Goal: Transaction & Acquisition: Book appointment/travel/reservation

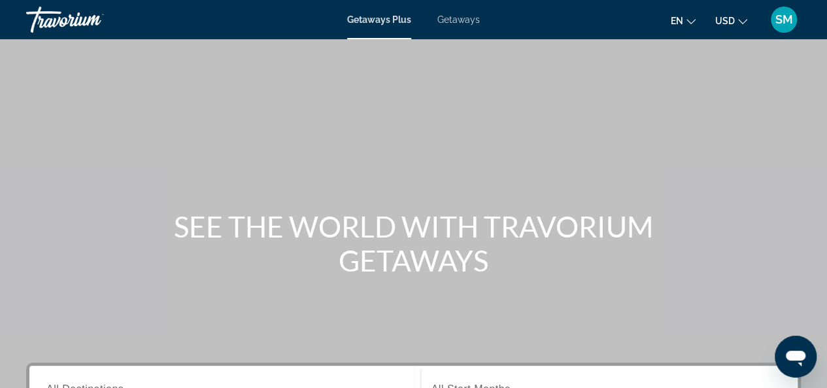
click at [459, 22] on span "Getaways" at bounding box center [458, 19] width 42 height 10
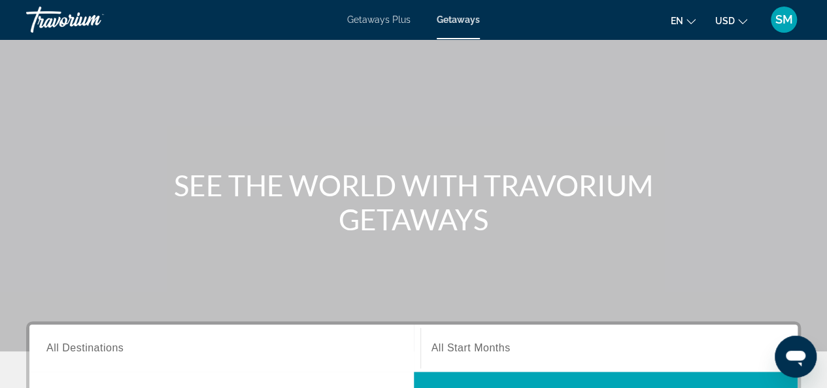
scroll to position [131, 0]
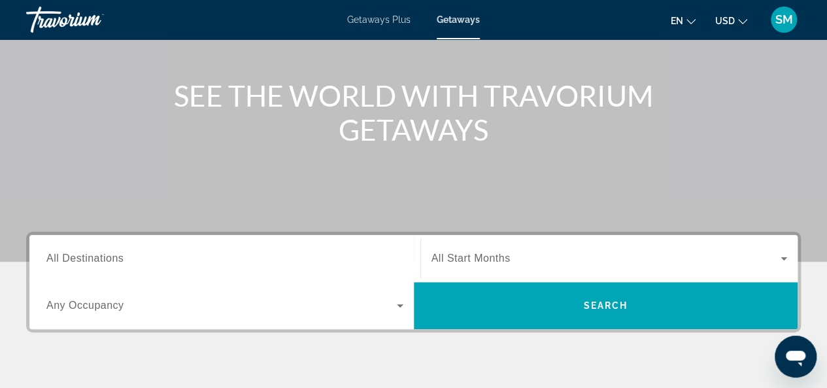
click at [282, 261] on input "Destination All Destinations" at bounding box center [224, 259] width 357 height 16
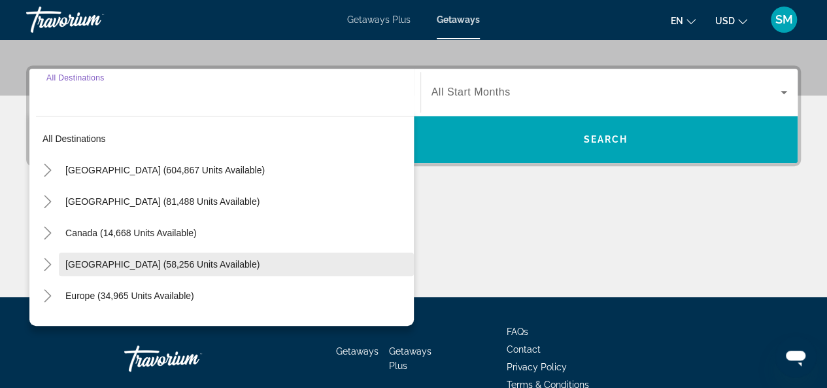
scroll to position [319, 0]
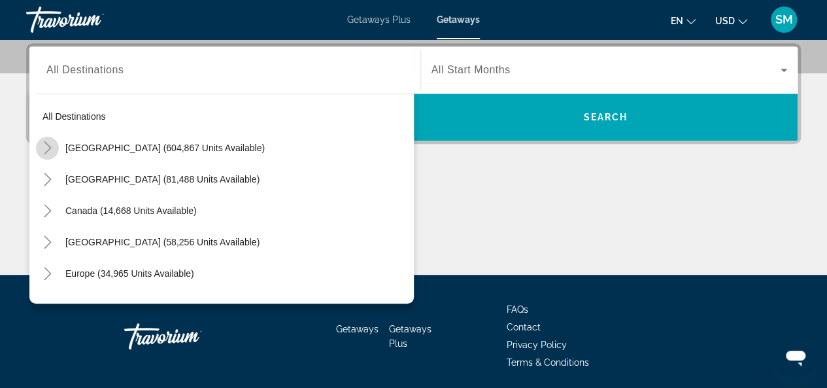
click at [46, 149] on icon "Toggle United States (604,867 units available)" at bounding box center [47, 147] width 13 height 13
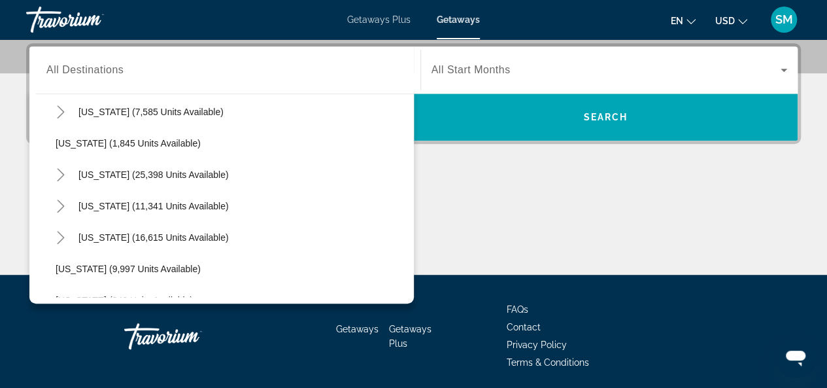
scroll to position [1084, 0]
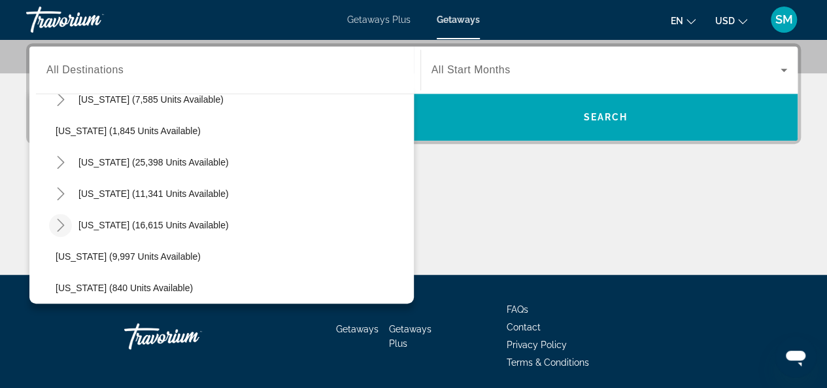
click at [56, 225] on icon "Toggle Texas (16,615 units available)" at bounding box center [60, 224] width 13 height 13
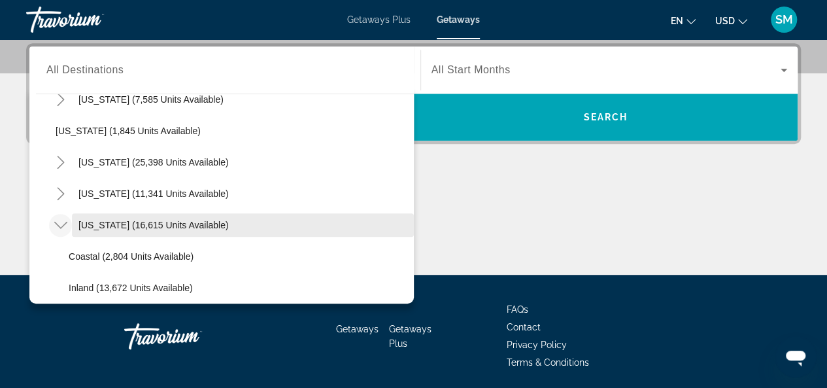
click at [81, 225] on span "[US_STATE] (16,615 units available)" at bounding box center [153, 225] width 150 height 10
type input "**********"
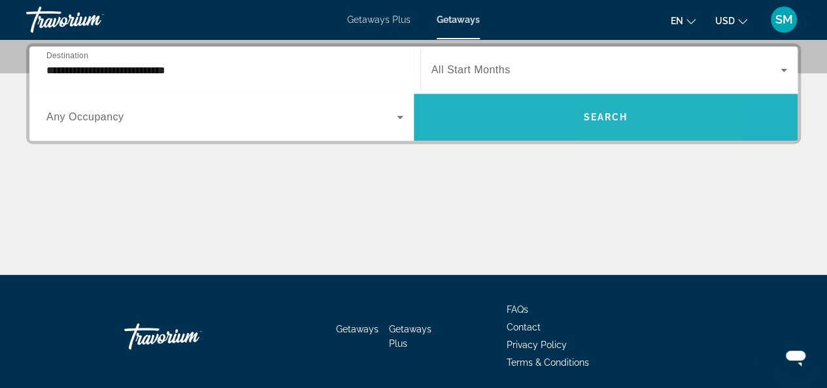
click at [609, 122] on span "Search widget" at bounding box center [606, 116] width 384 height 31
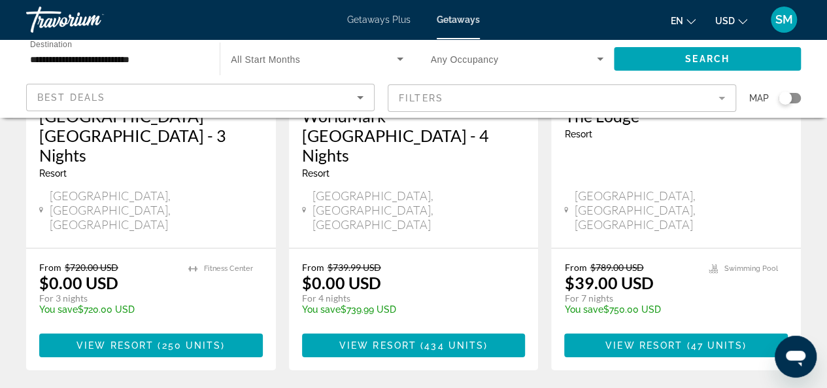
scroll to position [1830, 0]
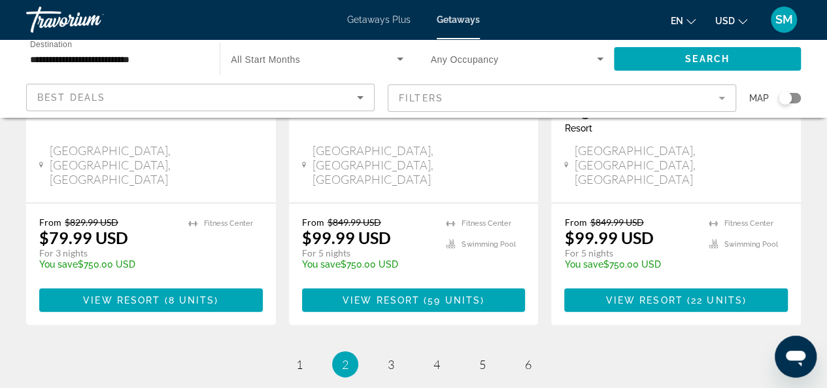
scroll to position [1843, 0]
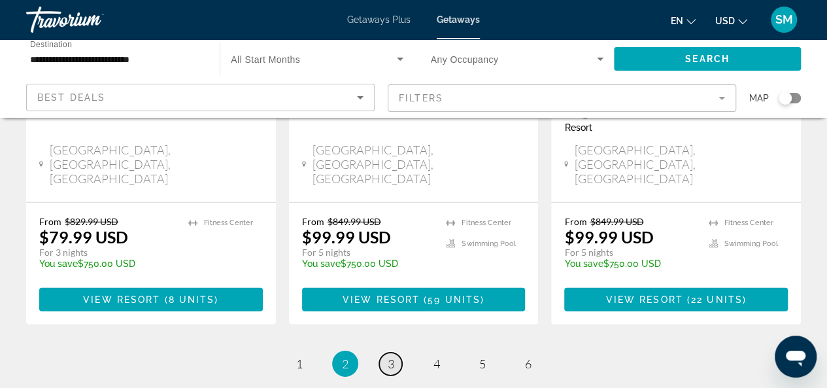
click at [390, 356] on span "3" at bounding box center [391, 363] width 7 height 14
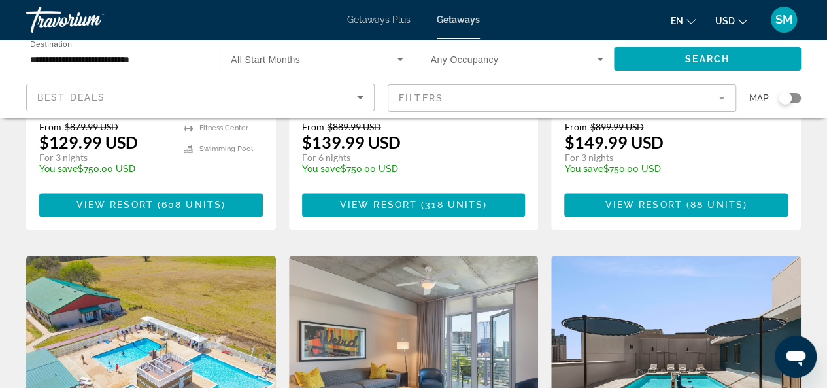
scroll to position [915, 0]
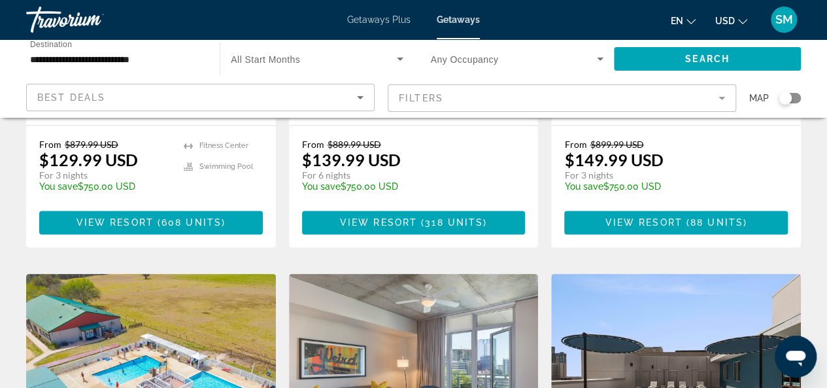
click at [159, 273] on img "Main content" at bounding box center [151, 377] width 250 height 209
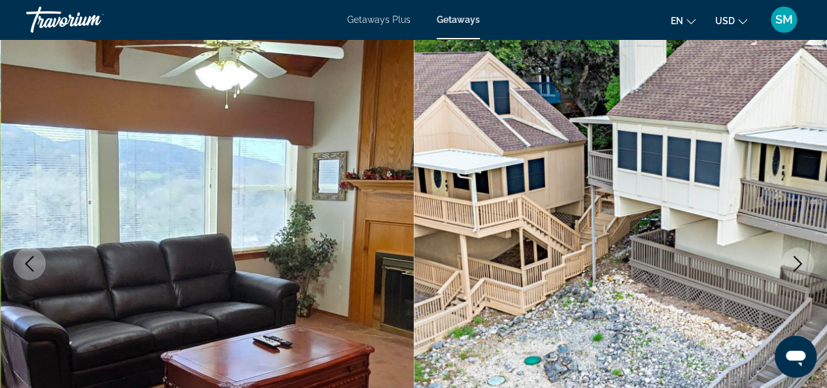
scroll to position [131, 0]
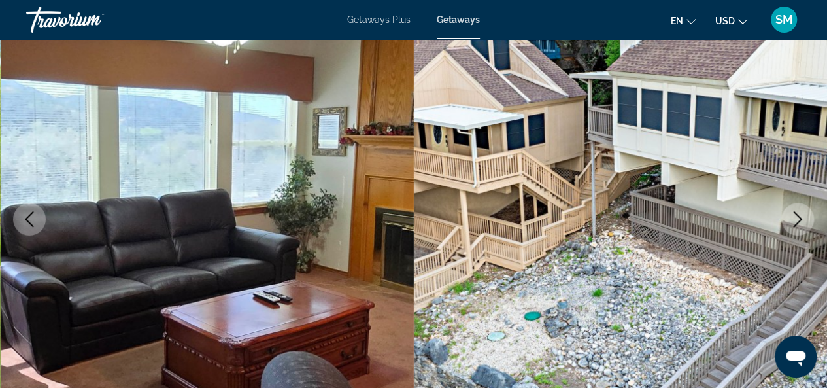
click at [795, 223] on icon "Next image" at bounding box center [798, 219] width 16 height 16
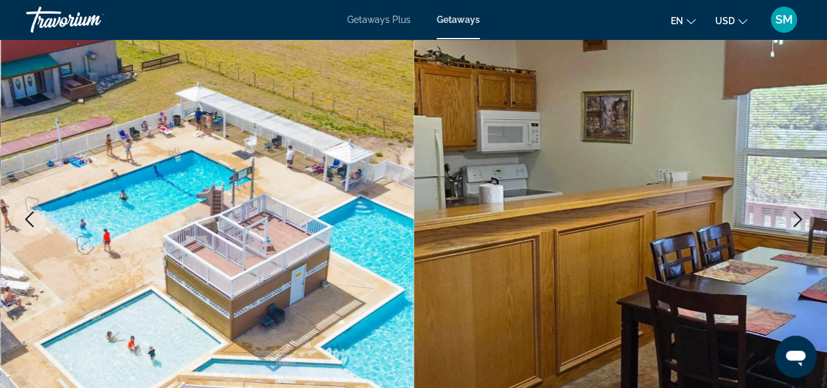
click at [795, 223] on icon "Next image" at bounding box center [798, 219] width 16 height 16
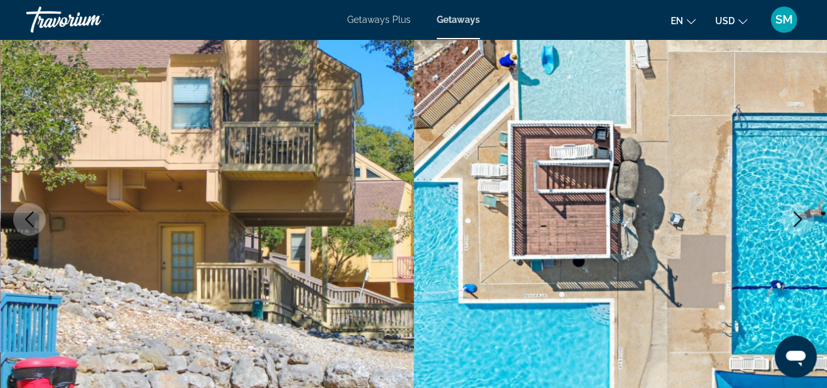
click at [795, 223] on icon "Next image" at bounding box center [798, 219] width 16 height 16
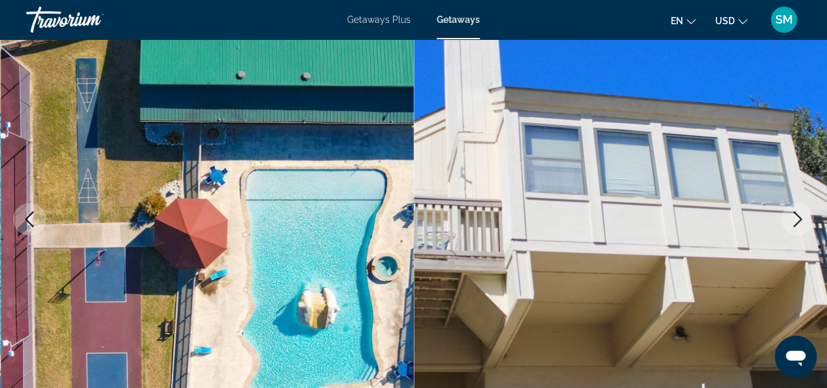
click at [795, 223] on icon "Next image" at bounding box center [798, 219] width 16 height 16
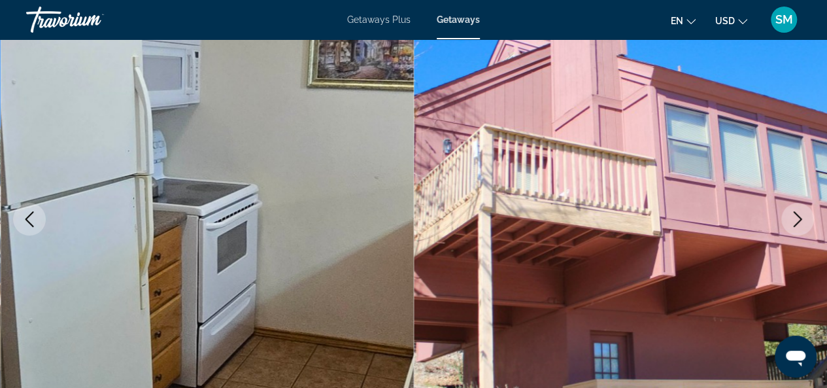
click at [795, 223] on icon "Next image" at bounding box center [798, 219] width 16 height 16
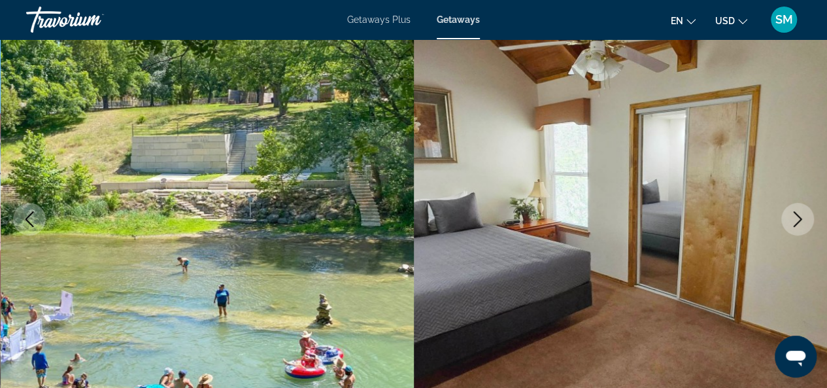
click at [795, 223] on icon "Next image" at bounding box center [798, 219] width 16 height 16
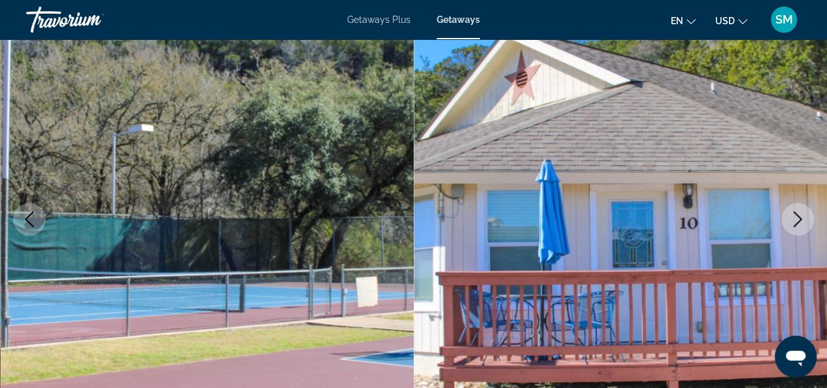
click at [795, 223] on icon "Next image" at bounding box center [798, 219] width 16 height 16
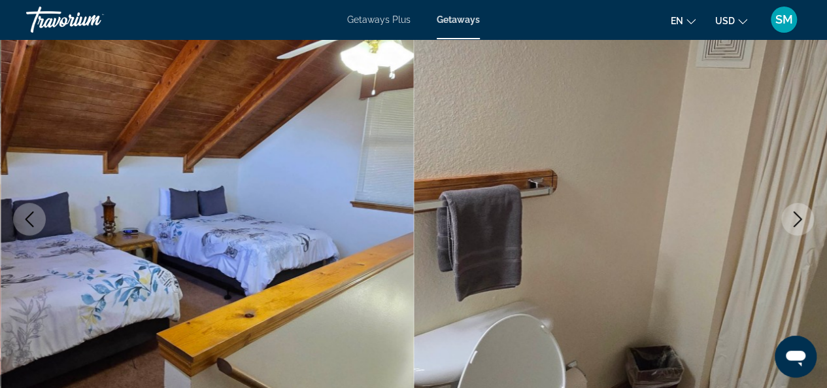
click at [795, 223] on icon "Next image" at bounding box center [798, 219] width 16 height 16
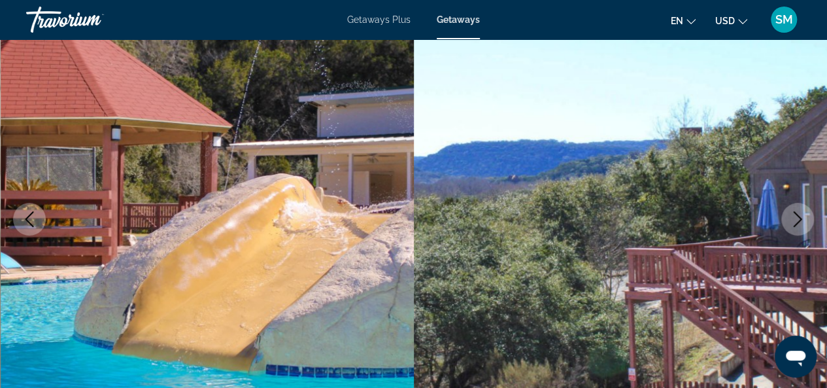
click at [795, 223] on icon "Next image" at bounding box center [798, 219] width 16 height 16
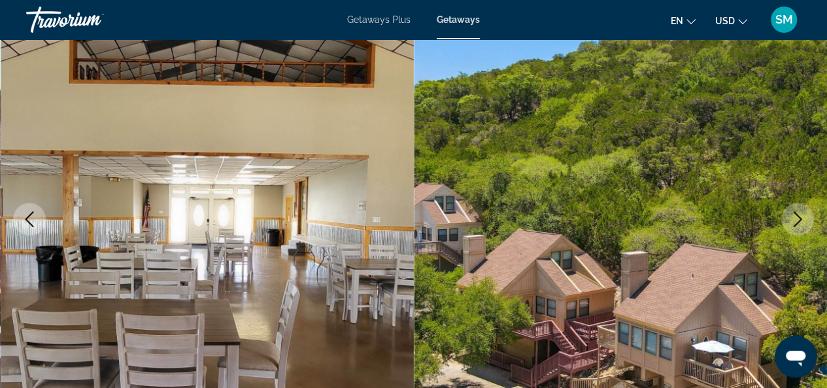
click at [795, 223] on icon "Next image" at bounding box center [798, 219] width 16 height 16
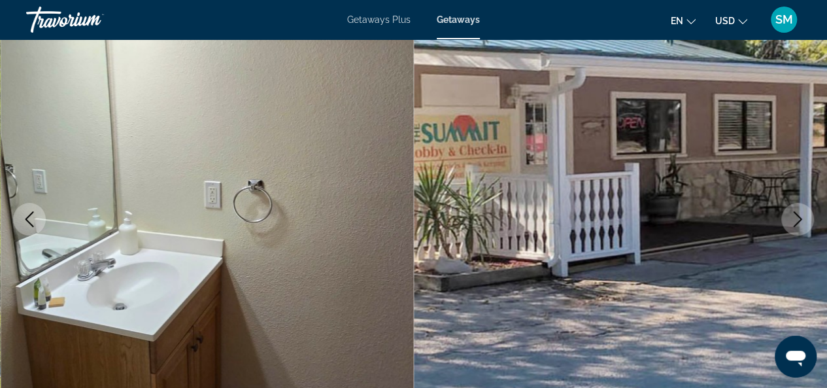
click at [795, 223] on icon "Next image" at bounding box center [798, 219] width 16 height 16
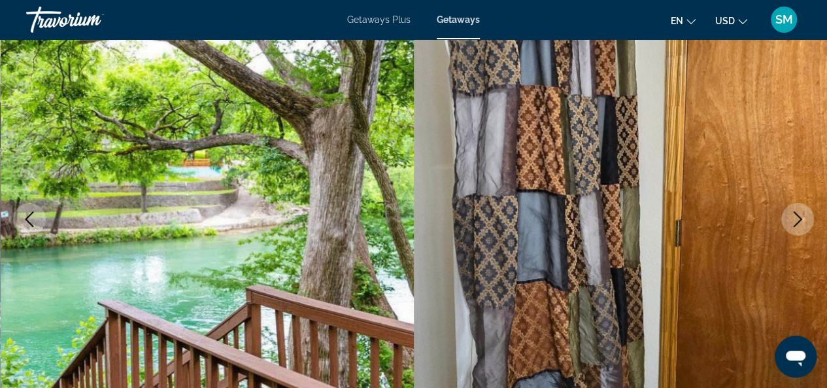
click at [795, 223] on icon "Next image" at bounding box center [798, 219] width 16 height 16
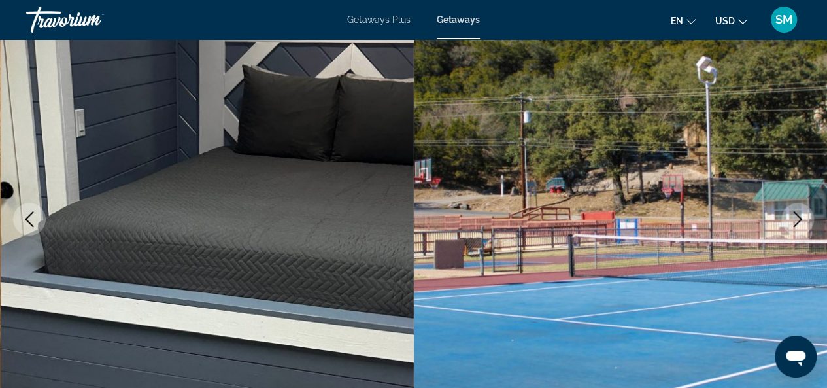
click at [795, 223] on icon "Next image" at bounding box center [798, 219] width 16 height 16
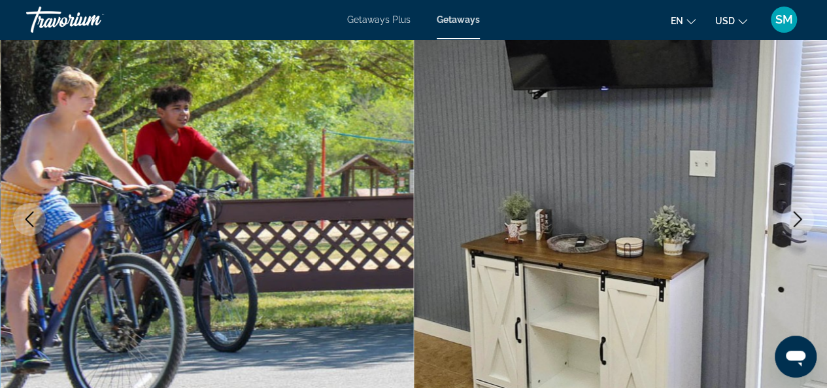
click at [795, 223] on icon "Next image" at bounding box center [798, 219] width 16 height 16
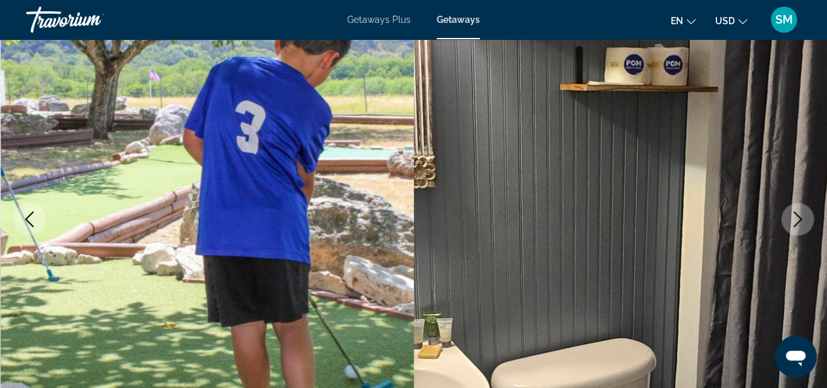
click at [795, 223] on icon "Next image" at bounding box center [798, 219] width 16 height 16
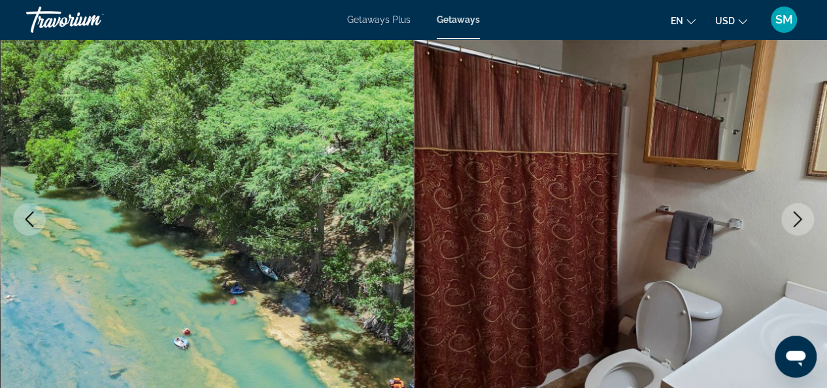
click at [795, 223] on icon "Next image" at bounding box center [798, 219] width 16 height 16
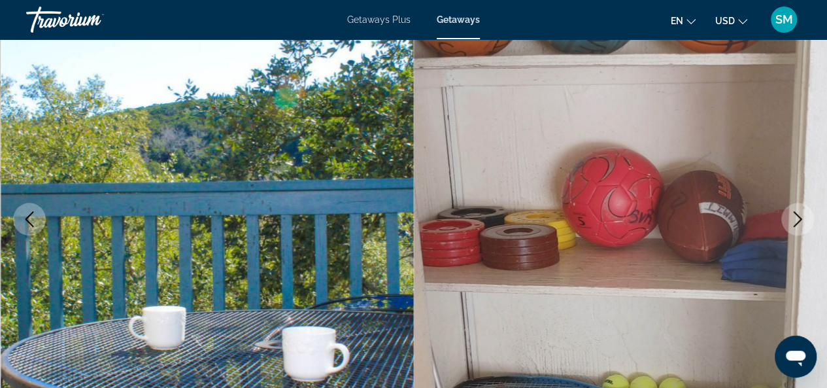
click at [795, 223] on icon "Next image" at bounding box center [798, 219] width 16 height 16
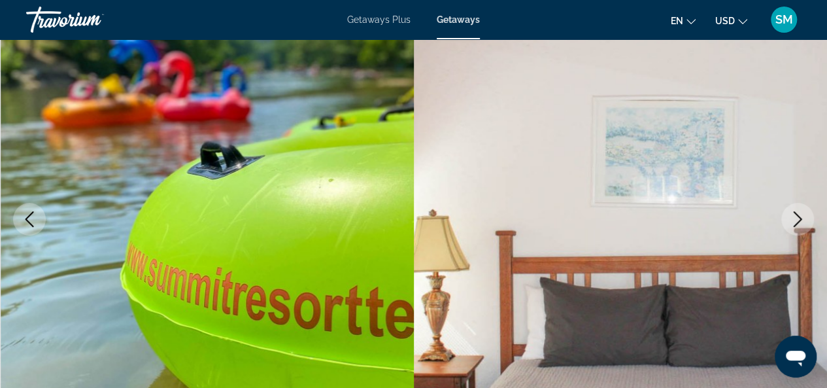
click at [795, 223] on icon "Next image" at bounding box center [798, 219] width 16 height 16
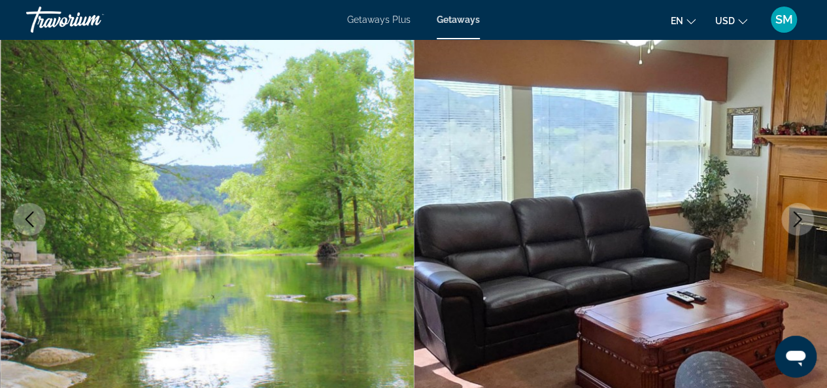
click at [795, 223] on icon "Next image" at bounding box center [798, 219] width 16 height 16
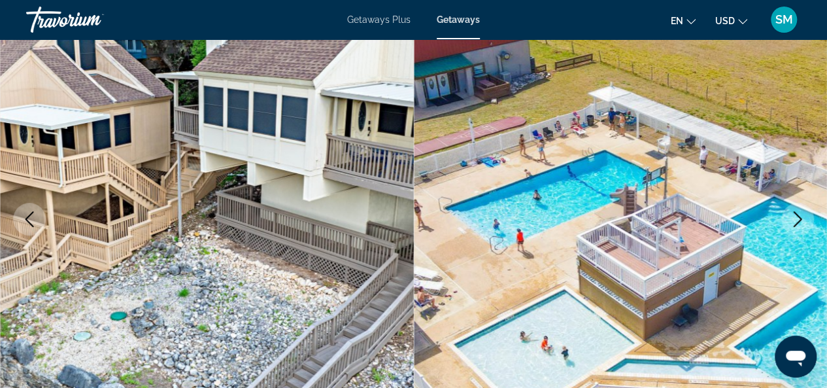
click at [795, 223] on icon "Next image" at bounding box center [798, 219] width 16 height 16
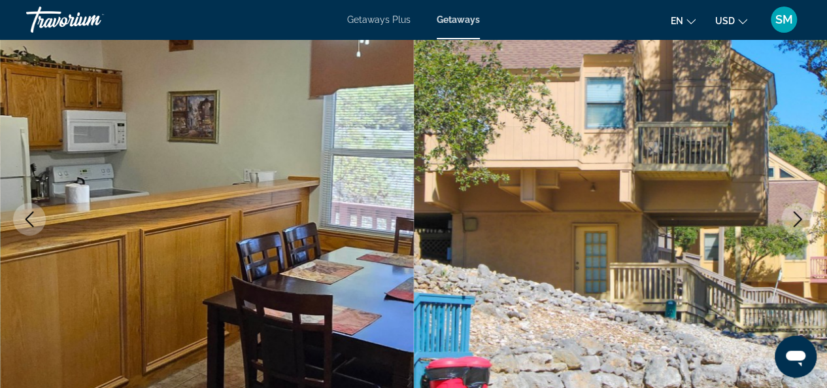
click at [795, 223] on icon "Next image" at bounding box center [798, 219] width 16 height 16
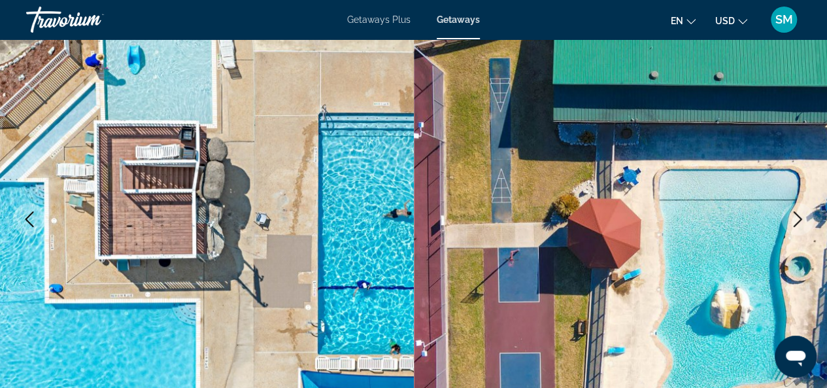
click at [795, 223] on icon "Next image" at bounding box center [798, 219] width 16 height 16
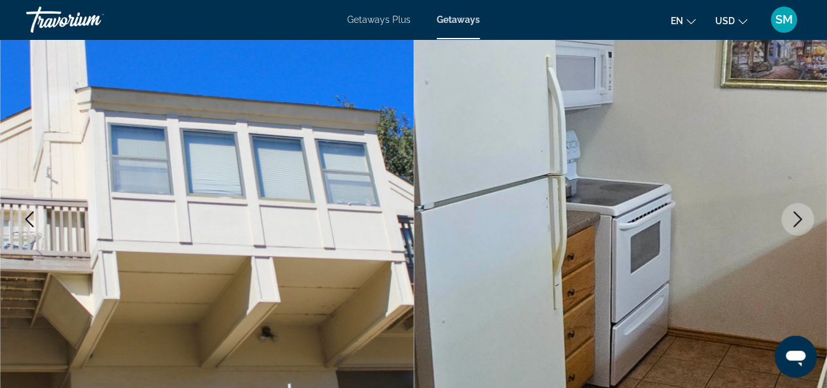
click at [795, 223] on icon "Next image" at bounding box center [798, 219] width 16 height 16
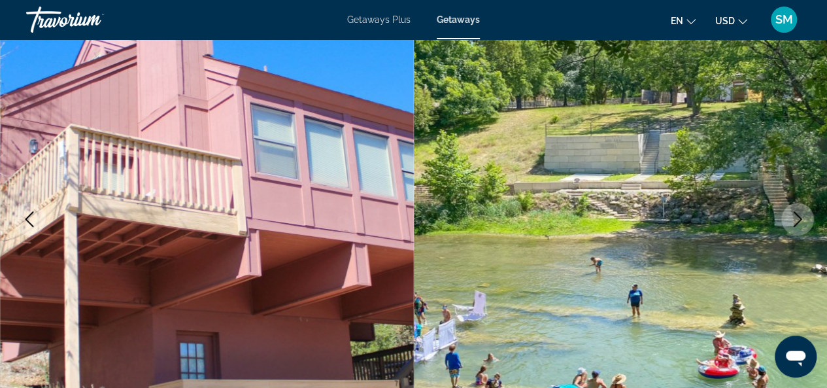
click at [795, 223] on icon "Next image" at bounding box center [798, 219] width 16 height 16
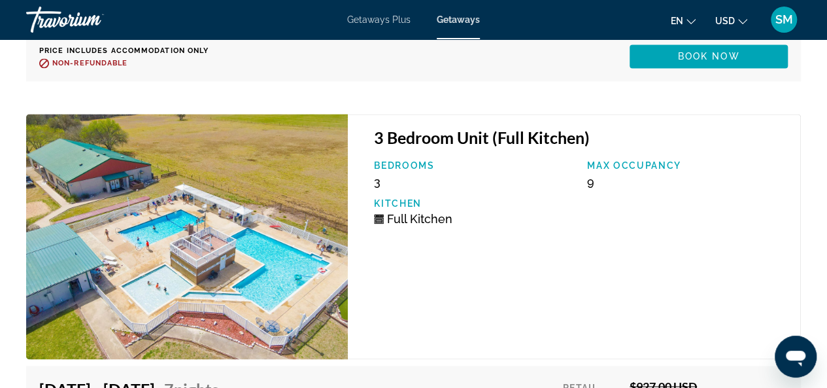
scroll to position [3003, 0]
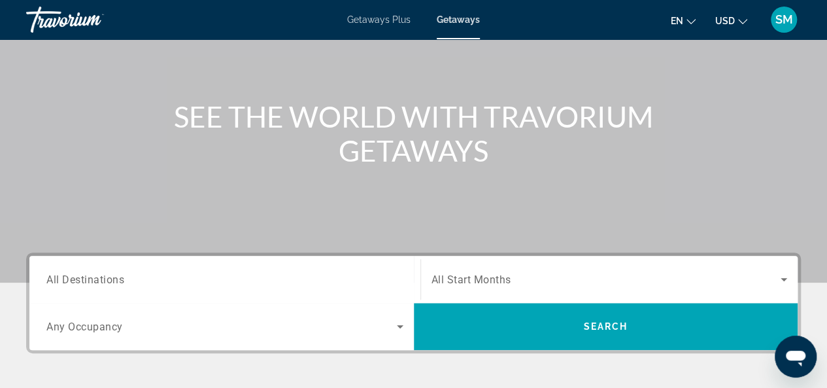
scroll to position [261, 0]
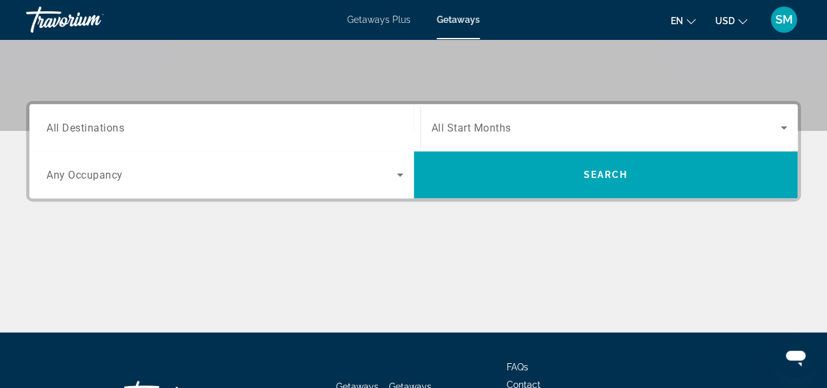
click at [150, 129] on input "Destination All Destinations" at bounding box center [224, 128] width 357 height 16
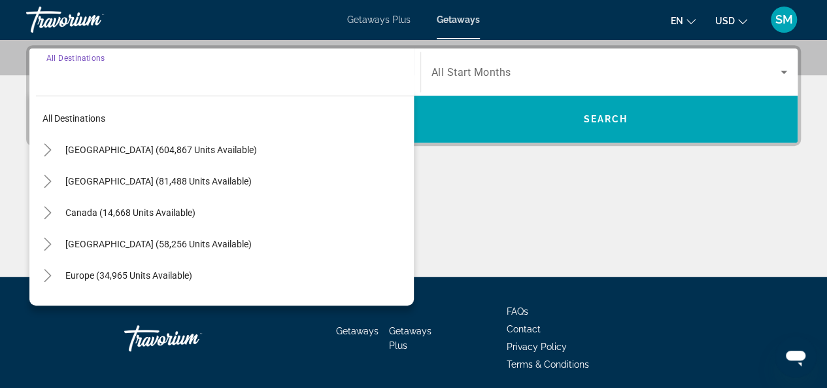
scroll to position [319, 0]
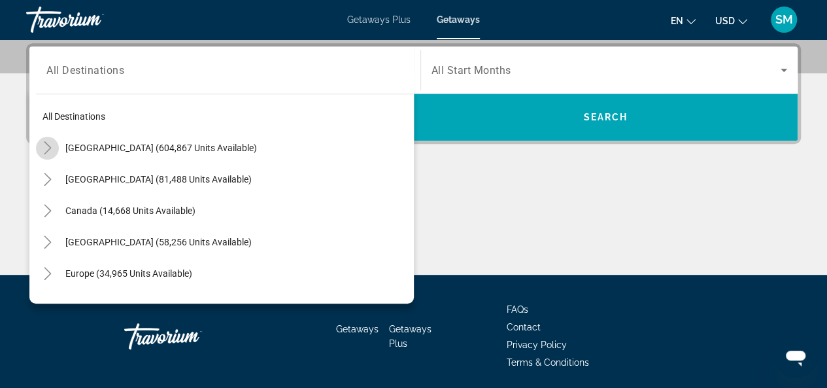
click at [52, 143] on icon "Toggle United States (604,867 units available)" at bounding box center [47, 147] width 13 height 13
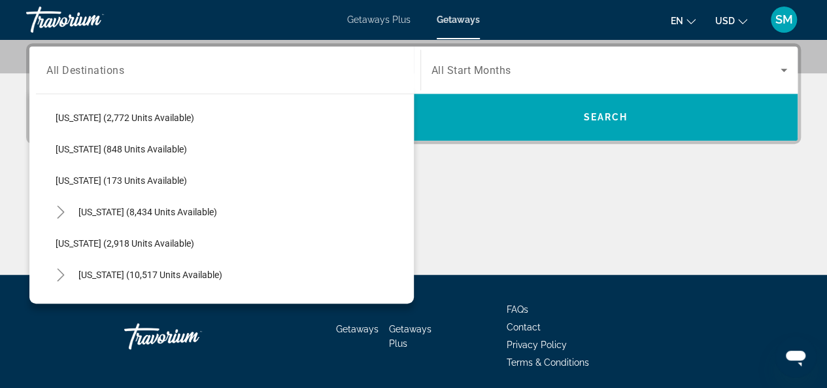
scroll to position [692, 0]
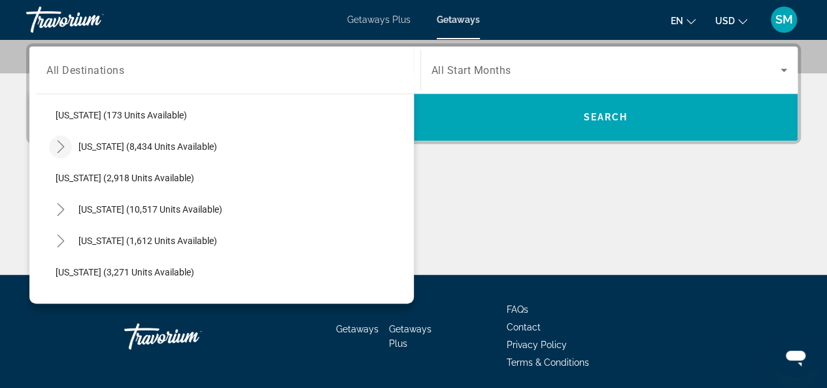
click at [64, 146] on icon "Toggle Missouri (8,434 units available)" at bounding box center [60, 146] width 13 height 13
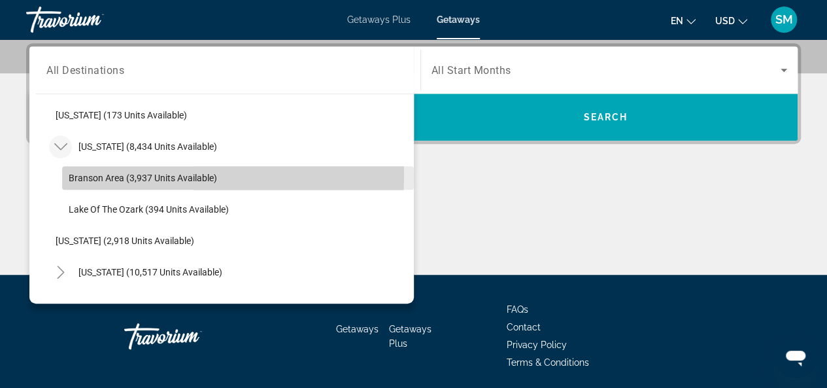
click at [132, 174] on span "Branson Area (3,937 units available)" at bounding box center [143, 178] width 148 height 10
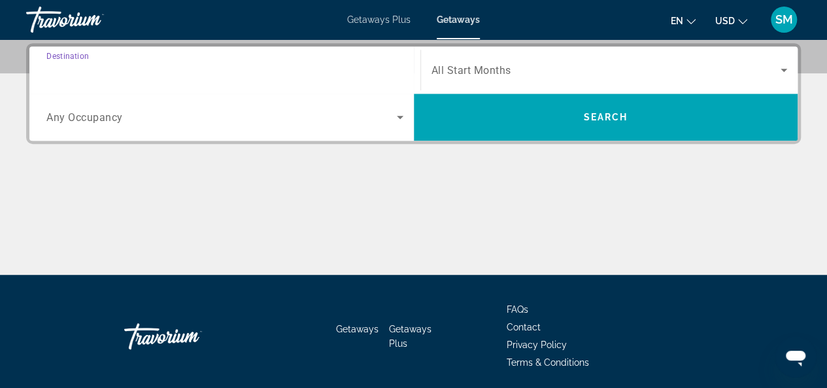
type input "**********"
click at [519, 65] on span "Search widget" at bounding box center [606, 70] width 350 height 16
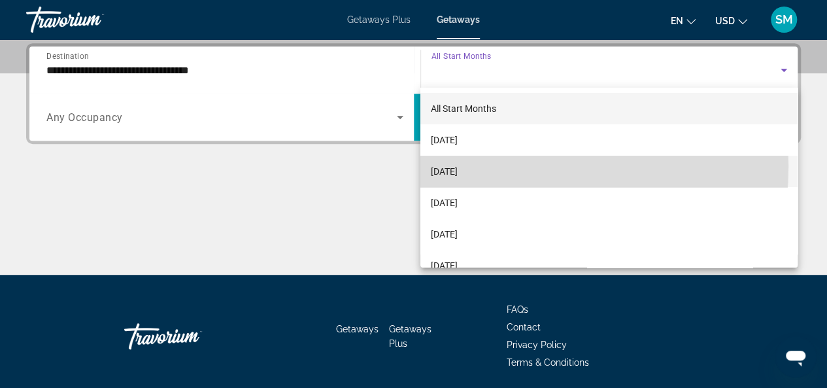
click at [458, 165] on span "[DATE]" at bounding box center [444, 171] width 27 height 16
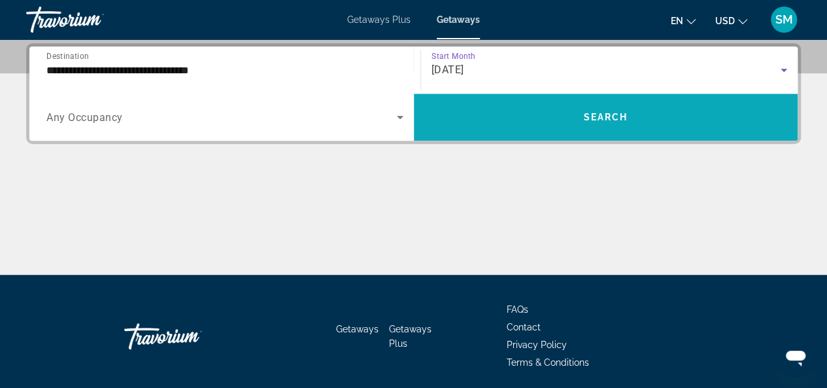
click at [605, 123] on span "Search widget" at bounding box center [606, 116] width 384 height 31
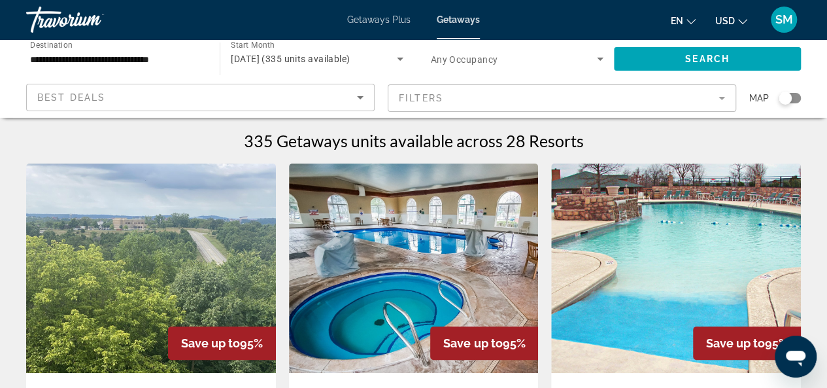
click at [393, 59] on icon "Search widget" at bounding box center [400, 59] width 16 height 16
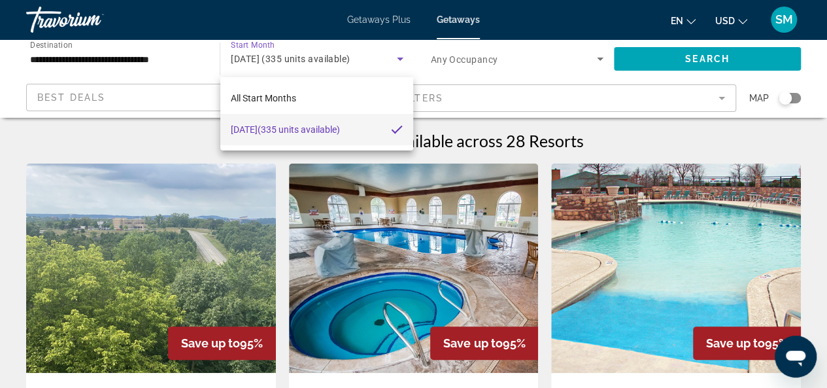
click at [288, 133] on span "[DATE] (335 units available)" at bounding box center [285, 130] width 109 height 16
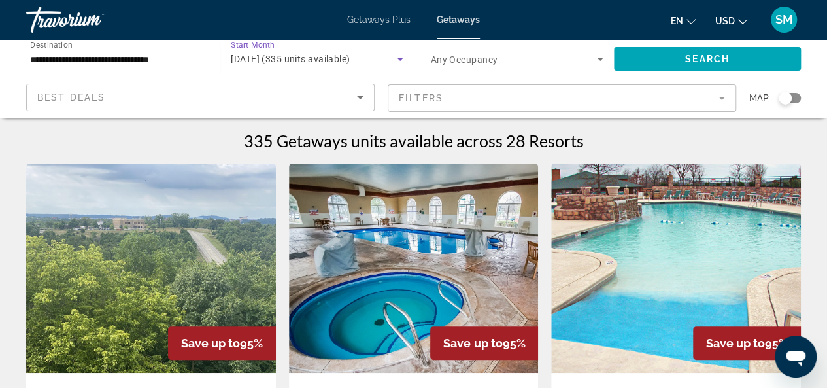
click at [350, 57] on span "[DATE] (335 units available)" at bounding box center [290, 59] width 119 height 10
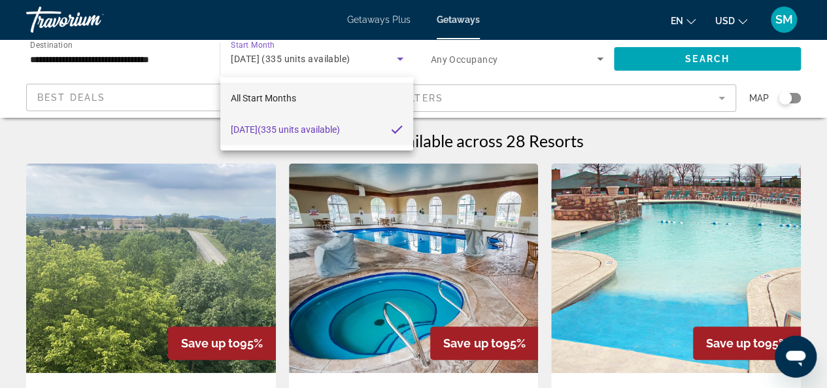
click at [288, 90] on span "All Start Months" at bounding box center [263, 98] width 65 height 16
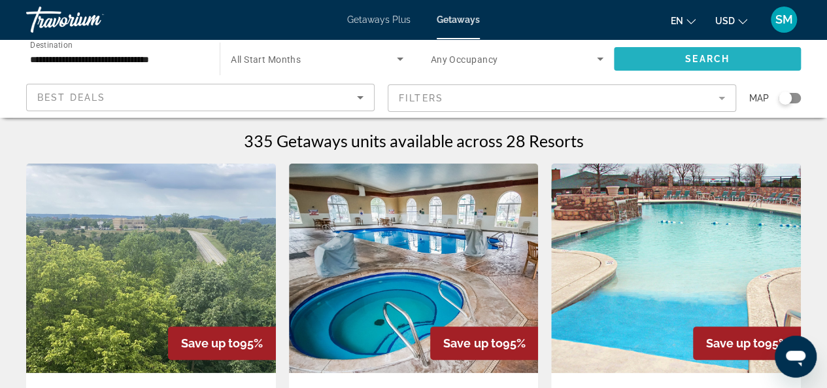
click at [698, 59] on span "Search" at bounding box center [707, 59] width 44 height 10
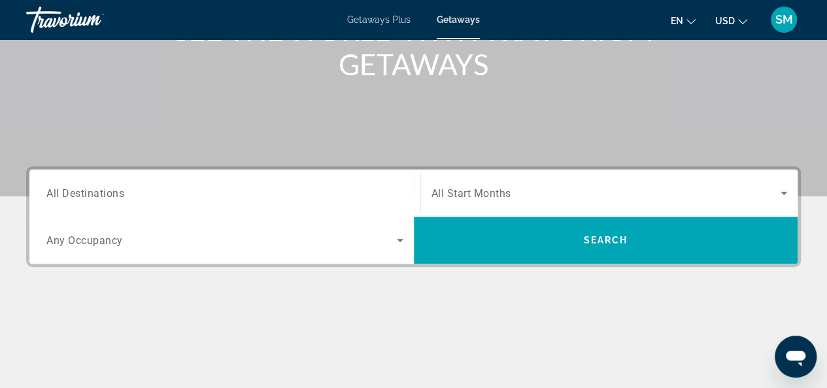
click at [122, 192] on span "All Destinations" at bounding box center [85, 192] width 78 height 12
click at [122, 192] on input "Destination All Destinations" at bounding box center [224, 194] width 357 height 16
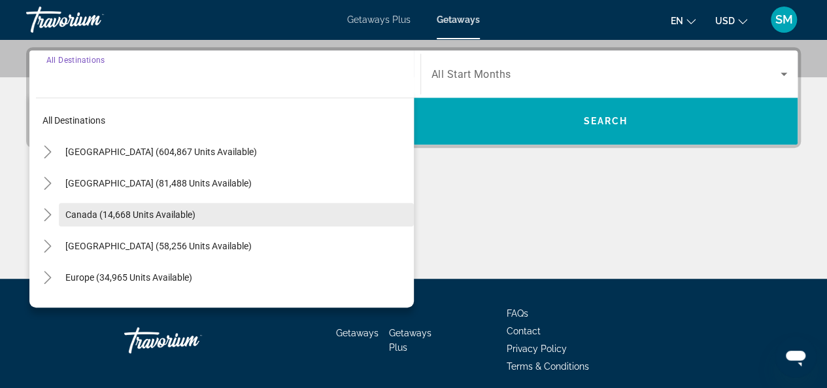
scroll to position [319, 0]
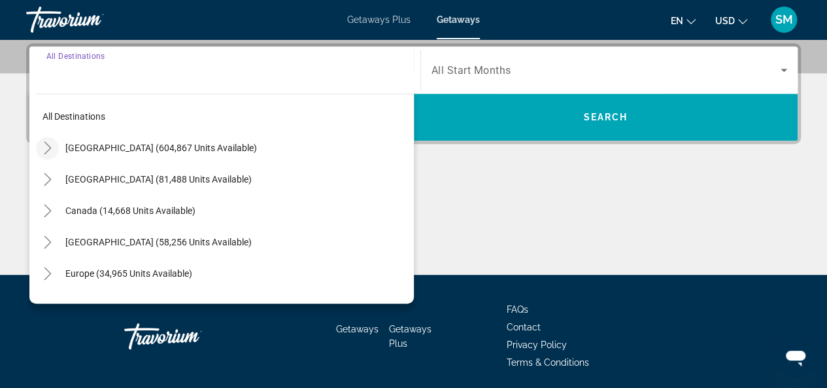
click at [41, 143] on icon "Toggle United States (604,867 units available)" at bounding box center [47, 147] width 13 height 13
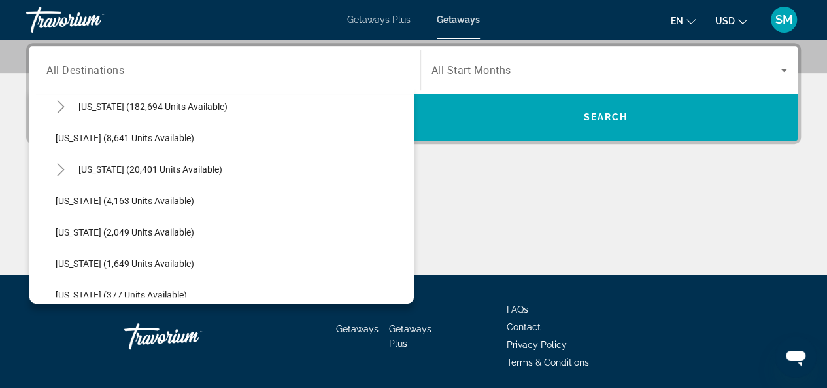
scroll to position [234, 0]
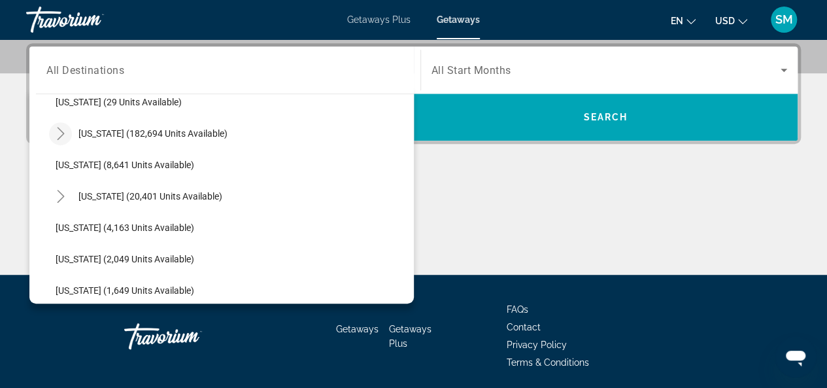
click at [58, 131] on icon "Toggle Florida (182,694 units available)" at bounding box center [60, 133] width 13 height 13
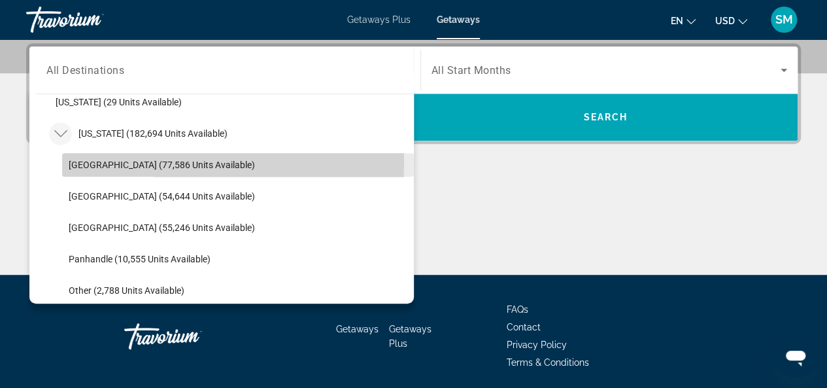
click at [112, 161] on span "[GEOGRAPHIC_DATA] (77,586 units available)" at bounding box center [162, 164] width 186 height 10
type input "**********"
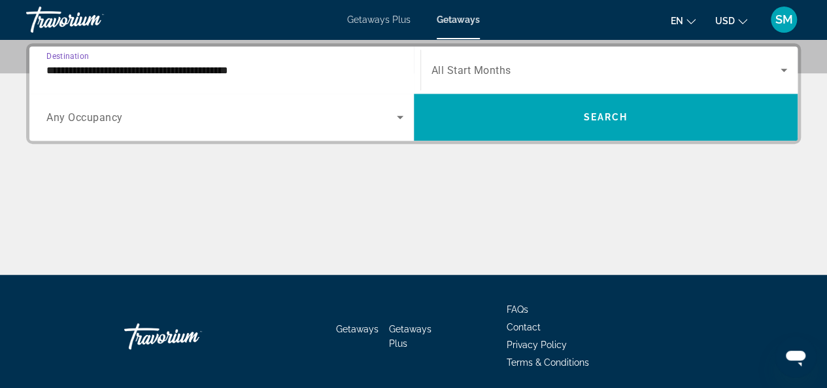
click at [465, 70] on span "All Start Months" at bounding box center [471, 70] width 80 height 12
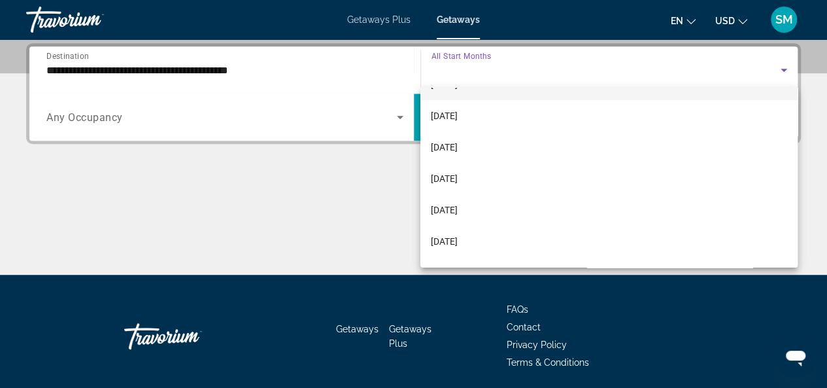
scroll to position [131, 0]
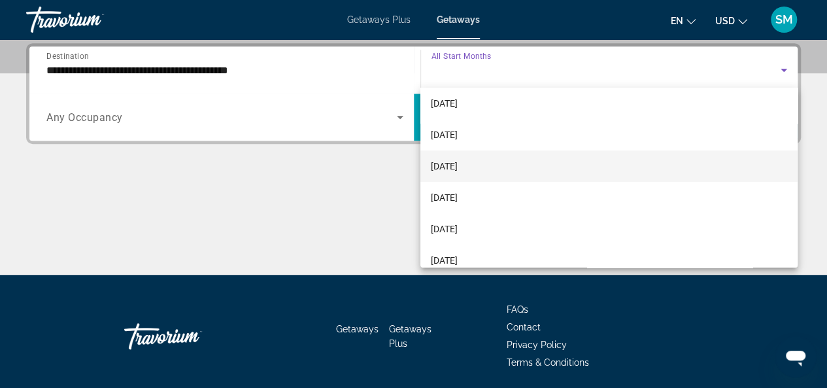
click at [458, 173] on span "[DATE]" at bounding box center [444, 166] width 27 height 16
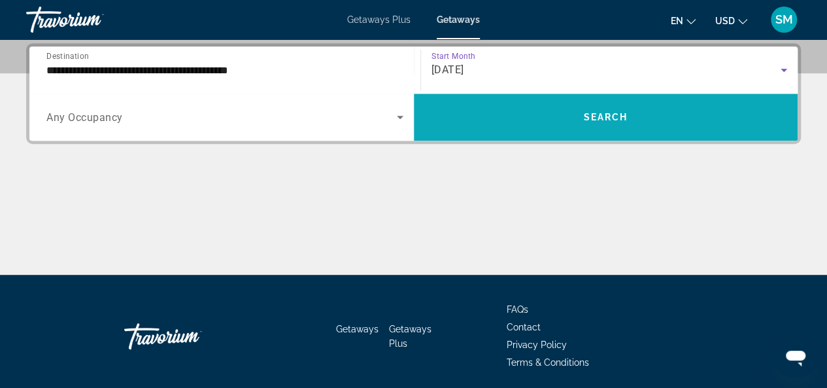
click at [571, 122] on span "Search widget" at bounding box center [606, 116] width 384 height 31
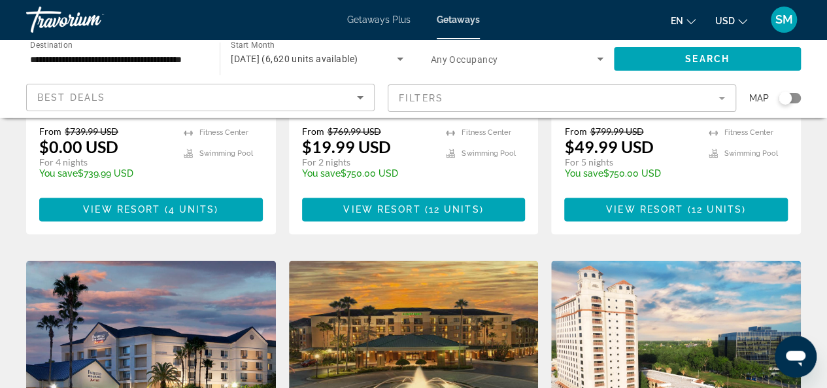
scroll to position [1046, 0]
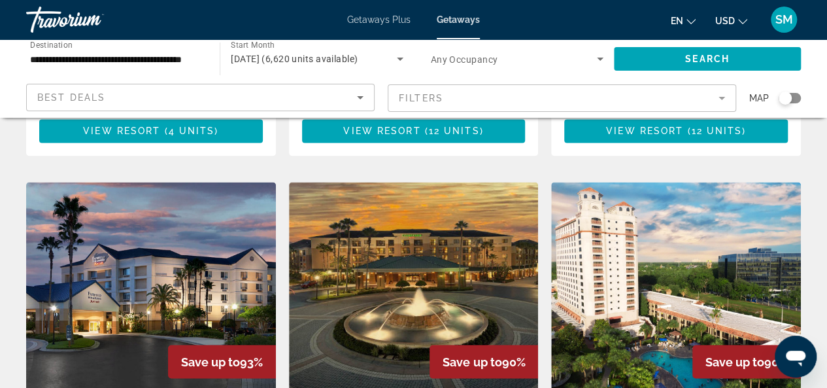
click at [796, 93] on div "Search widget" at bounding box center [789, 98] width 22 height 10
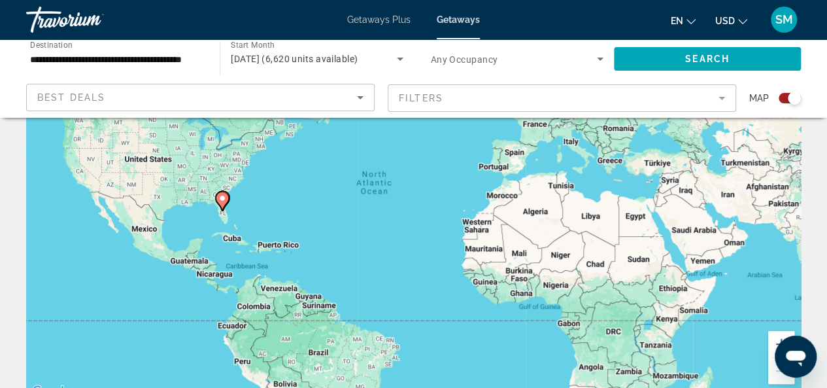
scroll to position [78, 0]
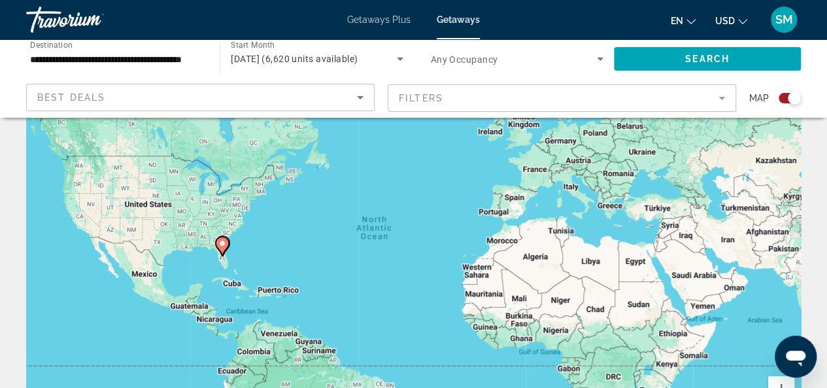
click at [220, 246] on image "Main content" at bounding box center [222, 243] width 8 height 8
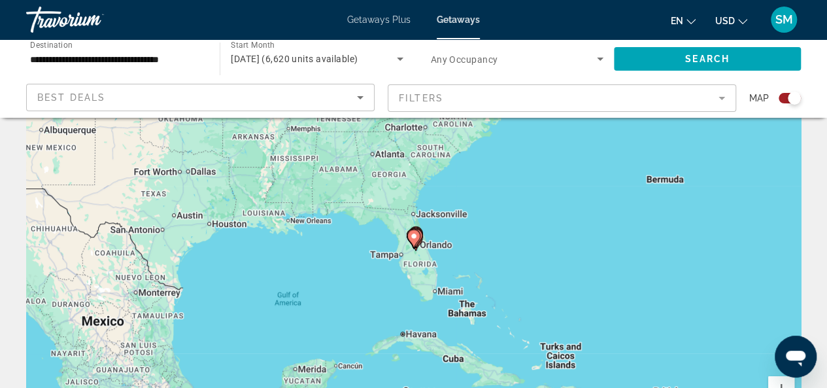
click at [416, 240] on icon "Main content" at bounding box center [413, 238] width 12 height 17
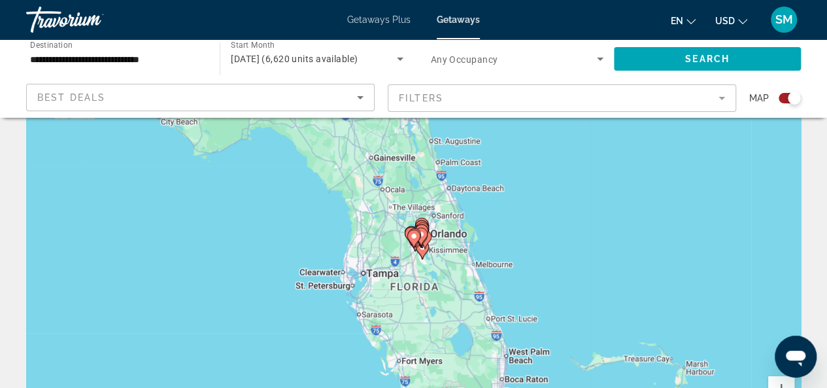
click at [435, 248] on div "To navigate, press the arrow keys. To activate drag with keyboard, press Alt + …" at bounding box center [413, 248] width 775 height 392
click at [427, 240] on image "Main content" at bounding box center [425, 237] width 8 height 8
click at [427, 240] on g "Main content" at bounding box center [424, 239] width 13 height 18
type input "**********"
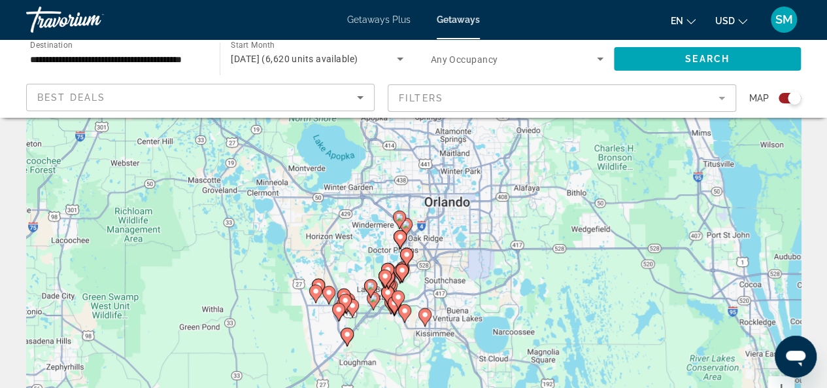
drag, startPoint x: 427, startPoint y: 195, endPoint x: 439, endPoint y: 276, distance: 81.8
click at [439, 276] on div "To activate drag with keyboard, press Alt + Enter. Once in keyboard drag state,…" at bounding box center [413, 248] width 775 height 392
click at [402, 239] on image "Main content" at bounding box center [400, 237] width 8 height 8
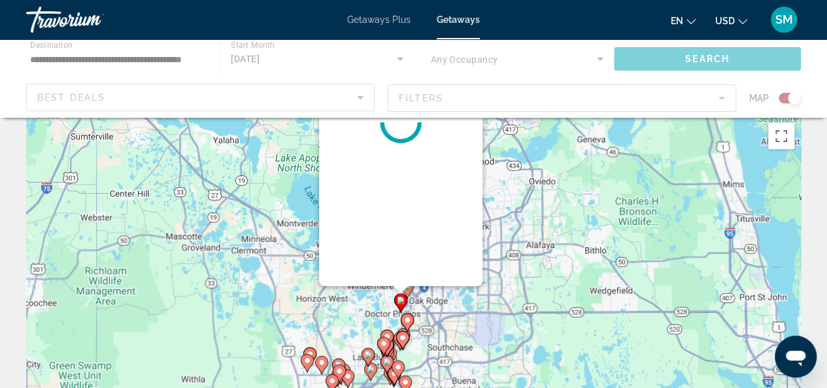
scroll to position [0, 0]
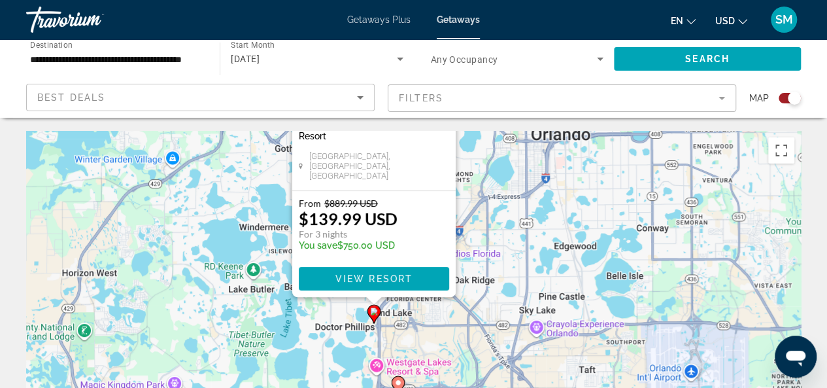
drag, startPoint x: 542, startPoint y: 339, endPoint x: 503, endPoint y: 154, distance: 189.2
click at [503, 154] on div "To activate drag with keyboard, press Alt + Enter. Once in keyboard drag state,…" at bounding box center [413, 327] width 775 height 392
click at [476, 321] on div "To activate drag with keyboard, press Alt + Enter. Once in keyboard drag state,…" at bounding box center [413, 327] width 775 height 392
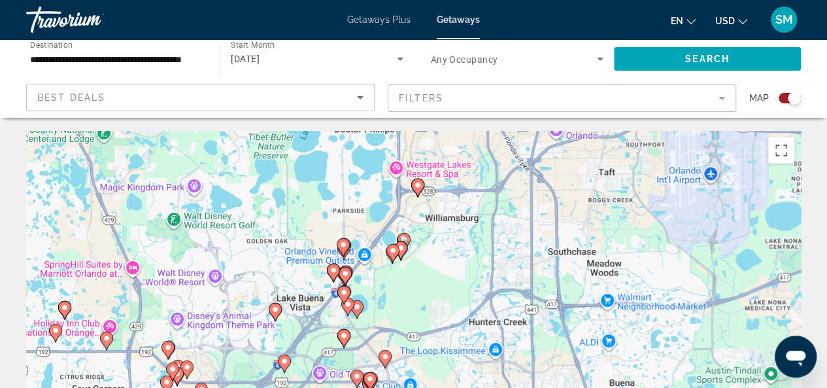
drag, startPoint x: 443, startPoint y: 348, endPoint x: 463, endPoint y: 150, distance: 199.0
click at [463, 150] on div "To activate drag with keyboard, press Alt + Enter. Once in keyboard drag state,…" at bounding box center [413, 327] width 775 height 392
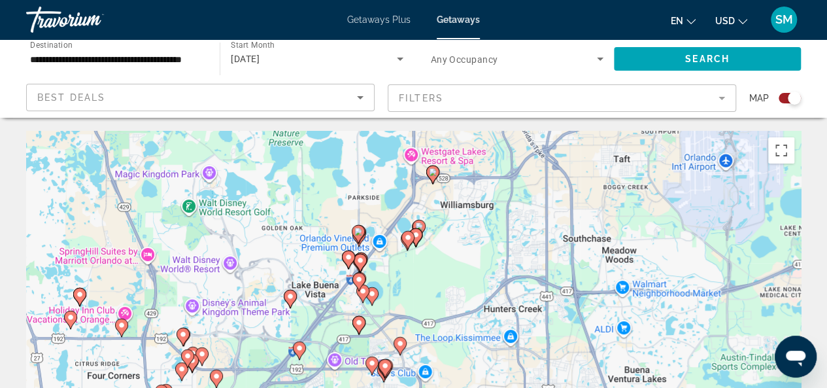
drag, startPoint x: 459, startPoint y: 364, endPoint x: 476, endPoint y: 346, distance: 25.0
click at [476, 346] on div "To activate drag with keyboard, press Alt + Enter. Once in keyboard drag state,…" at bounding box center [413, 327] width 775 height 392
click at [358, 235] on icon "Main content" at bounding box center [358, 233] width 12 height 17
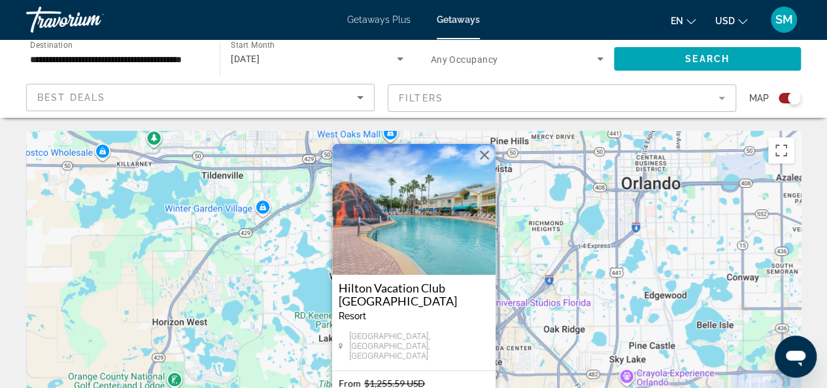
click at [486, 161] on button "Close" at bounding box center [485, 155] width 20 height 20
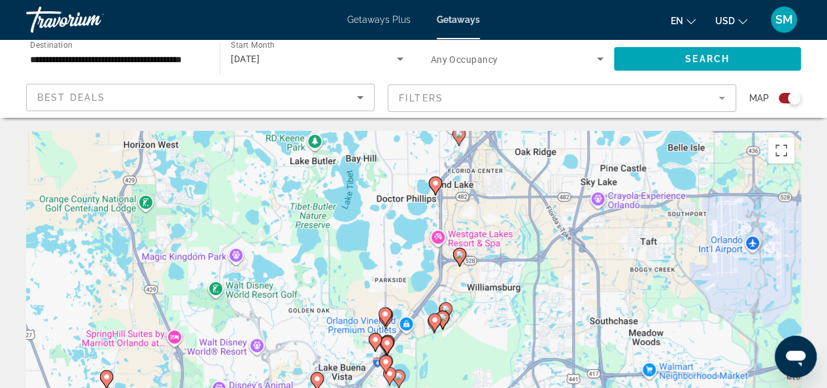
drag, startPoint x: 441, startPoint y: 242, endPoint x: 429, endPoint y: 134, distance: 108.5
click at [429, 176] on gmp-advanced-marker "Main content" at bounding box center [435, 186] width 13 height 20
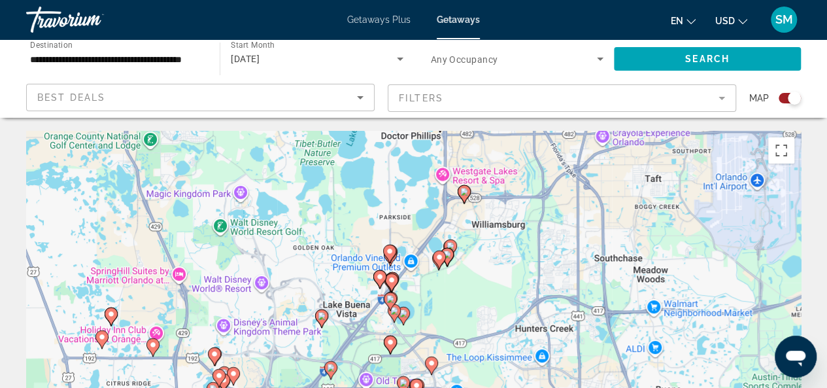
click at [436, 287] on div "To activate drag with keyboard, press Alt + Enter. Once in keyboard drag state,…" at bounding box center [413, 327] width 775 height 392
click at [436, 254] on image "Main content" at bounding box center [439, 256] width 8 height 8
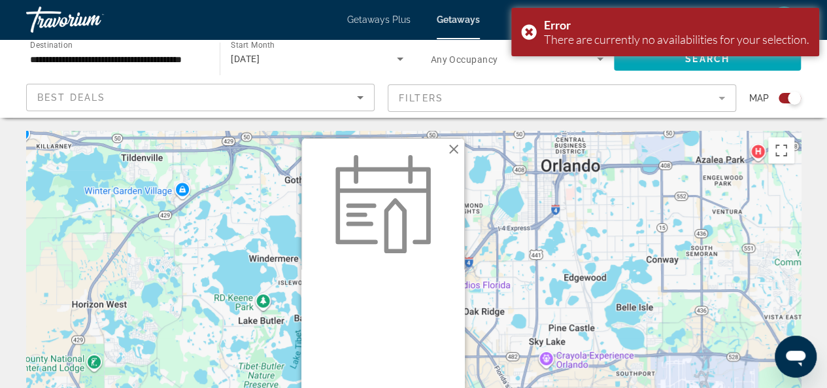
drag, startPoint x: 542, startPoint y: 361, endPoint x: 512, endPoint y: 347, distance: 33.3
click at [512, 347] on div "To activate drag with keyboard, press Alt + Enter. Once in keyboard drag state,…" at bounding box center [413, 327] width 775 height 392
click at [450, 148] on button "Close" at bounding box center [454, 149] width 20 height 20
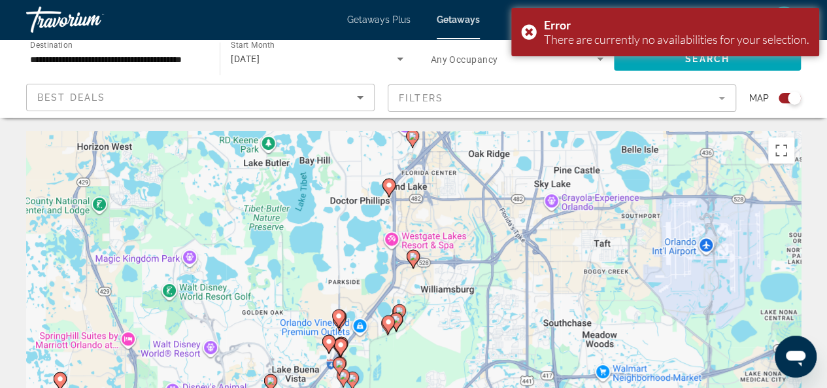
drag, startPoint x: 515, startPoint y: 358, endPoint x: 520, endPoint y: 201, distance: 157.6
click at [520, 201] on div "To activate drag with keyboard, press Alt + Enter. Once in keyboard drag state,…" at bounding box center [413, 327] width 775 height 392
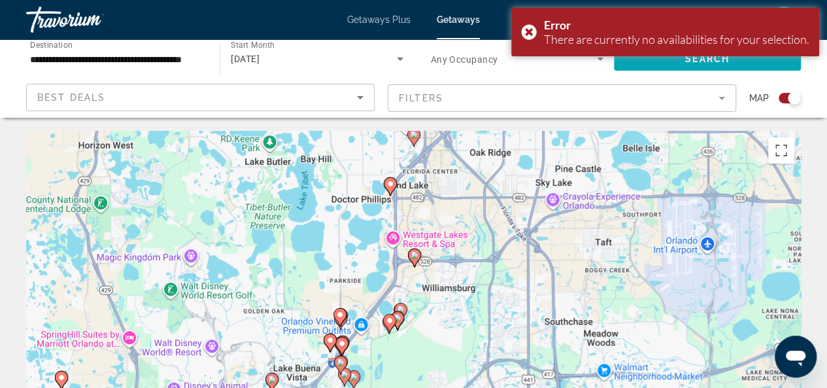
click at [406, 303] on gmp-advanced-marker "Main content" at bounding box center [400, 312] width 13 height 20
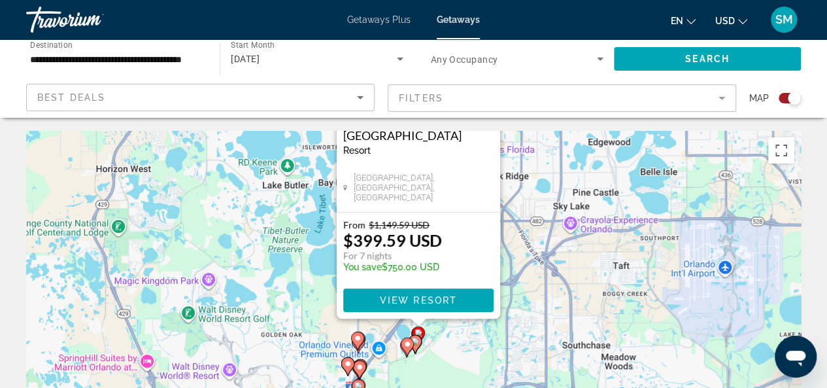
drag, startPoint x: 556, startPoint y: 371, endPoint x: 560, endPoint y: 211, distance: 160.2
click at [560, 211] on div "To activate drag with keyboard, press Alt + Enter. Once in keyboard drag state,…" at bounding box center [413, 327] width 775 height 392
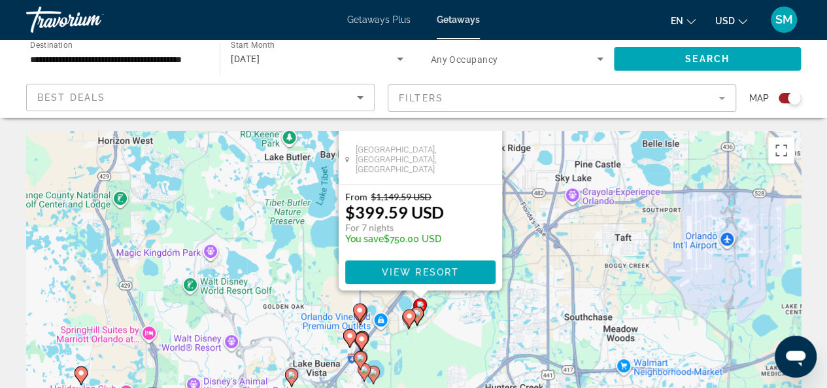
drag, startPoint x: 434, startPoint y: 365, endPoint x: 438, endPoint y: 336, distance: 29.7
click at [438, 336] on div "To activate drag with keyboard, press Alt + Enter. Once in keyboard drag state,…" at bounding box center [413, 327] width 775 height 392
click at [438, 335] on div "To activate drag with keyboard, press Alt + Enter. Once in keyboard drag state,…" at bounding box center [413, 327] width 775 height 392
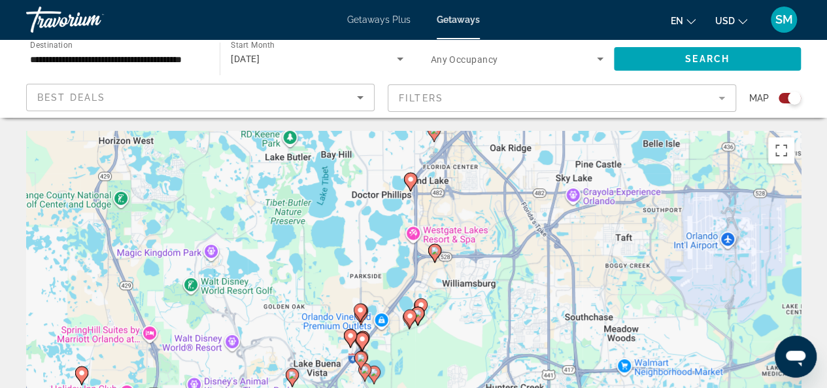
click at [412, 300] on div "To activate drag with keyboard, press Alt + Enter. Once in keyboard drag state,…" at bounding box center [413, 327] width 775 height 392
click at [407, 304] on div "To activate drag with keyboard, press Alt + Enter. Once in keyboard drag state,…" at bounding box center [413, 327] width 775 height 392
click at [412, 312] on icon "Main content" at bounding box center [409, 318] width 12 height 17
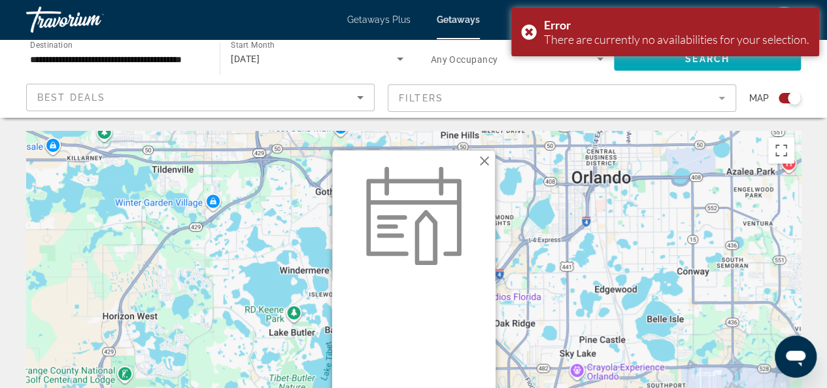
click at [480, 163] on button "Close" at bounding box center [485, 161] width 20 height 20
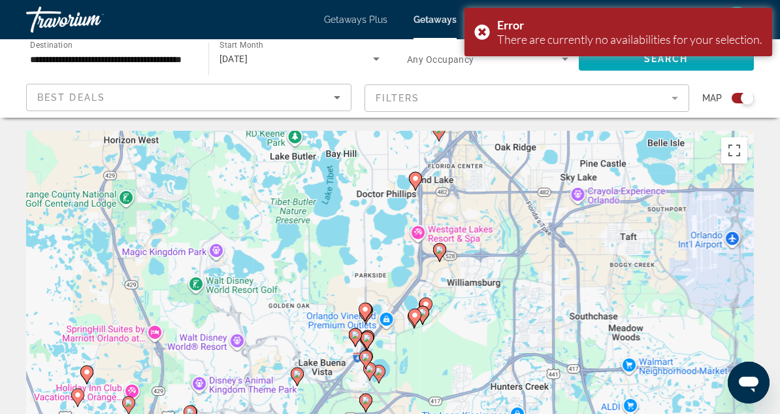
drag, startPoint x: 458, startPoint y: 338, endPoint x: 488, endPoint y: 150, distance: 190.6
click at [488, 150] on div "To activate drag with keyboard, press Alt + Enter. Once in keyboard drag state,…" at bounding box center [390, 327] width 728 height 392
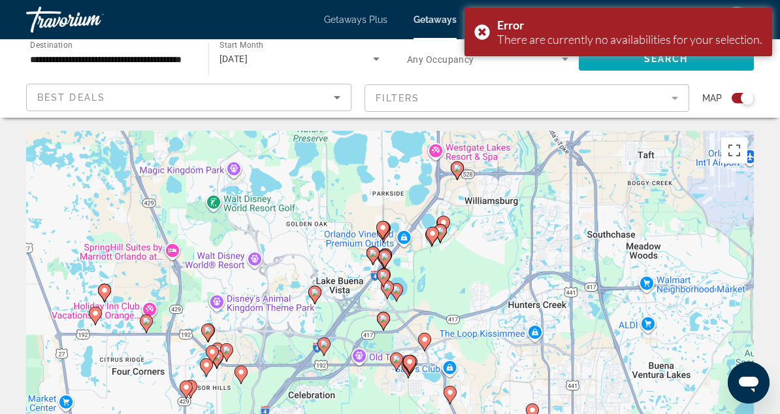
drag, startPoint x: 480, startPoint y: 325, endPoint x: 495, endPoint y: 256, distance: 71.5
click at [493, 252] on div "To activate drag with keyboard, press Alt + Enter. Once in keyboard drag state,…" at bounding box center [390, 327] width 728 height 392
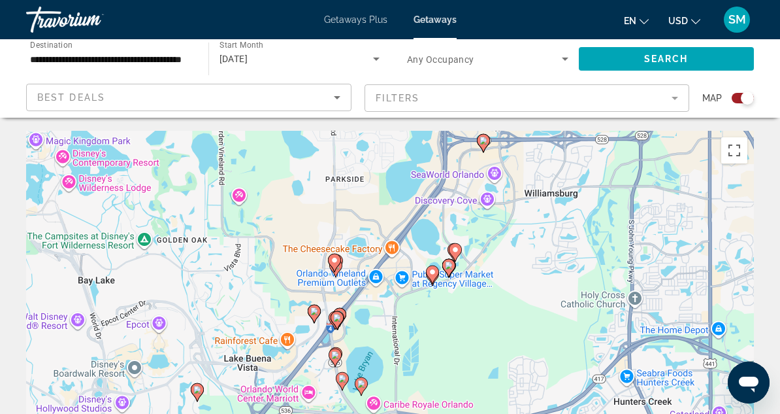
click at [427, 271] on icon "Main content" at bounding box center [433, 274] width 12 height 17
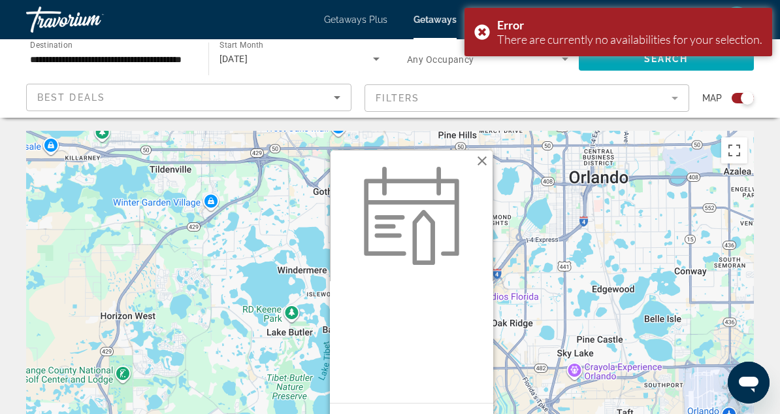
click at [483, 162] on button "Close" at bounding box center [483, 161] width 20 height 20
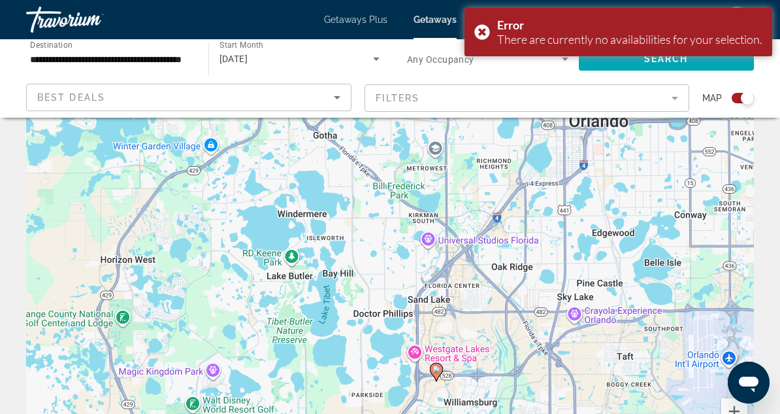
scroll to position [196, 0]
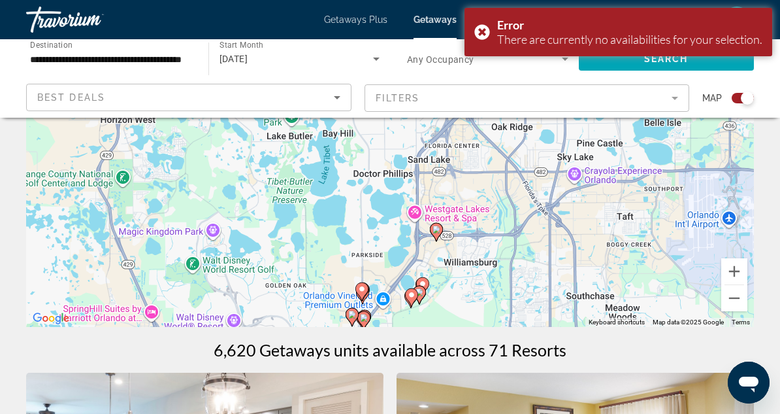
click at [425, 280] on image "Main content" at bounding box center [423, 284] width 8 height 8
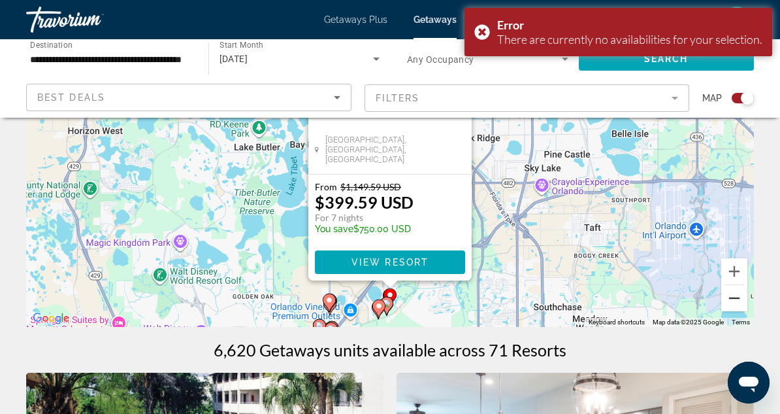
click at [739, 301] on button "Zoom out" at bounding box center [735, 298] width 26 height 26
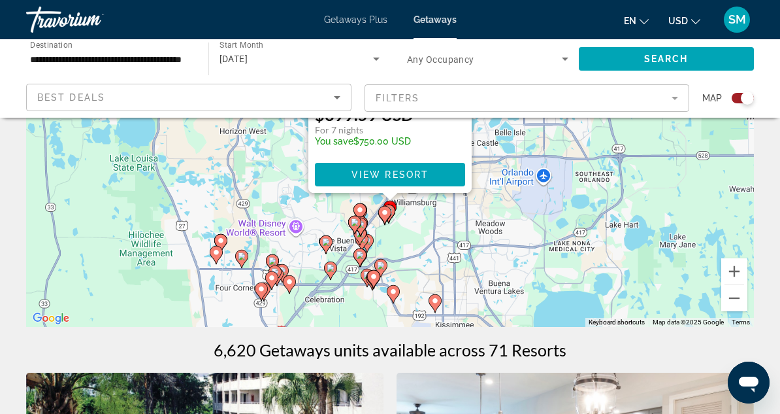
click at [400, 234] on div "To activate drag with keyboard, press Alt + Enter. Once in keyboard drag state,…" at bounding box center [390, 131] width 728 height 392
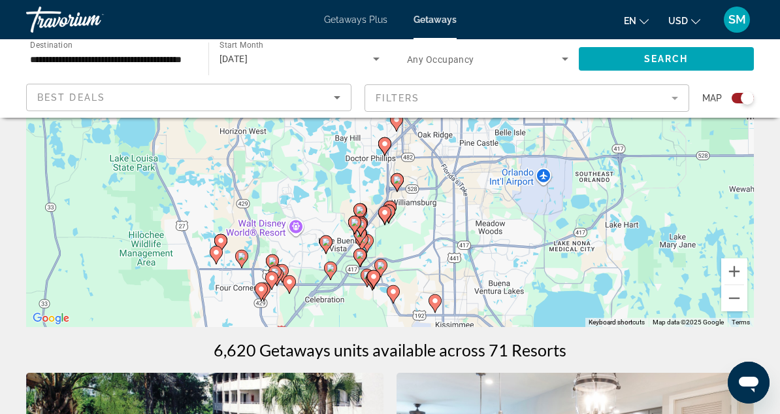
click at [397, 235] on div "To activate drag with keyboard, press Alt + Enter. Once in keyboard drag state,…" at bounding box center [390, 131] width 728 height 392
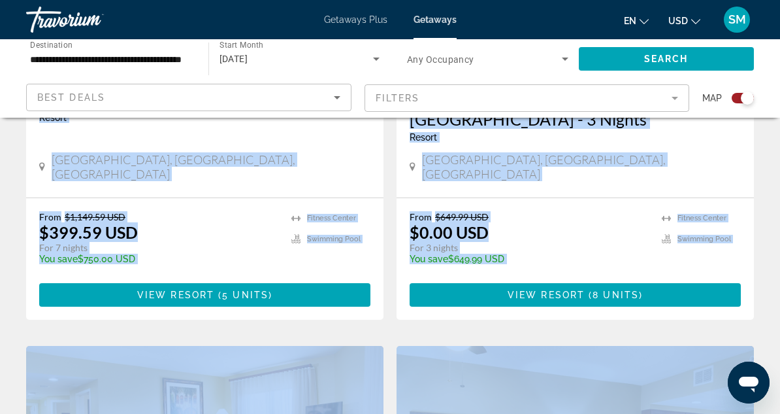
drag, startPoint x: 397, startPoint y: 235, endPoint x: 356, endPoint y: 413, distance: 183.3
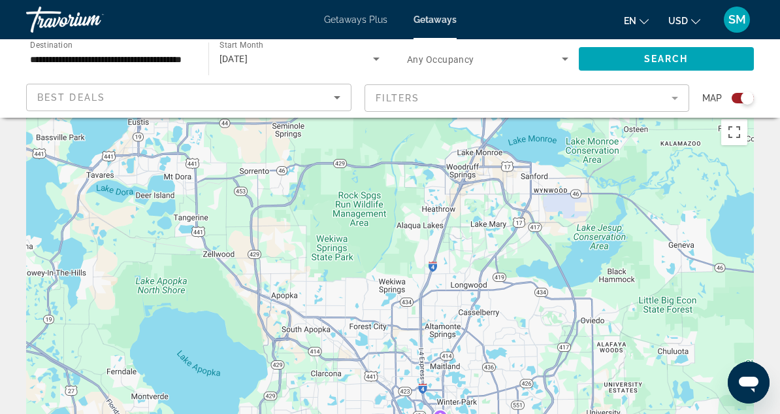
scroll to position [0, 0]
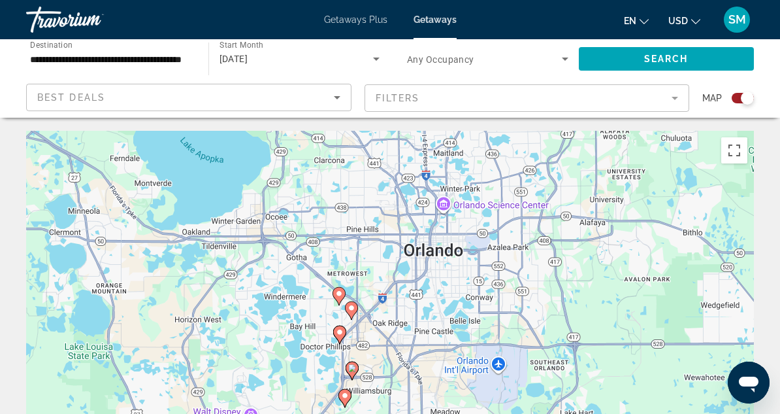
drag, startPoint x: 354, startPoint y: 329, endPoint x: 359, endPoint y: 86, distance: 243.2
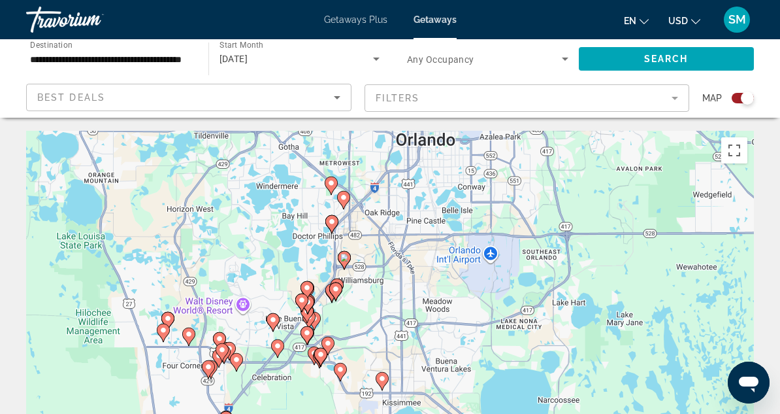
drag, startPoint x: 430, startPoint y: 324, endPoint x: 424, endPoint y: 210, distance: 113.9
click at [424, 210] on div "To activate drag with keyboard, press Alt + Enter. Once in keyboard drag state,…" at bounding box center [390, 327] width 728 height 392
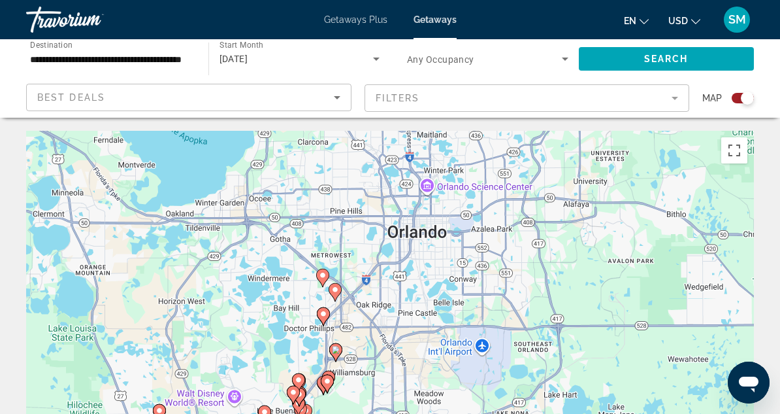
drag, startPoint x: 424, startPoint y: 210, endPoint x: 414, endPoint y: 305, distance: 95.9
click at [414, 305] on div "To activate drag with keyboard, press Alt + Enter. Once in keyboard drag state,…" at bounding box center [390, 327] width 728 height 392
click at [102, 61] on input "**********" at bounding box center [110, 60] width 161 height 16
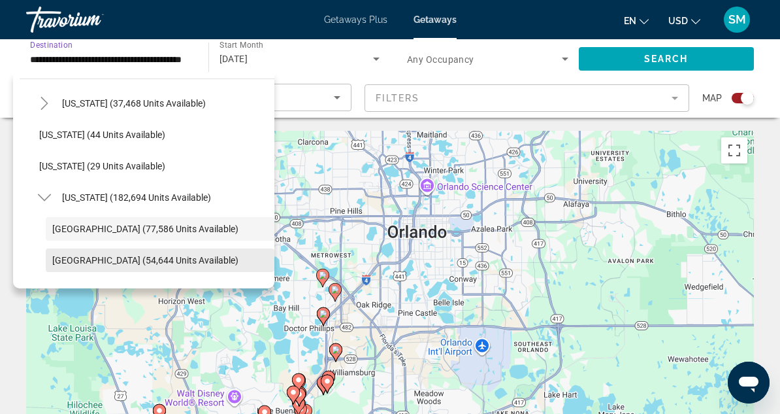
scroll to position [138, 0]
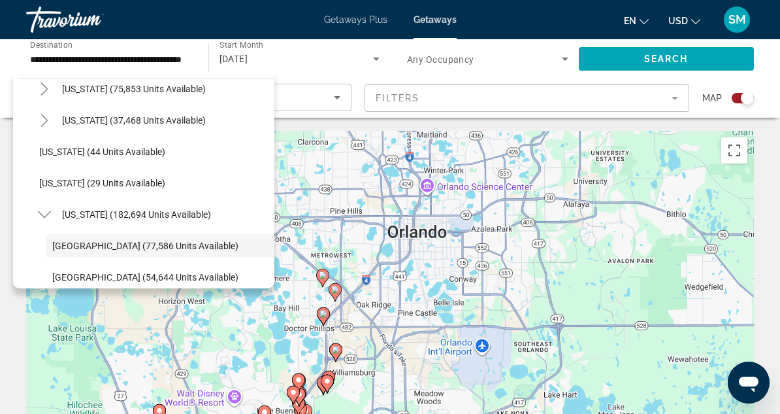
click at [290, 160] on div "To activate drag with keyboard, press Alt + Enter. Once in keyboard drag state,…" at bounding box center [390, 327] width 728 height 392
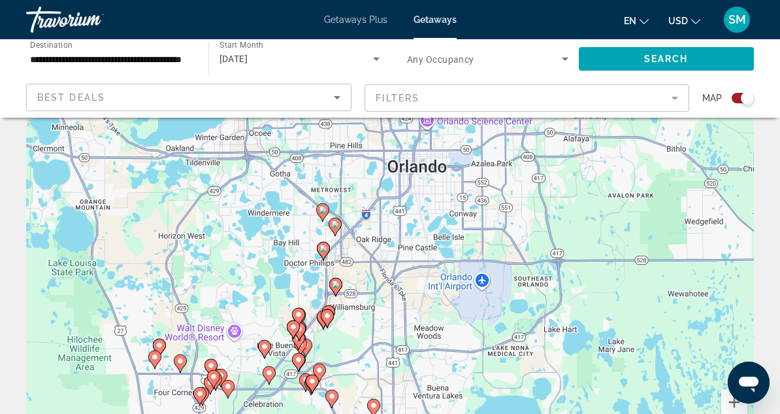
scroll to position [131, 0]
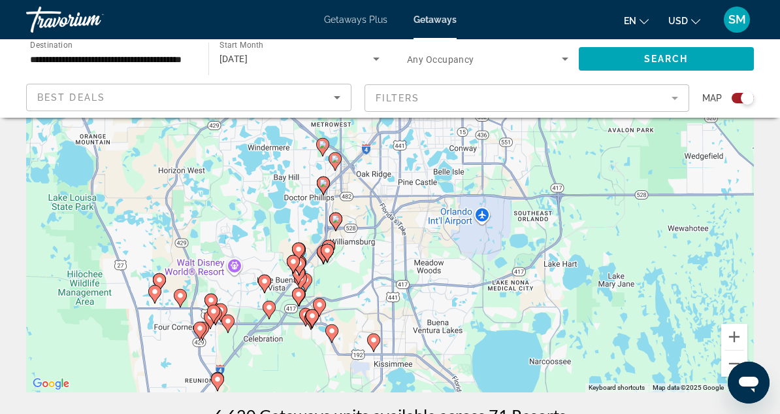
click at [335, 220] on image "Main content" at bounding box center [336, 219] width 8 height 8
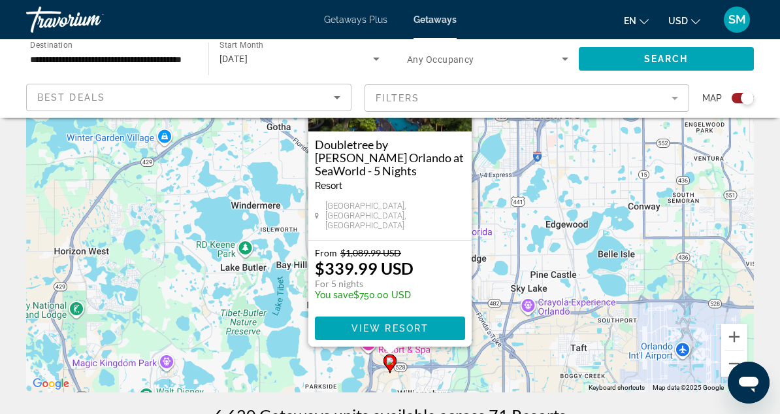
scroll to position [196, 0]
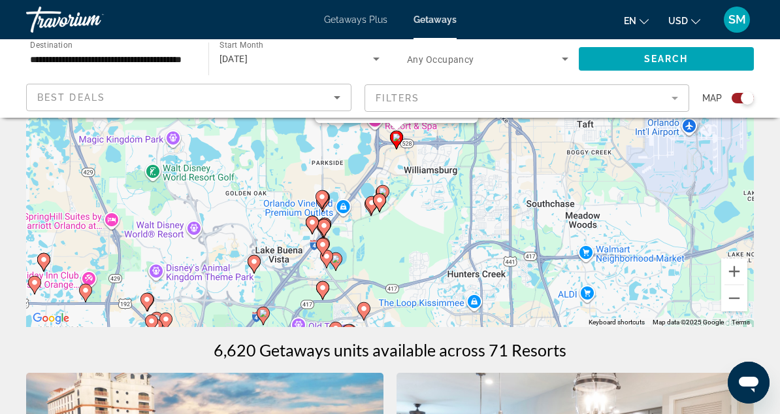
drag, startPoint x: 247, startPoint y: 232, endPoint x: 254, endPoint y: 73, distance: 159.6
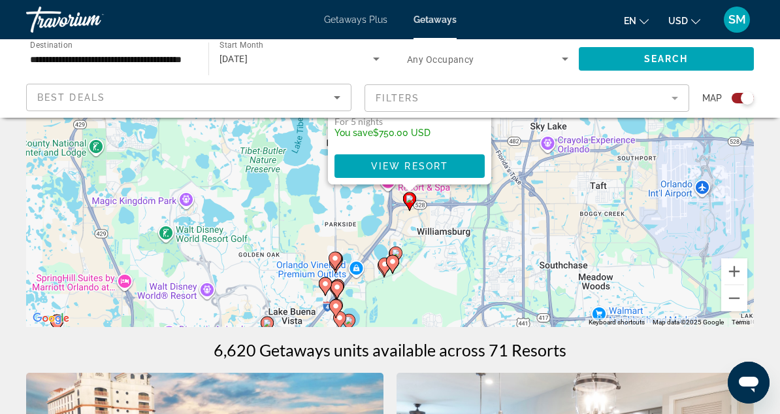
drag, startPoint x: 283, startPoint y: 230, endPoint x: 298, endPoint y: 287, distance: 58.8
click at [298, 287] on div "To activate drag with keyboard, press Alt + Enter. Once in keyboard drag state,…" at bounding box center [390, 131] width 728 height 392
click at [305, 220] on div "To activate drag with keyboard, press Alt + Enter. Once in keyboard drag state,…" at bounding box center [390, 131] width 728 height 392
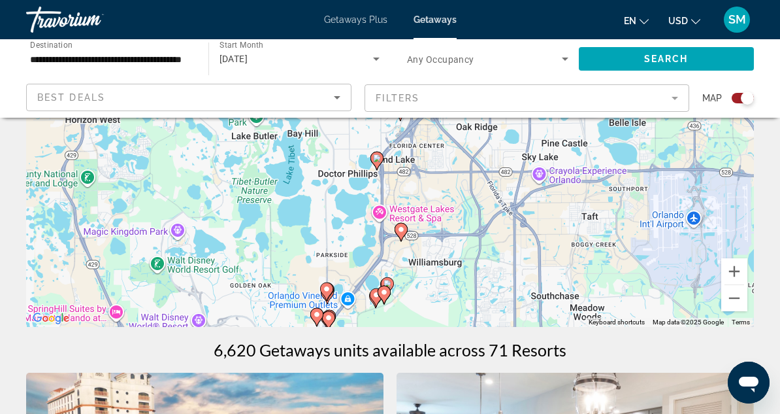
drag, startPoint x: 327, startPoint y: 195, endPoint x: 319, endPoint y: 227, distance: 33.1
click at [319, 227] on div "To activate drag with keyboard, press Alt + Enter. Once in keyboard drag state,…" at bounding box center [390, 131] width 728 height 392
click at [387, 249] on div "To activate drag with keyboard, press Alt + Enter. Once in keyboard drag state,…" at bounding box center [390, 131] width 728 height 392
click at [384, 239] on div "To activate drag with keyboard, press Alt + Enter. Once in keyboard drag state,…" at bounding box center [390, 131] width 728 height 392
click at [738, 271] on button "Zoom in" at bounding box center [735, 271] width 26 height 26
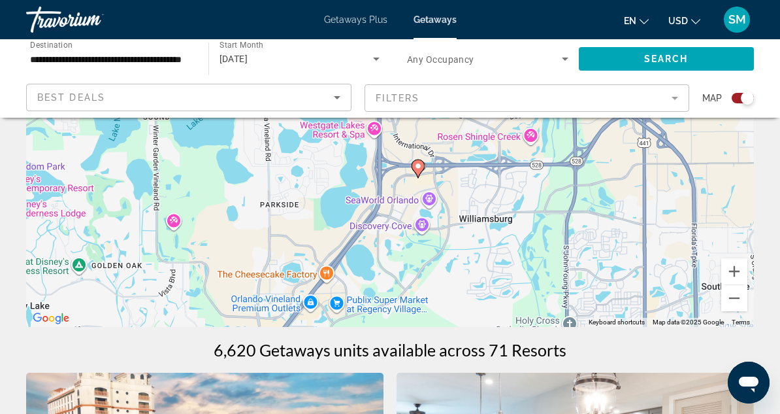
drag, startPoint x: 493, startPoint y: 294, endPoint x: 499, endPoint y: 116, distance: 178.5
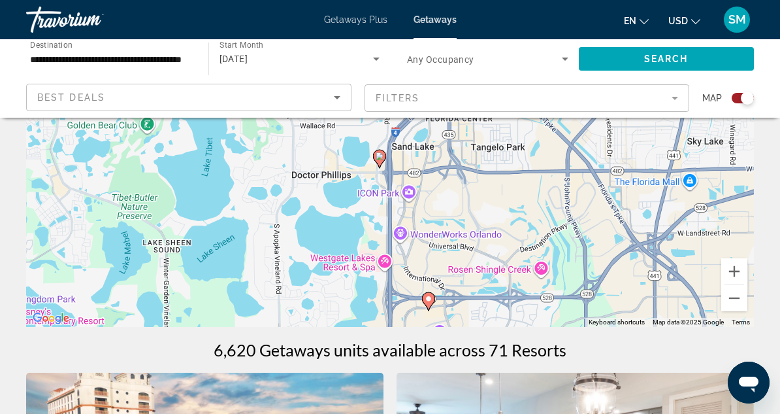
drag, startPoint x: 480, startPoint y: 231, endPoint x: 492, endPoint y: 365, distance: 134.5
click at [379, 160] on icon "Main content" at bounding box center [380, 158] width 12 height 17
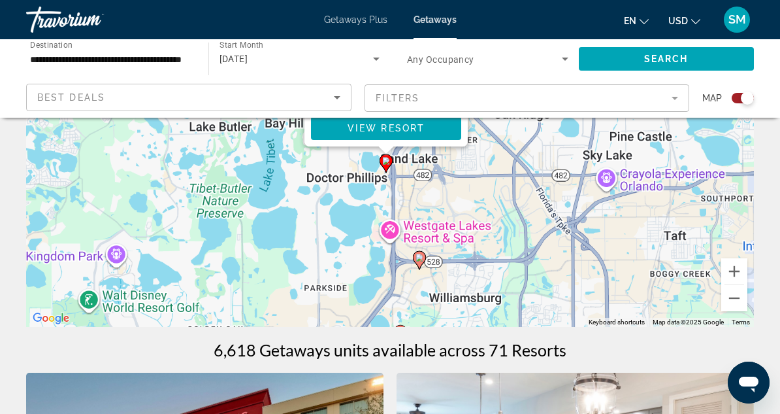
scroll to position [0, 0]
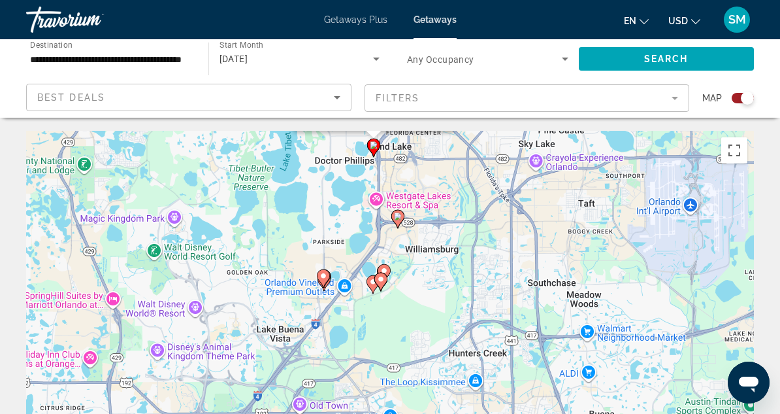
drag, startPoint x: 546, startPoint y: 365, endPoint x: 529, endPoint y: 14, distance: 350.7
click at [529, 14] on div "**********" at bounding box center [390, 207] width 780 height 414
click at [399, 222] on icon "Main content" at bounding box center [398, 218] width 12 height 17
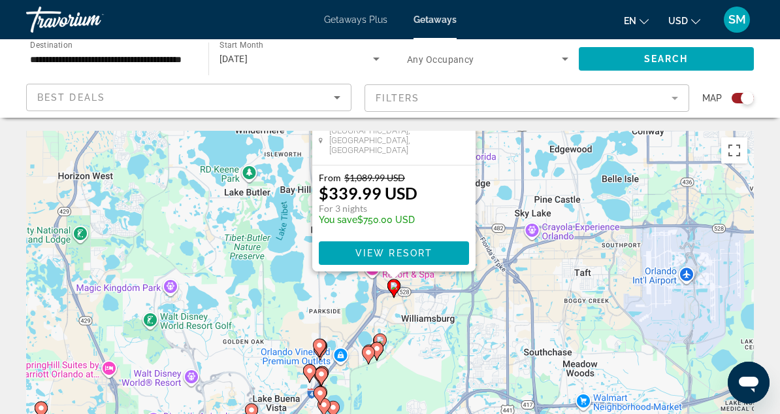
drag, startPoint x: 509, startPoint y: 370, endPoint x: 512, endPoint y: 161, distance: 208.5
click at [512, 161] on div "To activate drag with keyboard, press Alt + Enter. Once in keyboard drag state,…" at bounding box center [390, 327] width 728 height 392
click at [312, 297] on div "To activate drag with keyboard, press Alt + Enter. Once in keyboard drag state,…" at bounding box center [390, 327] width 728 height 392
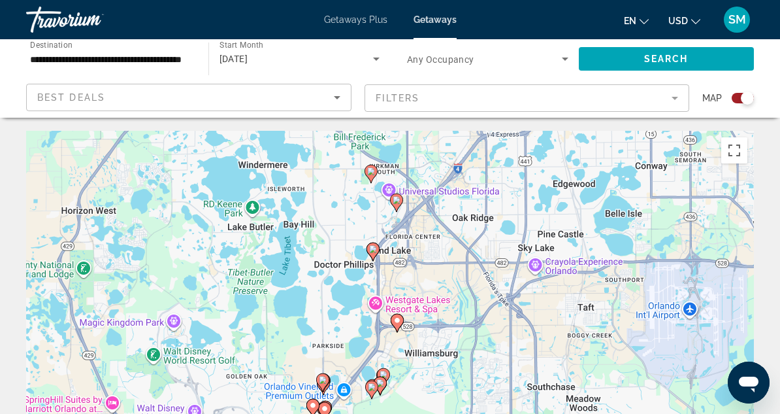
drag, startPoint x: 414, startPoint y: 231, endPoint x: 417, endPoint y: 267, distance: 36.7
click at [417, 267] on div "To activate drag with keyboard, press Alt + Enter. Once in keyboard drag state,…" at bounding box center [390, 327] width 728 height 392
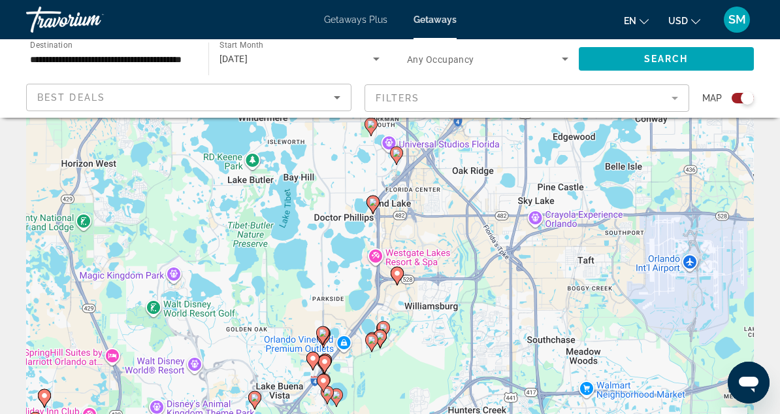
scroll to position [65, 0]
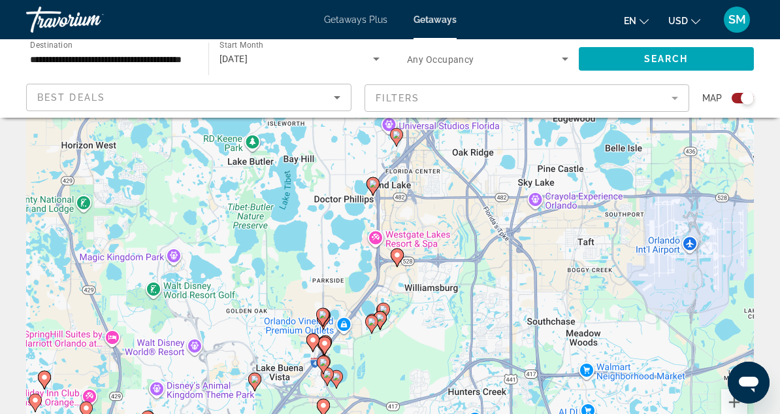
click at [372, 196] on div "To activate drag with keyboard, press Alt + Enter. Once in keyboard drag state,…" at bounding box center [390, 261] width 728 height 392
click at [373, 182] on image "Main content" at bounding box center [373, 184] width 8 height 8
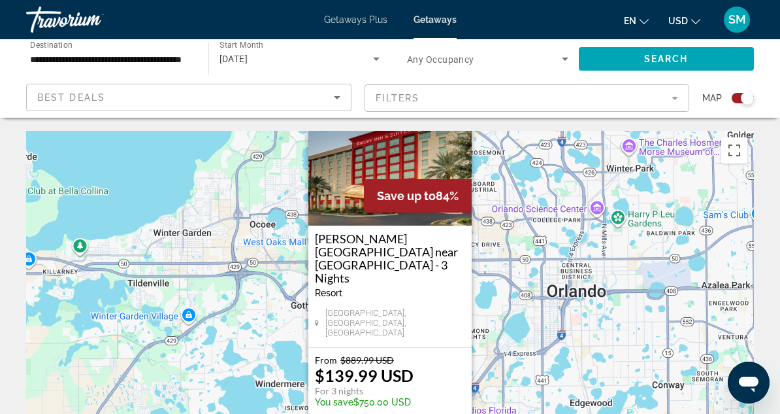
scroll to position [0, 0]
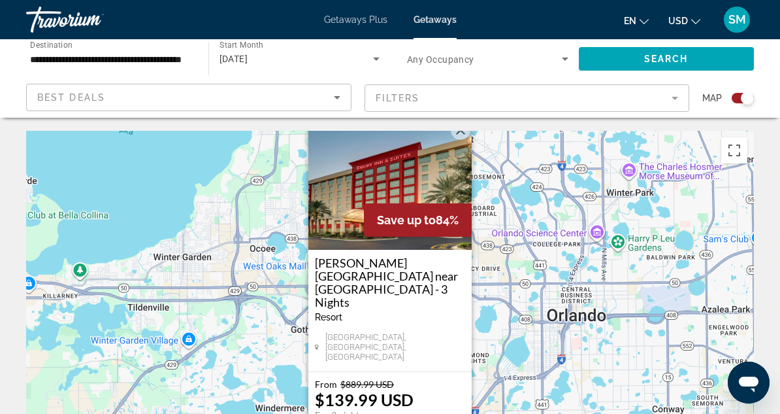
click at [459, 140] on button "Close" at bounding box center [461, 130] width 20 height 20
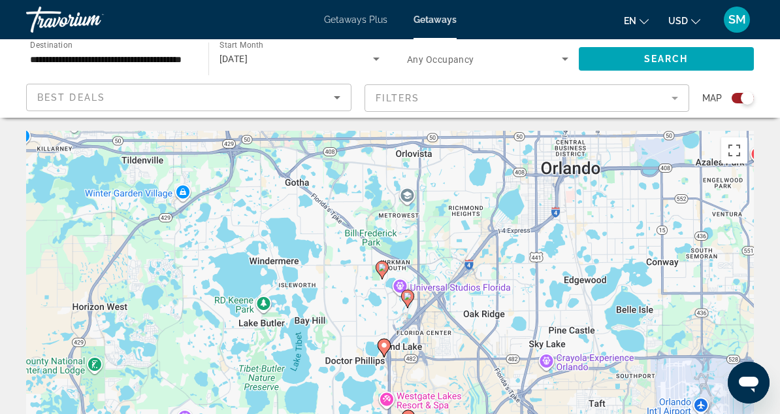
drag, startPoint x: 478, startPoint y: 404, endPoint x: 472, endPoint y: 254, distance: 150.4
click at [472, 254] on div "To activate drag with keyboard, press Alt + Enter. Once in keyboard drag state,…" at bounding box center [390, 327] width 728 height 392
click at [405, 298] on image "Main content" at bounding box center [408, 296] width 8 height 8
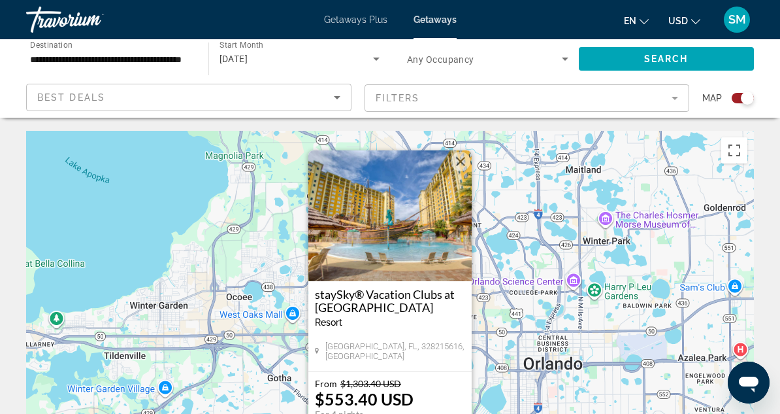
click at [460, 164] on button "Close" at bounding box center [461, 162] width 20 height 20
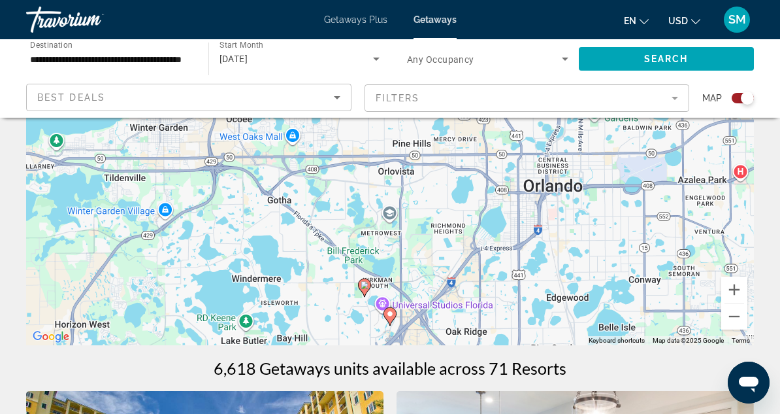
scroll to position [196, 0]
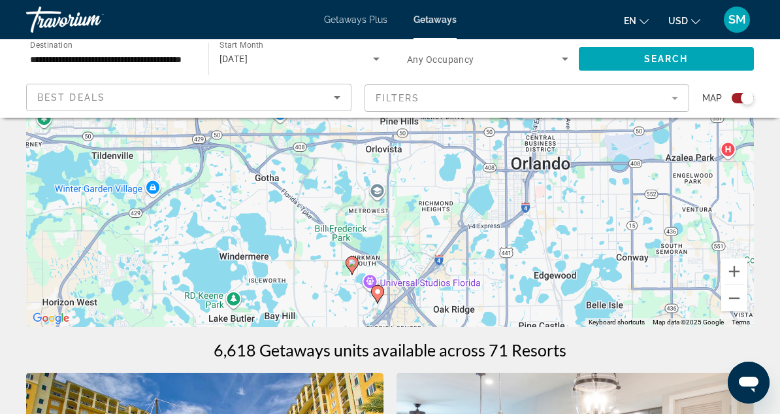
drag, startPoint x: 428, startPoint y: 294, endPoint x: 413, endPoint y: 285, distance: 17.6
click at [413, 285] on div "To activate drag with keyboard, press Alt + Enter. Once in keyboard drag state,…" at bounding box center [390, 131] width 728 height 392
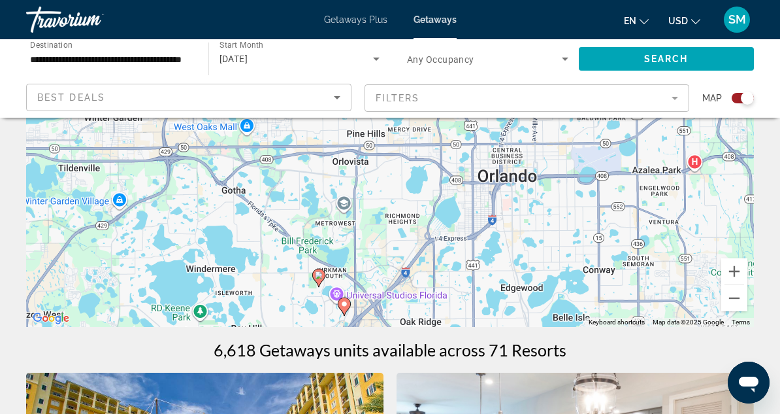
drag, startPoint x: 473, startPoint y: 208, endPoint x: 439, endPoint y: 225, distance: 38.3
click at [439, 225] on div "To activate drag with keyboard, press Alt + Enter. Once in keyboard drag state,…" at bounding box center [390, 131] width 728 height 392
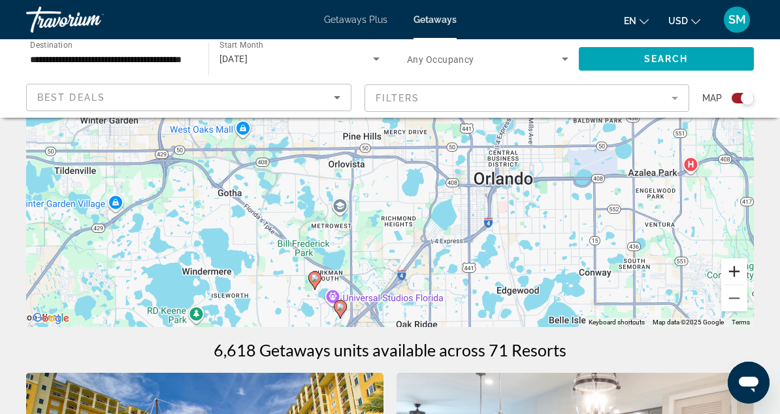
click at [733, 270] on button "Zoom in" at bounding box center [735, 271] width 26 height 26
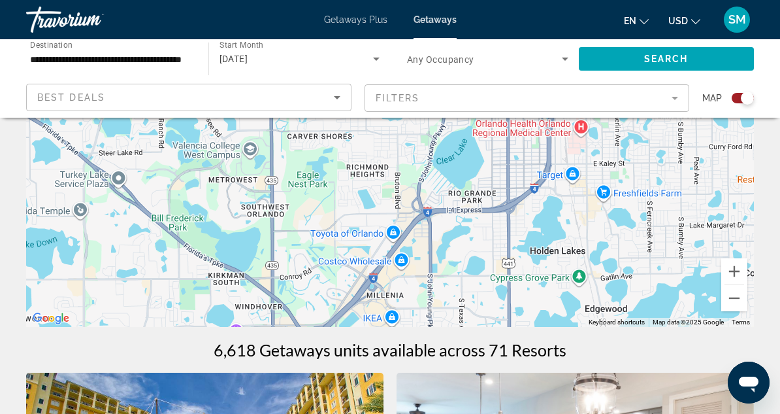
drag, startPoint x: 524, startPoint y: 296, endPoint x: 486, endPoint y: 144, distance: 156.9
click at [486, 144] on div "Main content" at bounding box center [390, 131] width 728 height 392
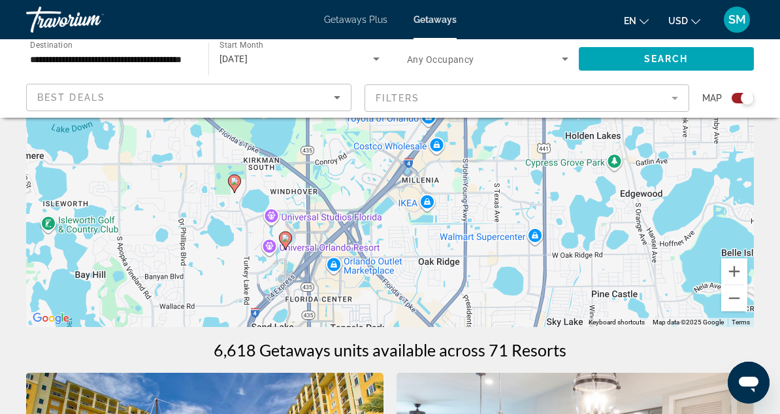
drag, startPoint x: 412, startPoint y: 303, endPoint x: 446, endPoint y: 192, distance: 116.2
click at [446, 192] on div "To activate drag with keyboard, press Alt + Enter. Once in keyboard drag state,…" at bounding box center [390, 131] width 728 height 392
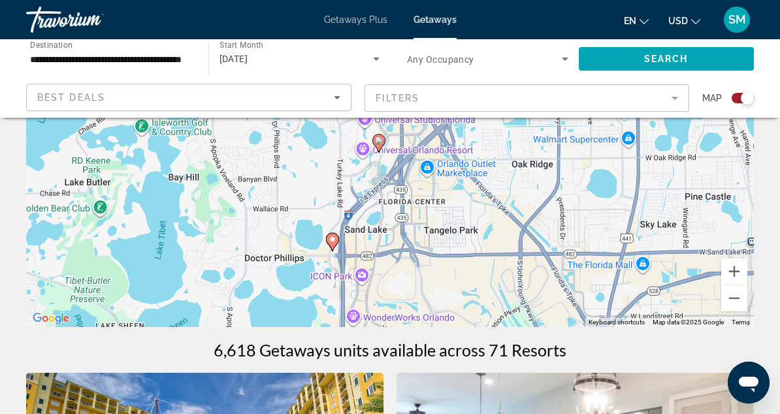
drag, startPoint x: 410, startPoint y: 290, endPoint x: 503, endPoint y: 192, distance: 135.9
click at [503, 192] on div "To activate drag with keyboard, press Alt + Enter. Once in keyboard drag state,…" at bounding box center [390, 131] width 728 height 392
click at [739, 275] on button "Zoom in" at bounding box center [735, 271] width 26 height 26
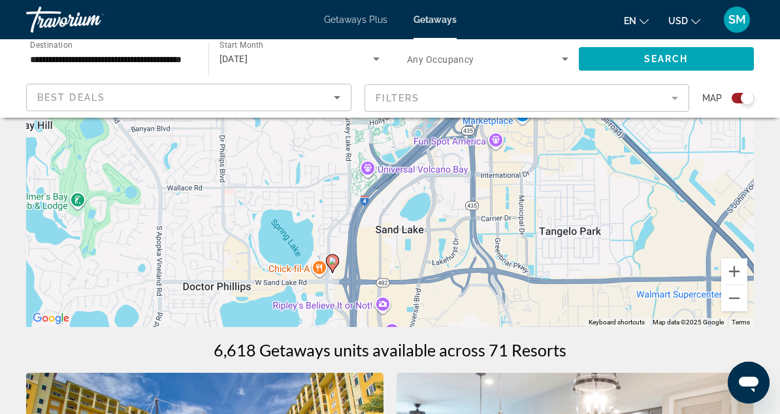
drag, startPoint x: 434, startPoint y: 314, endPoint x: 494, endPoint y: 211, distance: 118.9
click at [494, 211] on div "To activate drag with keyboard, press Alt + Enter. Once in keyboard drag state,…" at bounding box center [390, 131] width 728 height 392
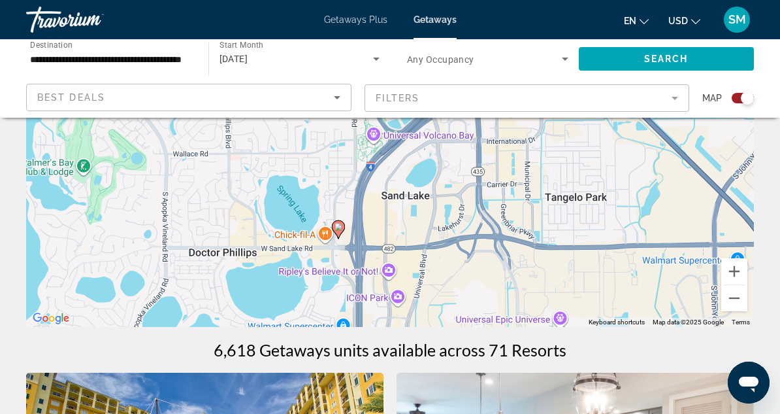
drag, startPoint x: 411, startPoint y: 287, endPoint x: 418, endPoint y: 250, distance: 37.2
click at [418, 250] on div "To activate drag with keyboard, press Alt + Enter. Once in keyboard drag state,…" at bounding box center [390, 131] width 728 height 392
click at [339, 231] on icon "Main content" at bounding box center [339, 229] width 12 height 17
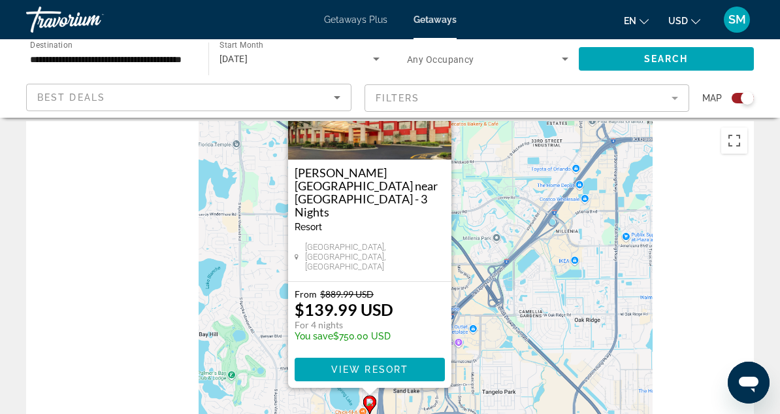
scroll to position [0, 0]
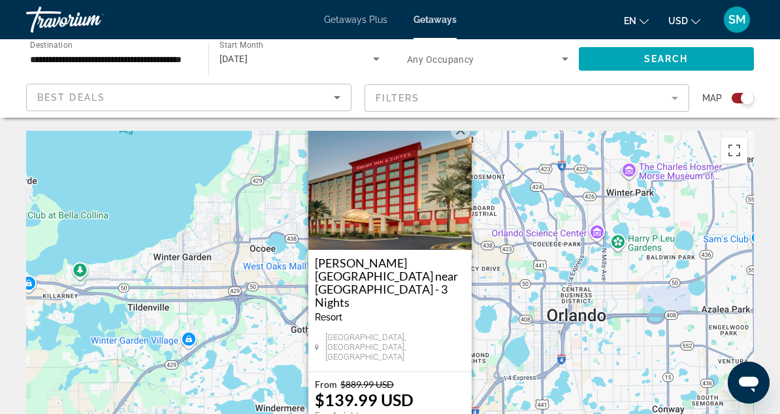
click at [456, 140] on button "Close" at bounding box center [461, 130] width 20 height 20
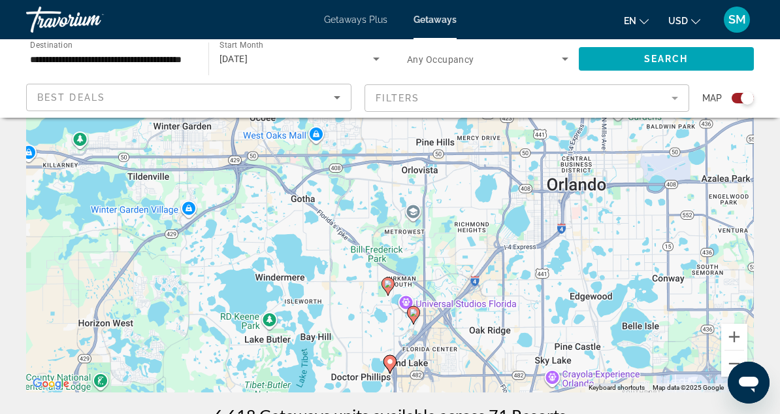
scroll to position [196, 0]
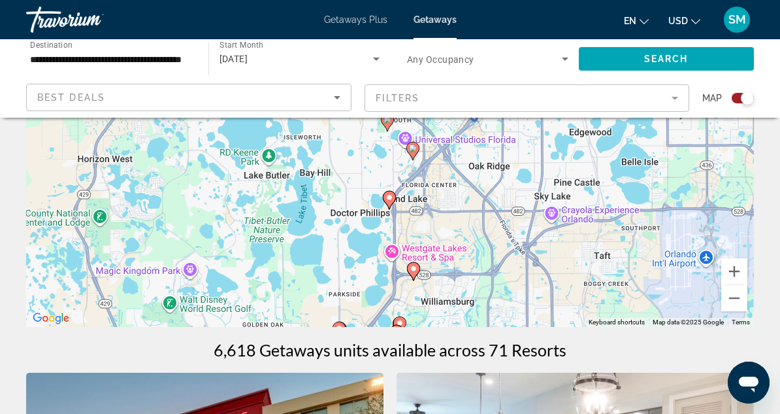
drag, startPoint x: 421, startPoint y: 282, endPoint x: 421, endPoint y: 181, distance: 100.7
click at [421, 181] on div "To activate drag with keyboard, press Alt + Enter. Once in keyboard drag state,…" at bounding box center [390, 131] width 728 height 392
click at [727, 277] on button "Zoom in" at bounding box center [735, 271] width 26 height 26
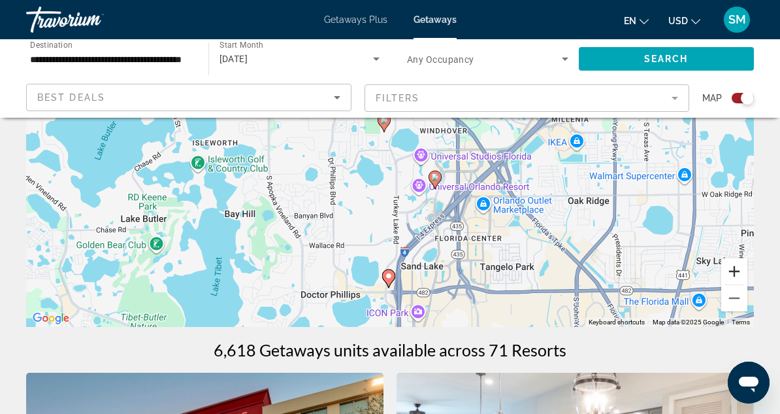
click at [727, 277] on button "Zoom in" at bounding box center [735, 271] width 26 height 26
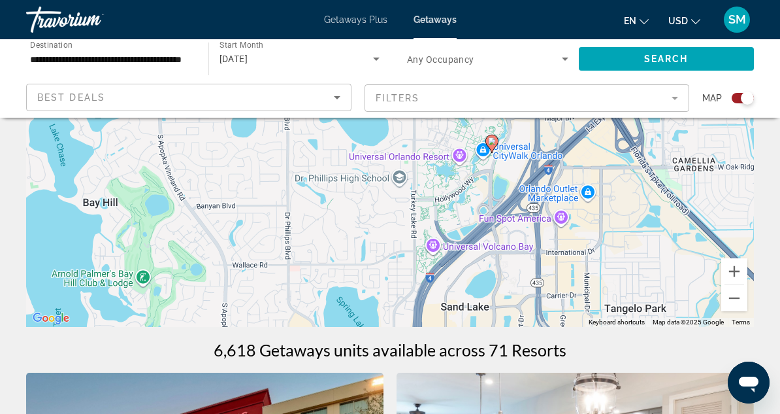
drag, startPoint x: 492, startPoint y: 305, endPoint x: 502, endPoint y: 207, distance: 98.6
click at [502, 207] on div "To activate drag with keyboard, press Alt + Enter. Once in keyboard drag state,…" at bounding box center [390, 131] width 728 height 392
click at [494, 147] on icon "Main content" at bounding box center [492, 143] width 12 height 17
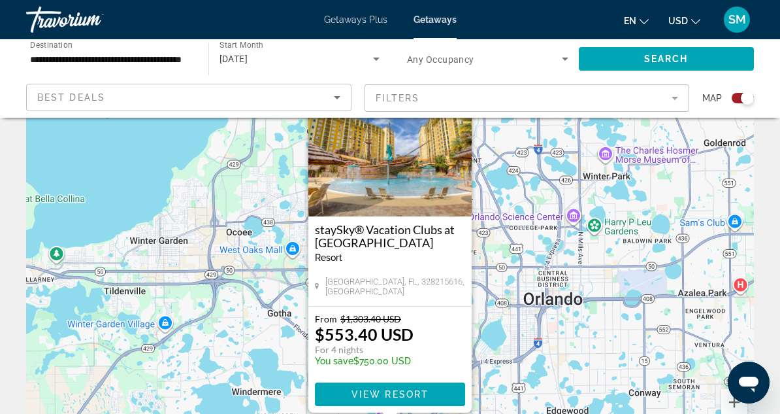
scroll to position [131, 0]
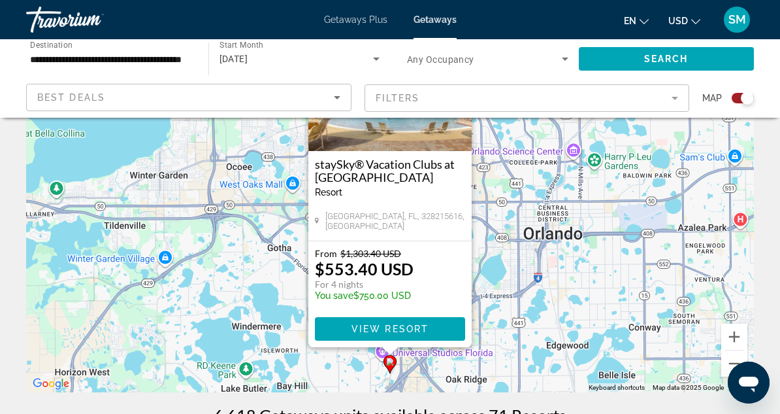
click at [358, 175] on h3 "staySky® Vacation Clubs at [GEOGRAPHIC_DATA]" at bounding box center [390, 171] width 150 height 26
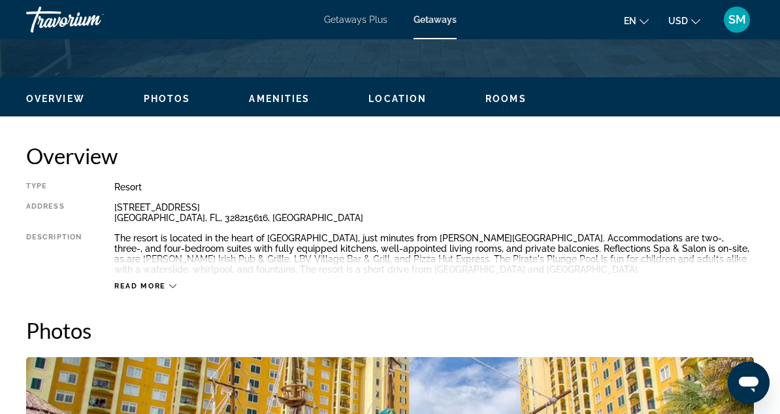
scroll to position [588, 0]
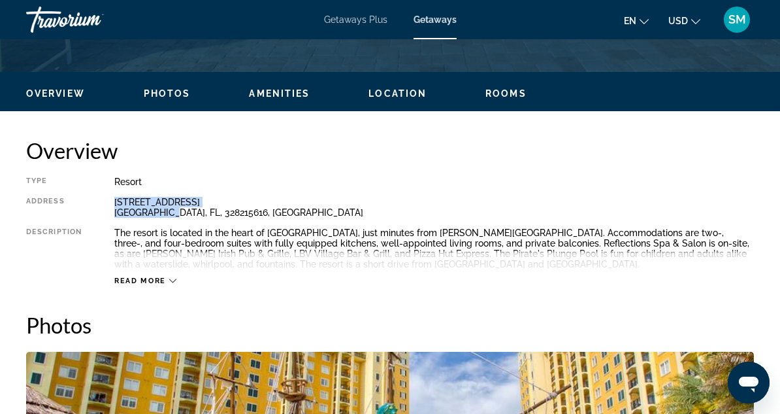
drag, startPoint x: 114, startPoint y: 202, endPoint x: 165, endPoint y: 207, distance: 51.2
click at [165, 207] on div "[STREET_ADDRESS]" at bounding box center [434, 207] width 640 height 21
copy div "[STREET_ADDRESS],"
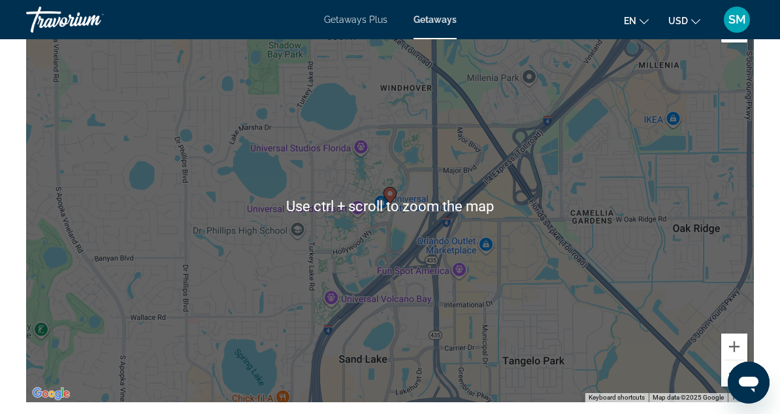
scroll to position [1765, 0]
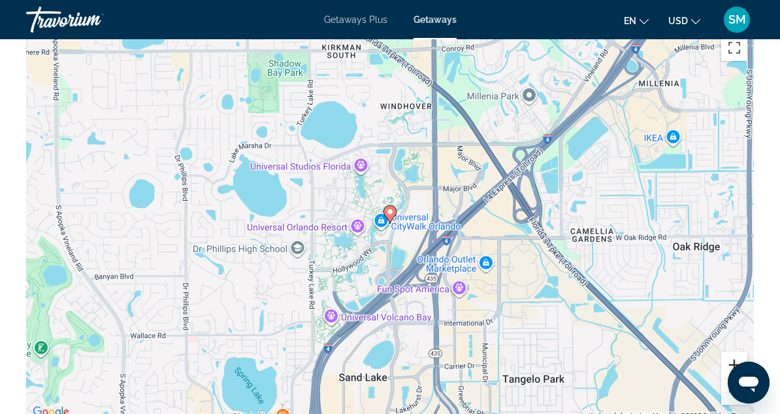
click at [728, 362] on button "Zoom in" at bounding box center [735, 365] width 26 height 26
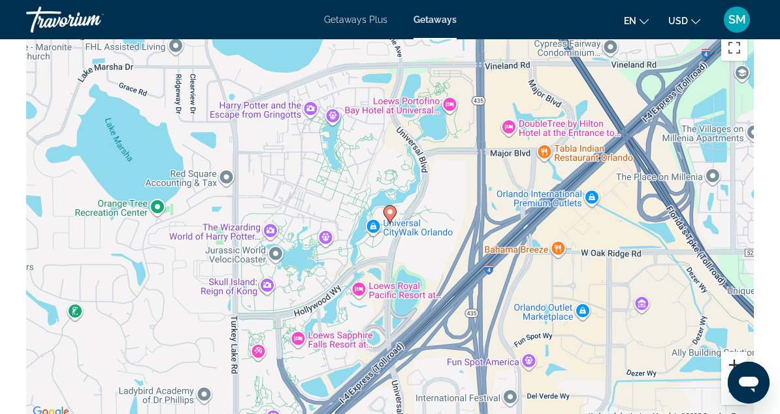
click at [728, 362] on button "Zoom in" at bounding box center [735, 365] width 26 height 26
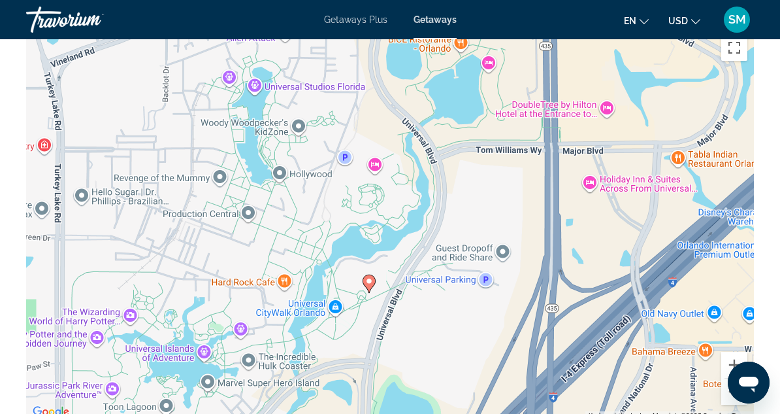
drag, startPoint x: 475, startPoint y: 235, endPoint x: 454, endPoint y: 307, distance: 74.4
click at [454, 307] on div "To activate drag with keyboard, press Alt + Enter. Once in keyboard drag state,…" at bounding box center [390, 224] width 728 height 392
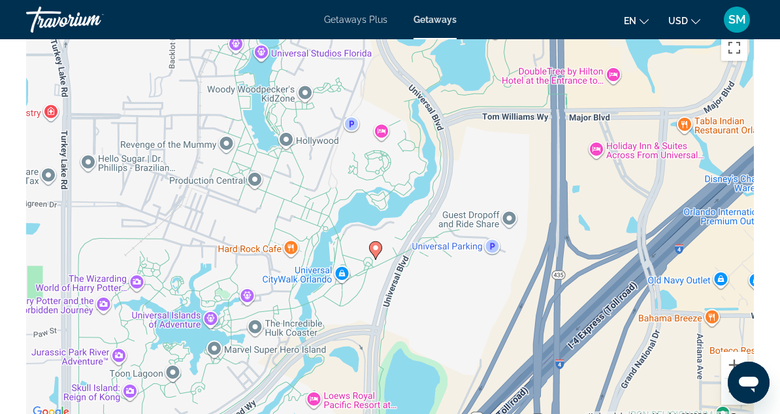
drag, startPoint x: 585, startPoint y: 161, endPoint x: 592, endPoint y: 129, distance: 32.7
click at [592, 129] on div "To activate drag with keyboard, press Alt + Enter. Once in keyboard drag state,…" at bounding box center [390, 224] width 728 height 392
click at [375, 250] on image "Main content" at bounding box center [376, 248] width 8 height 8
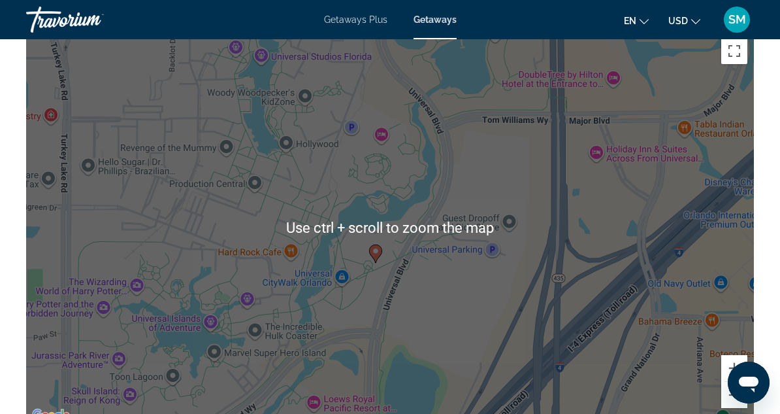
scroll to position [1827, 0]
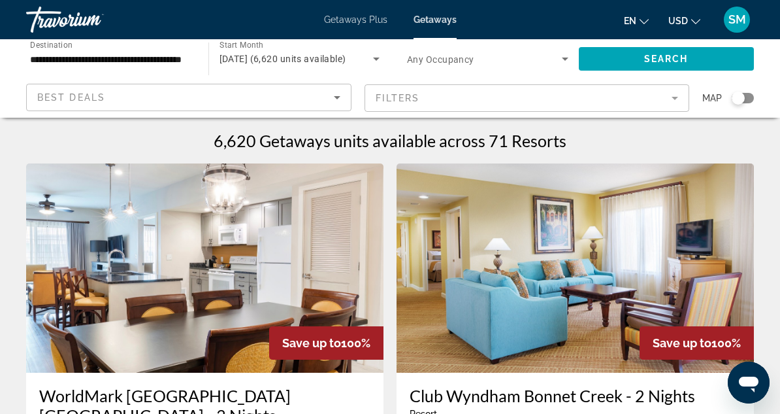
click at [748, 99] on div "Search widget" at bounding box center [743, 98] width 22 height 10
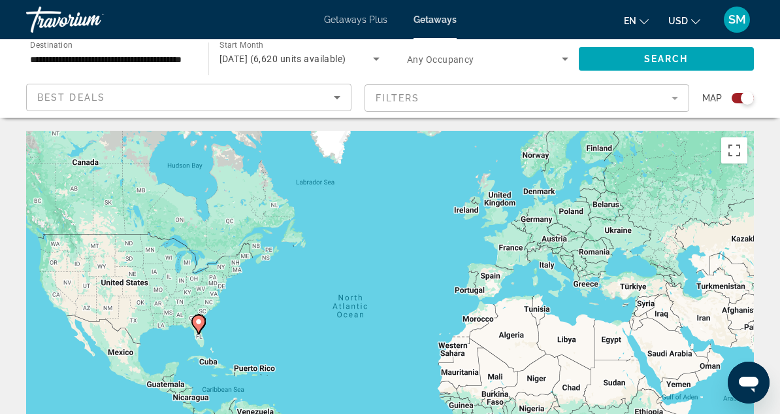
click at [194, 326] on gmp-advanced-marker "Main content" at bounding box center [198, 324] width 13 height 20
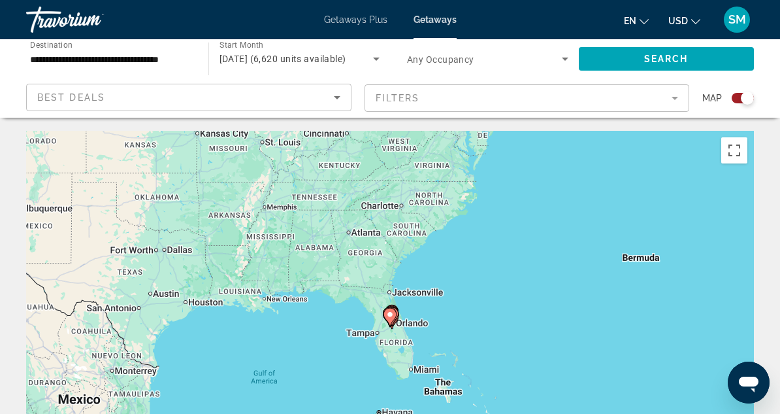
click at [390, 322] on icon "Main content" at bounding box center [390, 317] width 12 height 17
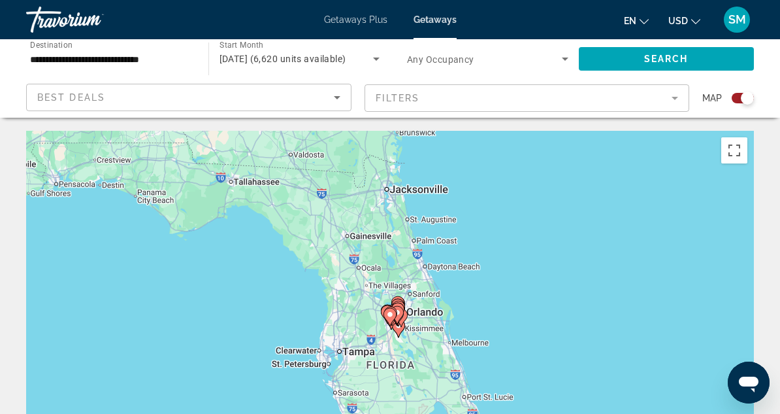
click at [390, 322] on icon "Main content" at bounding box center [390, 317] width 12 height 17
type input "**********"
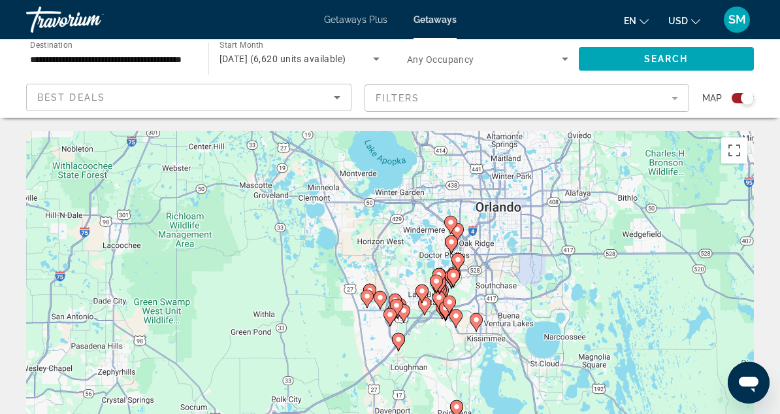
click at [463, 266] on gmp-advanced-marker "Main content" at bounding box center [458, 262] width 13 height 20
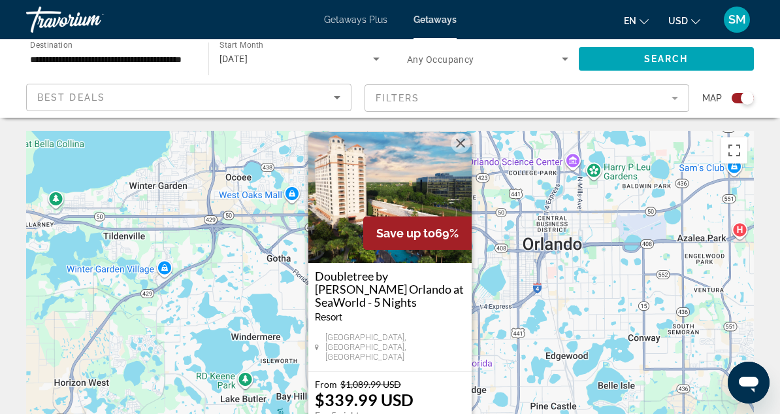
click at [465, 153] on button "Close" at bounding box center [461, 143] width 20 height 20
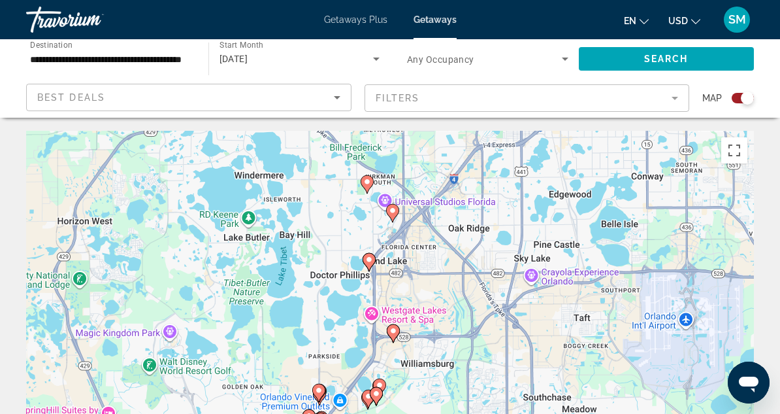
drag, startPoint x: 449, startPoint y: 342, endPoint x: 453, endPoint y: 178, distance: 163.4
click at [453, 178] on div "To activate drag with keyboard, press Alt + Enter. Once in keyboard drag state,…" at bounding box center [390, 327] width 728 height 392
click at [370, 262] on image "Main content" at bounding box center [369, 260] width 8 height 8
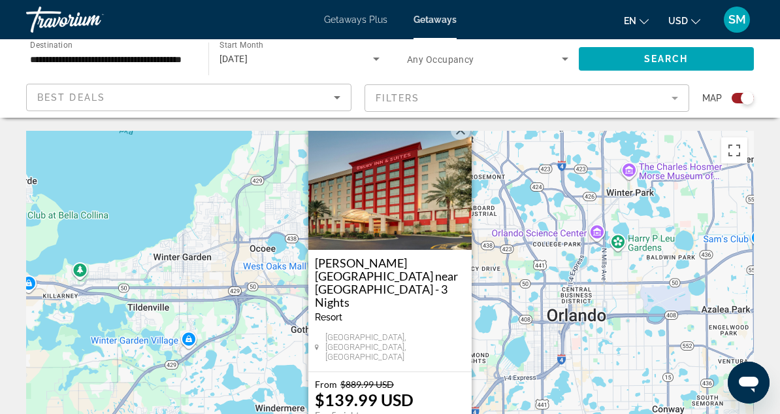
click at [468, 140] on button "Close" at bounding box center [461, 130] width 20 height 20
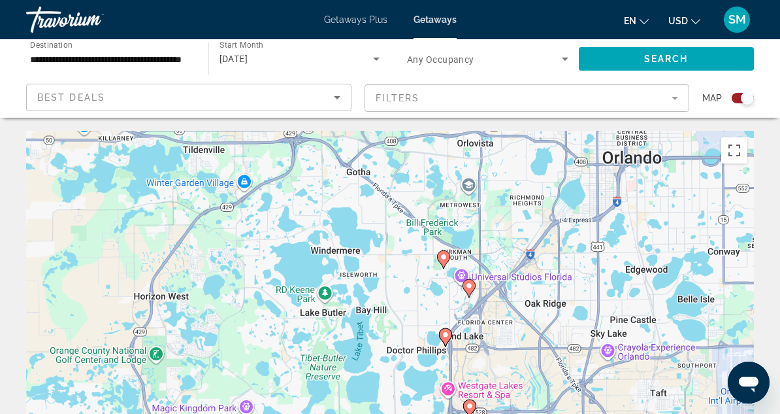
drag, startPoint x: 463, startPoint y: 354, endPoint x: 519, endPoint y: 195, distance: 168.9
click at [519, 195] on div "To activate drag with keyboard, press Alt + Enter. Once in keyboard drag state,…" at bounding box center [390, 327] width 728 height 392
click at [441, 259] on image "Main content" at bounding box center [444, 257] width 8 height 8
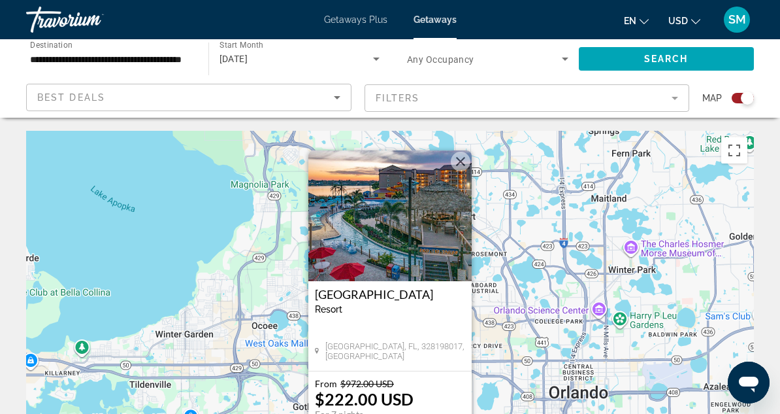
scroll to position [65, 0]
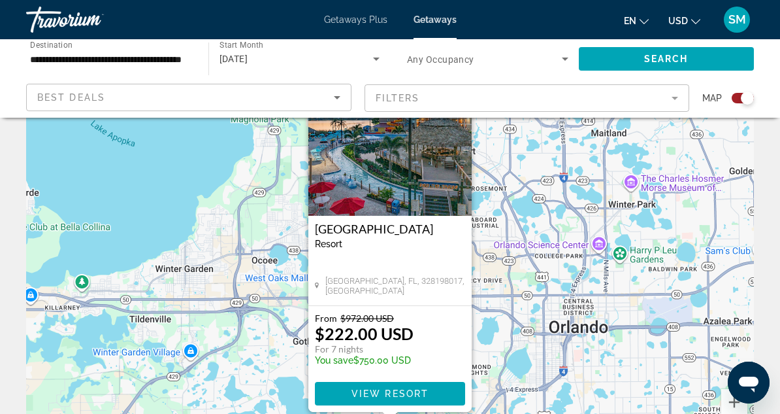
click at [387, 227] on h3 "[GEOGRAPHIC_DATA]" at bounding box center [390, 228] width 150 height 13
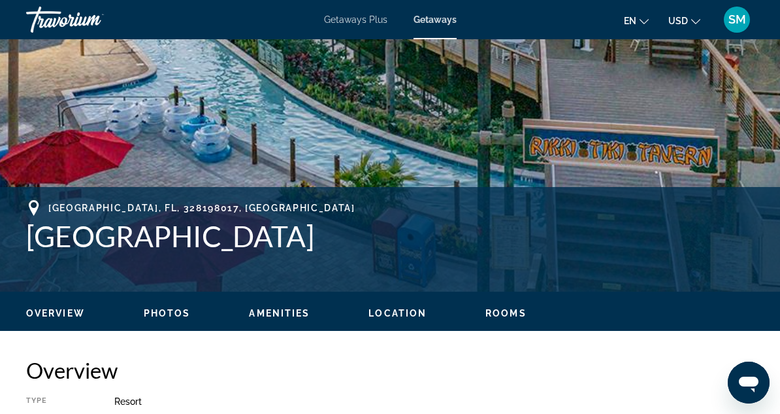
scroll to position [523, 0]
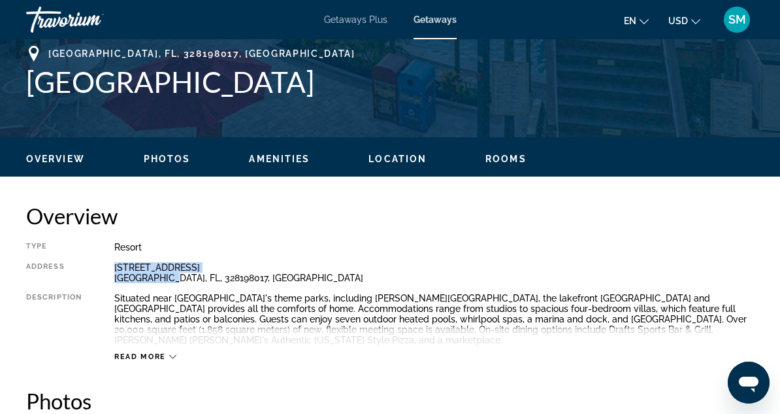
drag, startPoint x: 115, startPoint y: 269, endPoint x: 165, endPoint y: 280, distance: 50.9
click at [165, 280] on div "[STREET_ADDRESS]" at bounding box center [434, 272] width 640 height 21
copy div "[STREET_ADDRESS],"
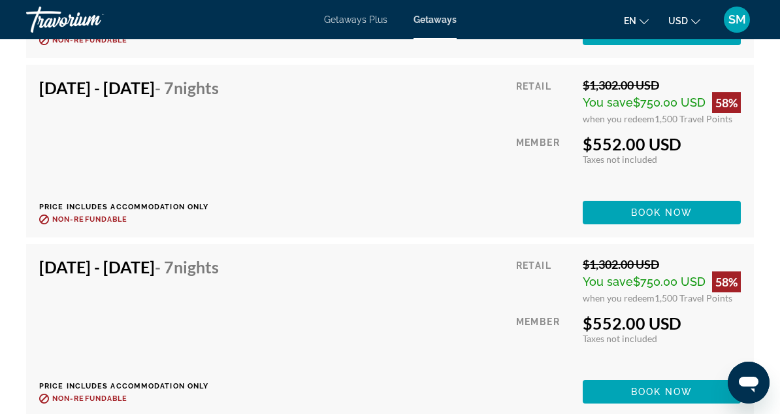
scroll to position [11069, 0]
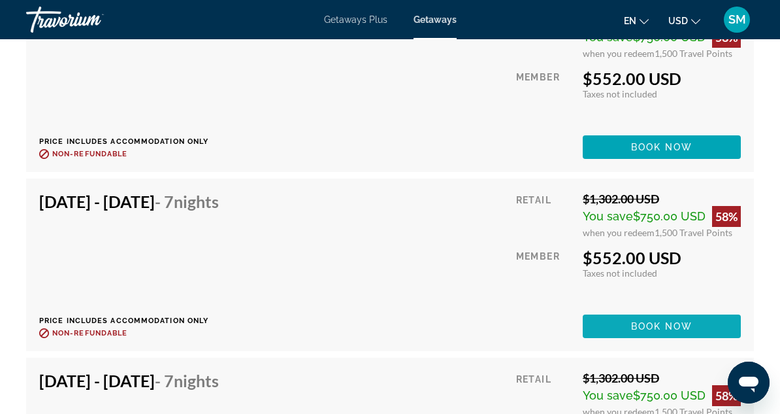
click at [629, 310] on span "Main content" at bounding box center [662, 325] width 158 height 31
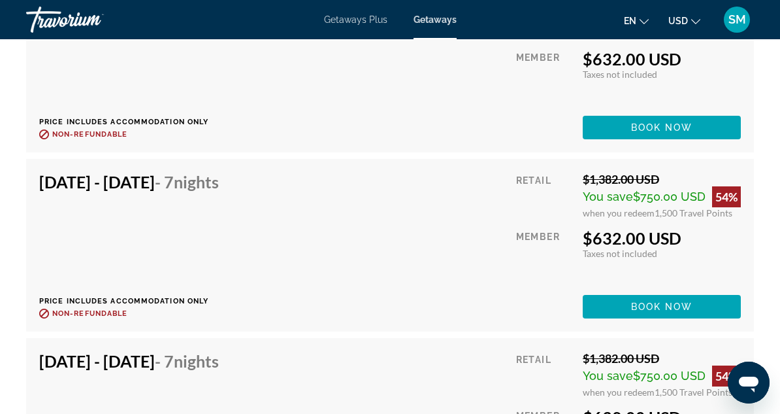
scroll to position [9020, 0]
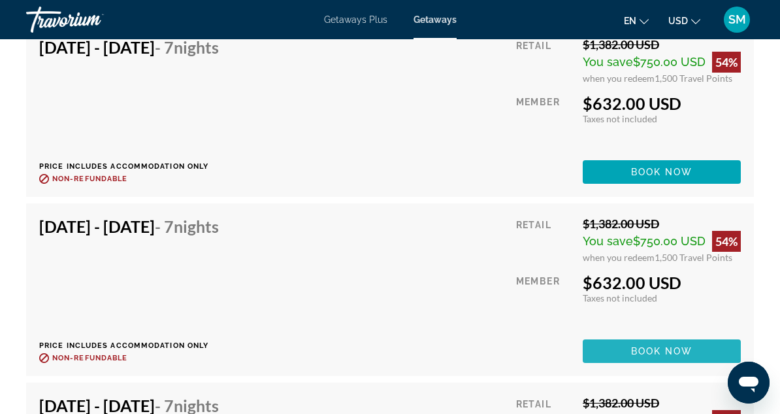
click at [661, 335] on span "Main content" at bounding box center [662, 350] width 158 height 31
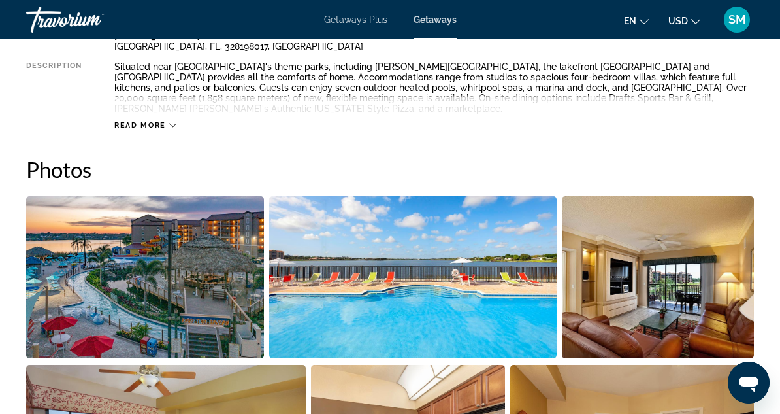
scroll to position [742, 0]
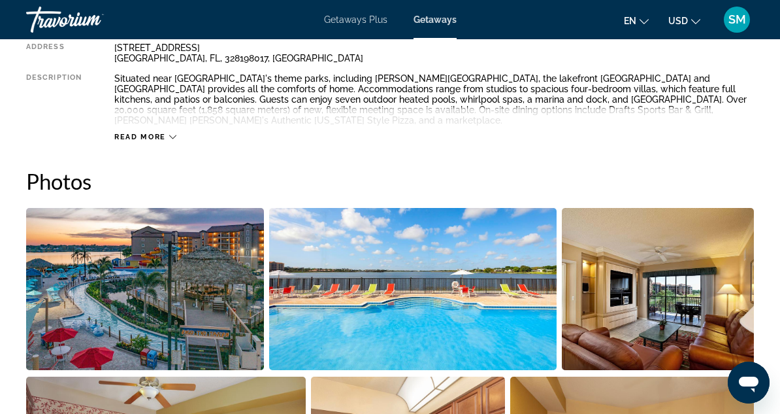
click at [167, 288] on img "Open full-screen image slider" at bounding box center [145, 289] width 238 height 162
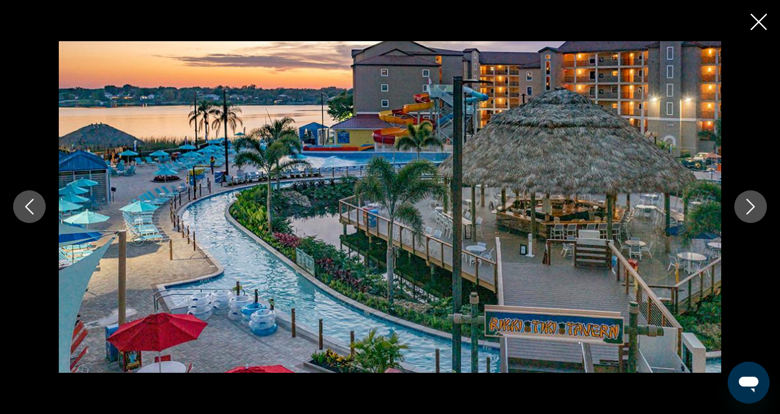
click at [746, 205] on icon "Next image" at bounding box center [751, 207] width 16 height 16
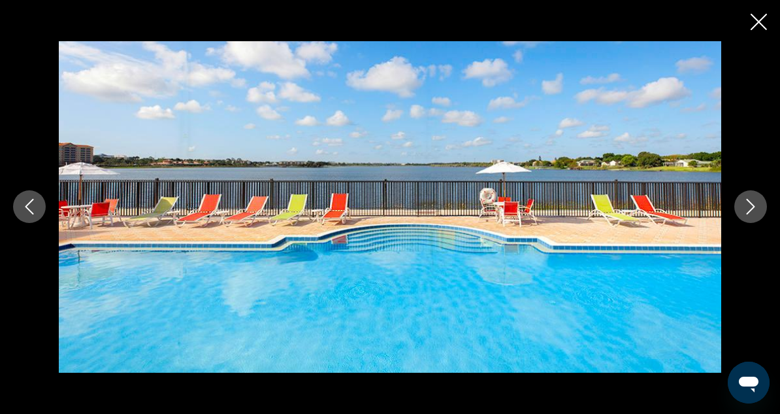
click at [746, 205] on icon "Next image" at bounding box center [751, 207] width 16 height 16
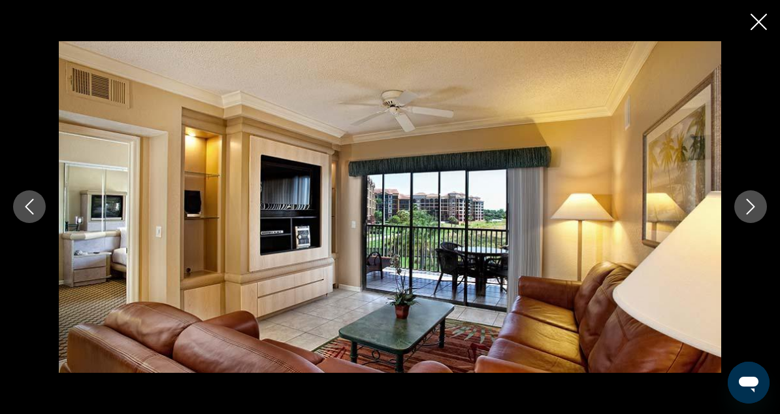
click at [746, 205] on icon "Next image" at bounding box center [751, 207] width 16 height 16
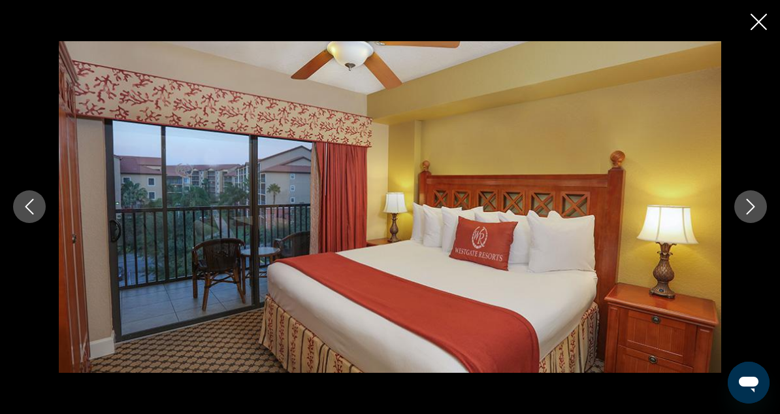
click at [746, 205] on icon "Next image" at bounding box center [751, 207] width 16 height 16
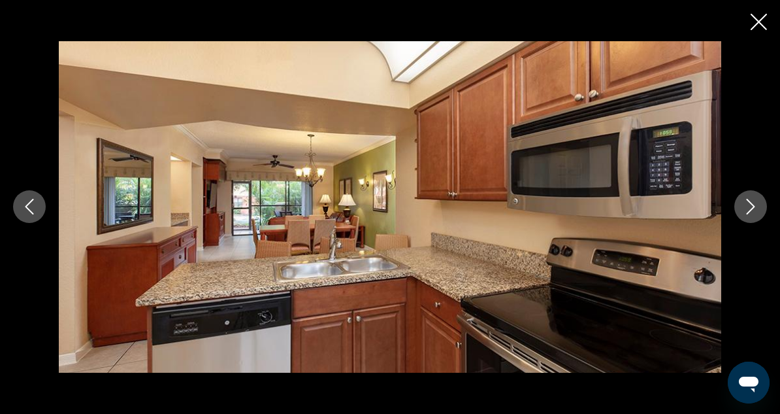
click at [746, 205] on icon "Next image" at bounding box center [751, 207] width 16 height 16
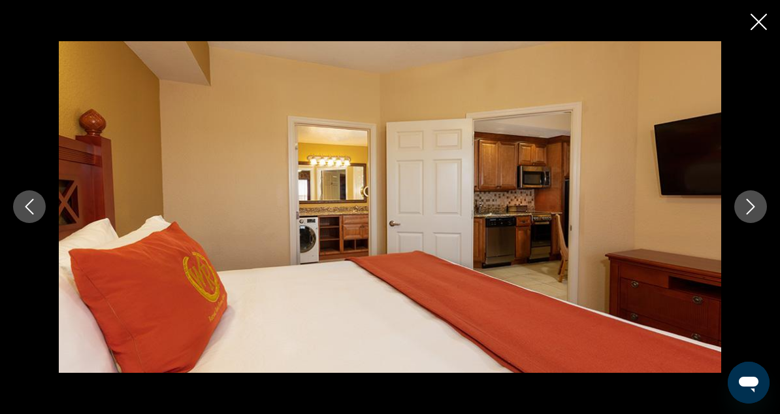
click at [746, 205] on icon "Next image" at bounding box center [751, 207] width 16 height 16
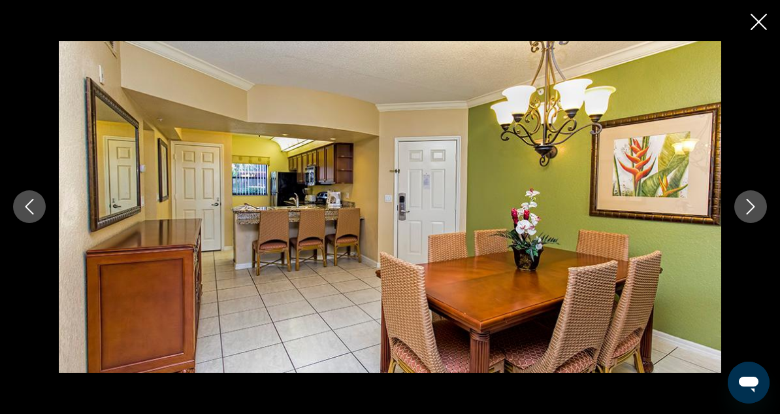
click at [746, 205] on icon "Next image" at bounding box center [751, 207] width 16 height 16
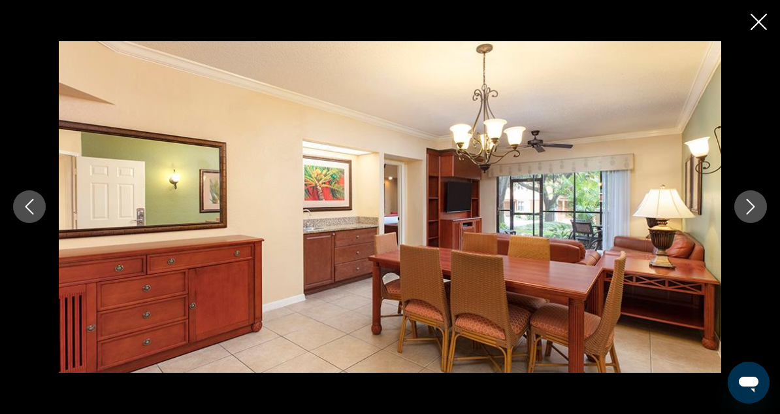
click at [746, 205] on icon "Next image" at bounding box center [751, 207] width 16 height 16
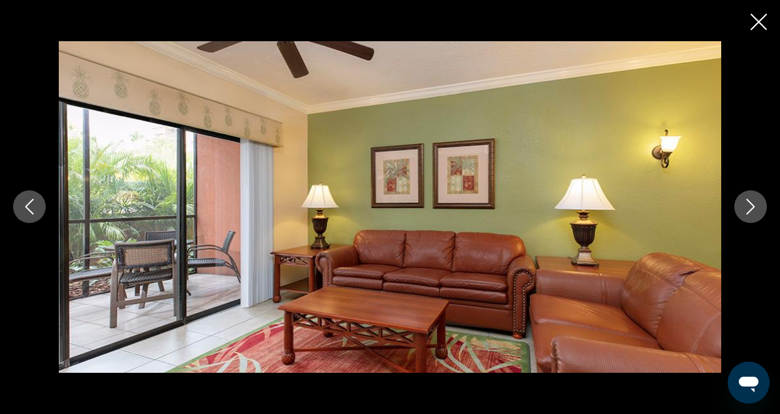
click at [746, 205] on icon "Next image" at bounding box center [751, 207] width 16 height 16
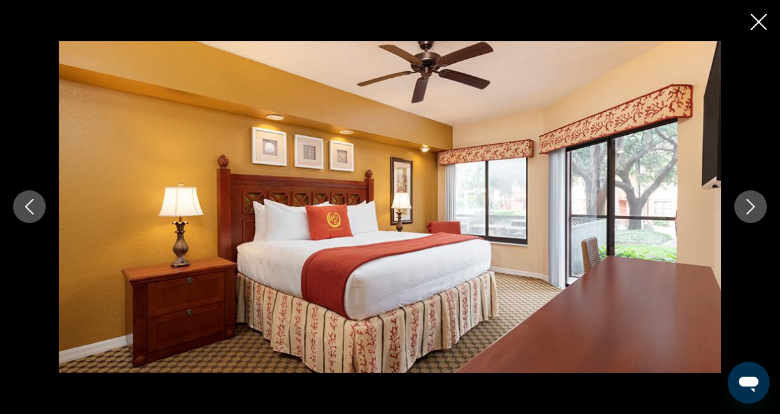
click at [746, 205] on icon "Next image" at bounding box center [751, 207] width 16 height 16
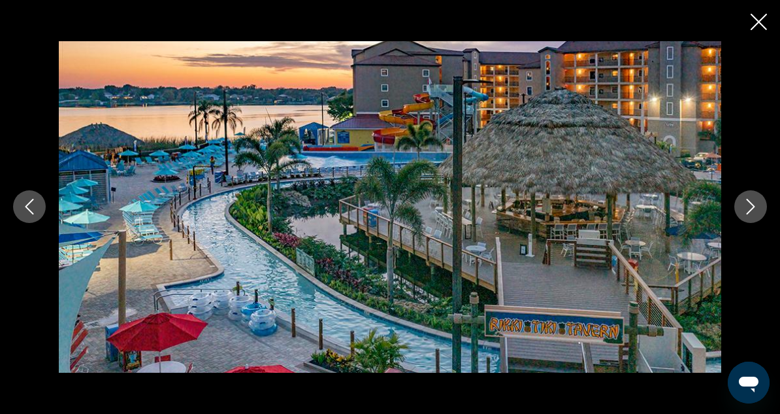
click at [759, 22] on icon "Close slideshow" at bounding box center [759, 22] width 16 height 16
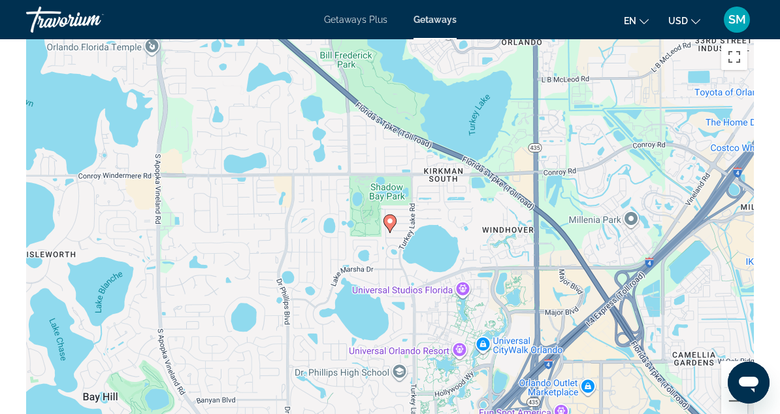
scroll to position [1961, 0]
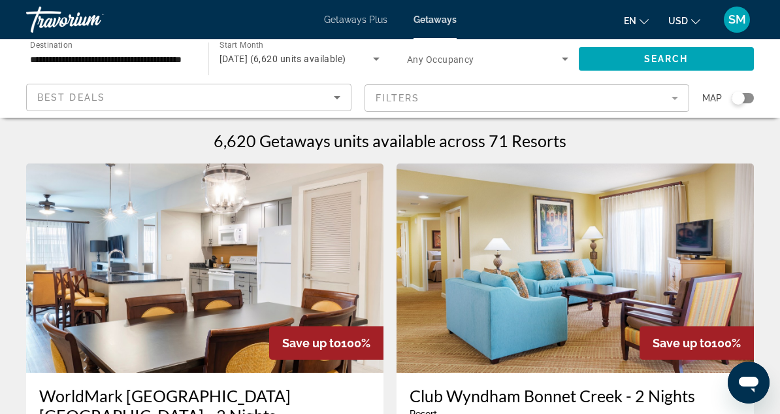
click at [749, 99] on div "Search widget" at bounding box center [743, 98] width 22 height 10
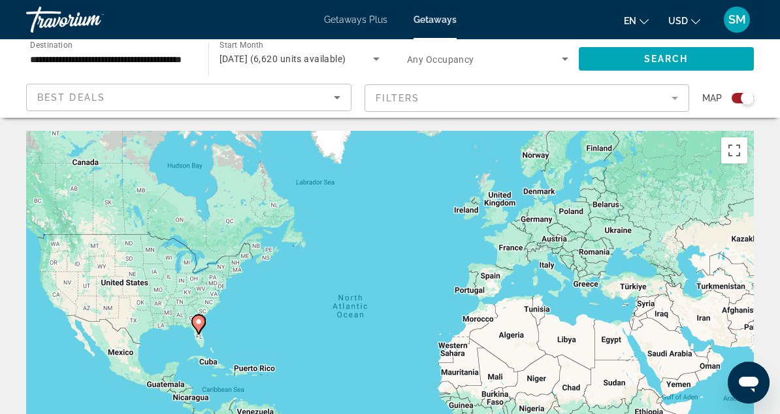
click at [201, 322] on image "Main content" at bounding box center [199, 322] width 8 height 8
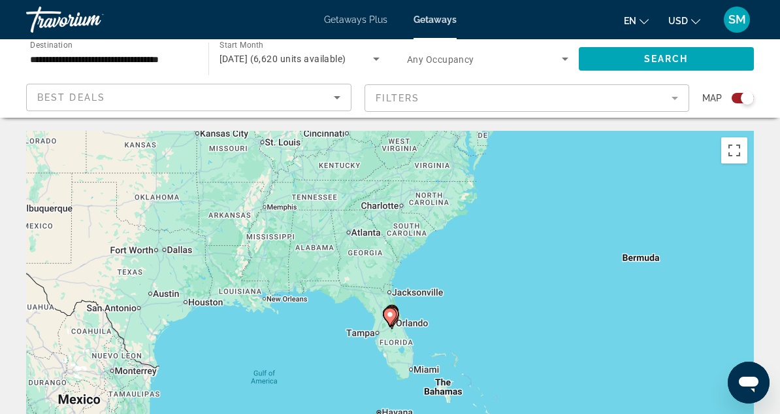
click at [394, 318] on icon "Main content" at bounding box center [390, 317] width 12 height 17
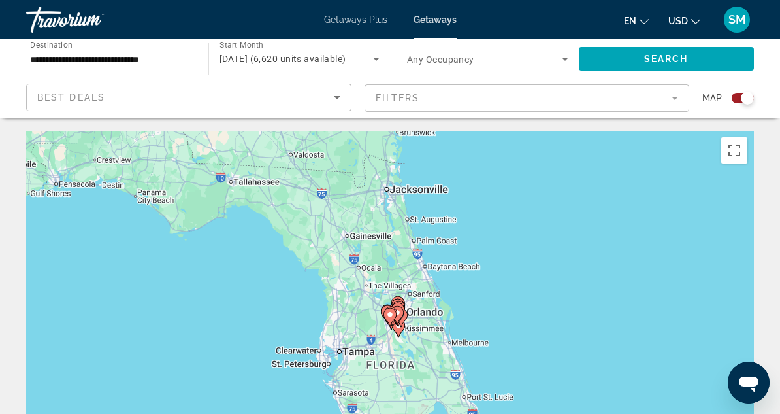
click at [394, 318] on icon "Main content" at bounding box center [390, 317] width 12 height 17
type input "**********"
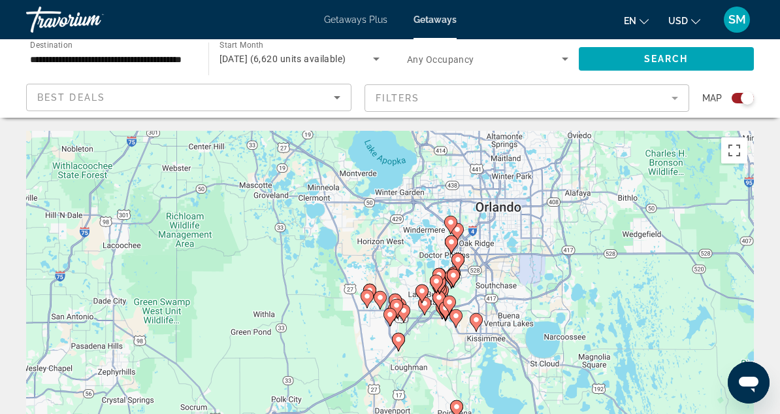
click at [452, 246] on icon "Main content" at bounding box center [452, 244] width 12 height 17
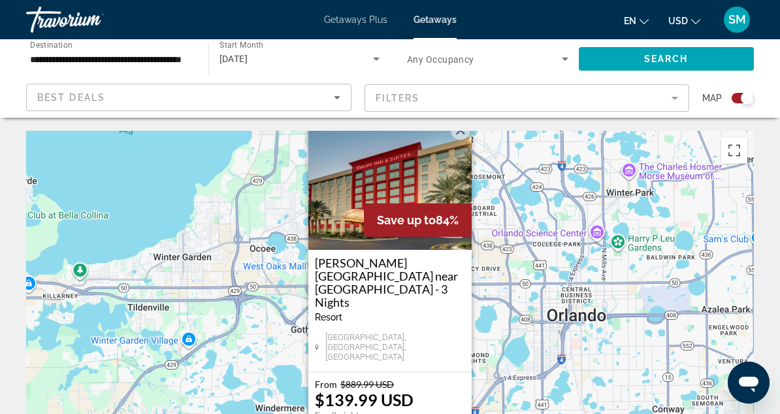
click at [541, 380] on div "To activate drag with keyboard, press Alt + Enter. Once in keyboard drag state,…" at bounding box center [390, 327] width 728 height 392
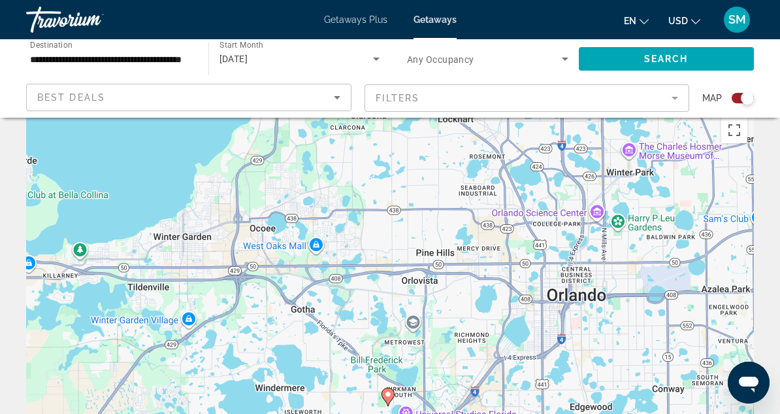
scroll to position [131, 0]
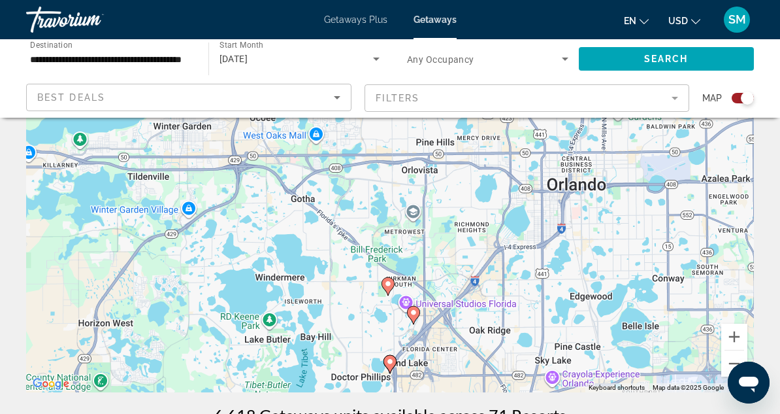
click at [414, 318] on icon "Main content" at bounding box center [414, 315] width 12 height 17
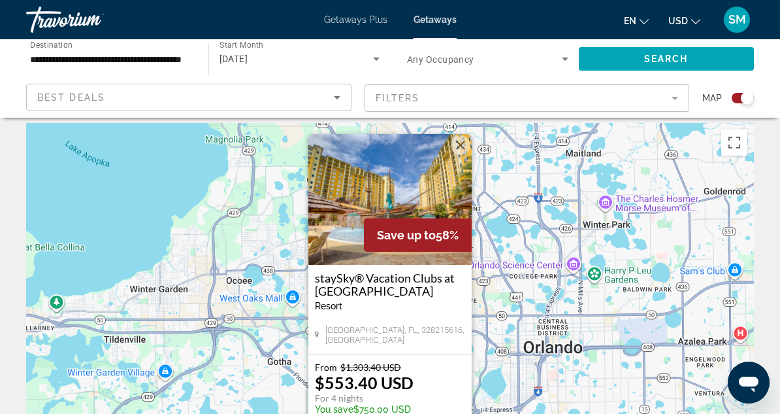
scroll to position [0, 0]
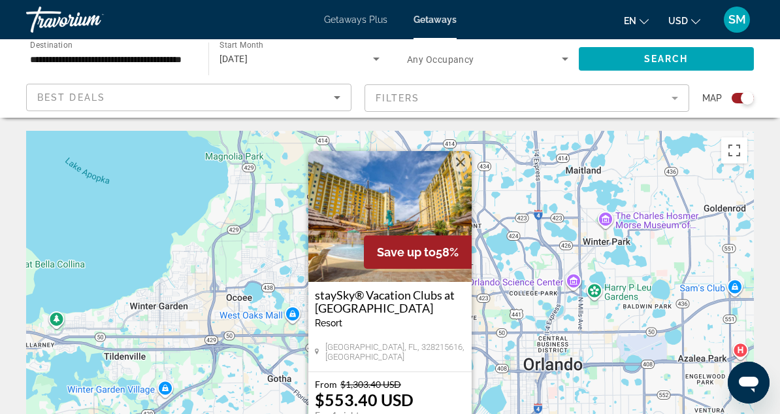
click at [405, 301] on h3 "staySky® Vacation Clubs at [GEOGRAPHIC_DATA]" at bounding box center [390, 301] width 150 height 26
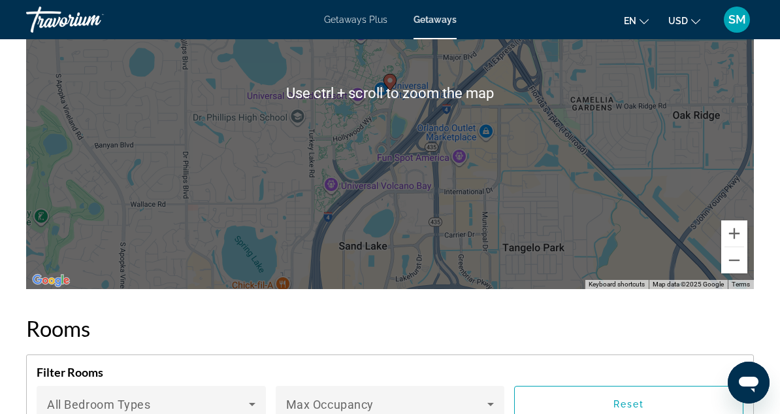
scroll to position [2157, 0]
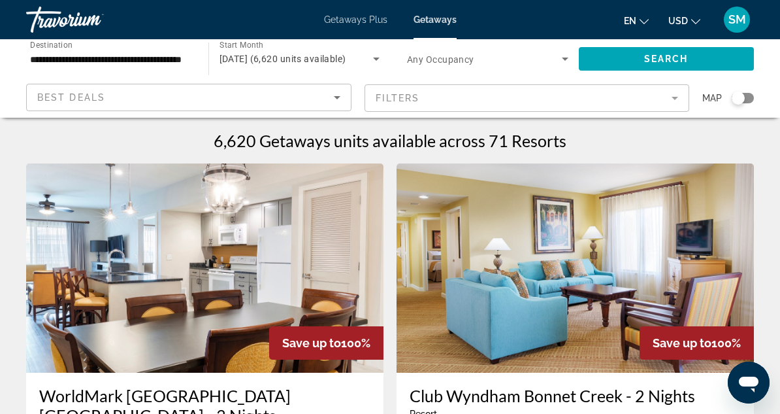
click at [750, 93] on div "Search widget" at bounding box center [743, 98] width 22 height 10
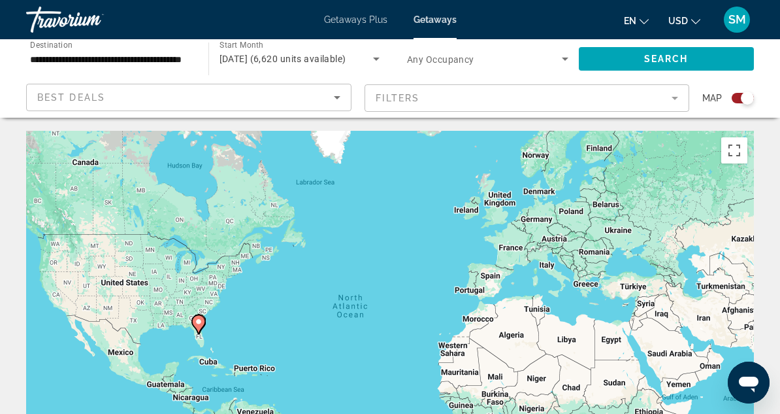
click at [201, 325] on icon "Main content" at bounding box center [199, 324] width 12 height 17
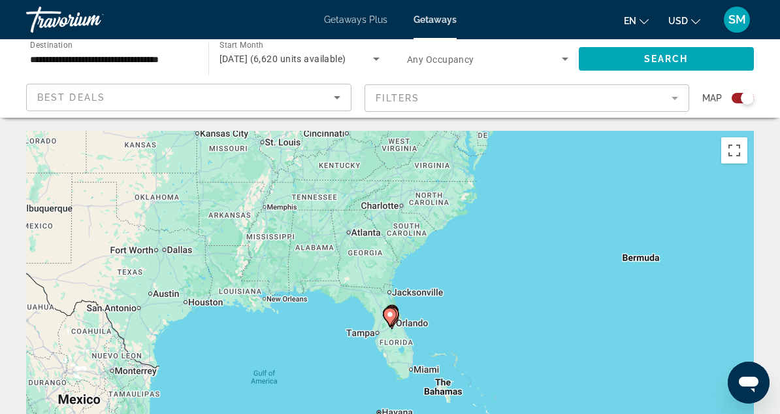
click at [391, 311] on image "Main content" at bounding box center [390, 314] width 8 height 8
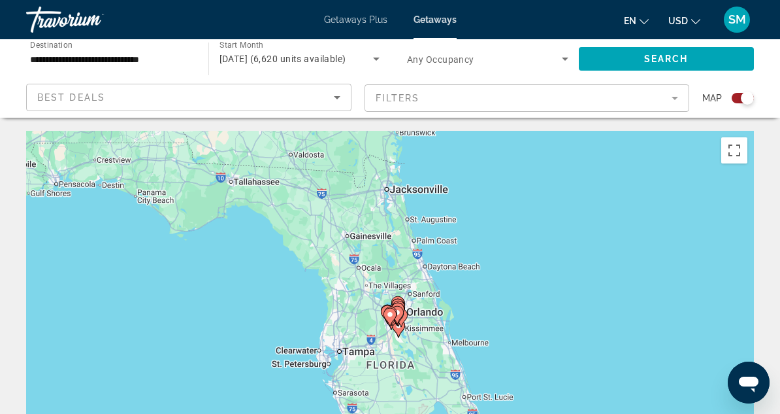
click at [391, 311] on image "Main content" at bounding box center [390, 314] width 8 height 8
type input "**********"
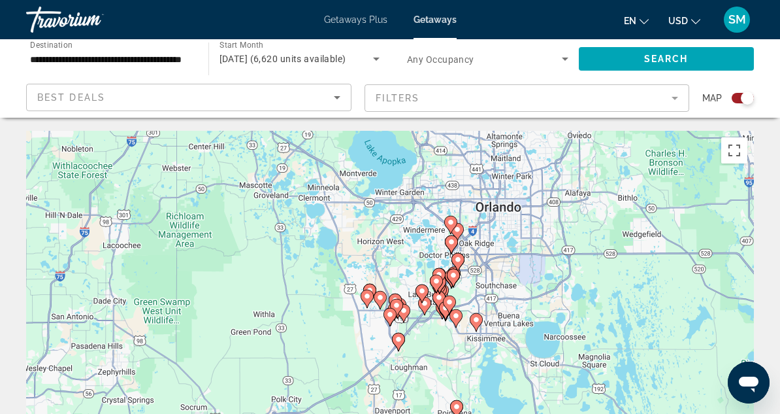
click at [452, 241] on image "Main content" at bounding box center [452, 242] width 8 height 8
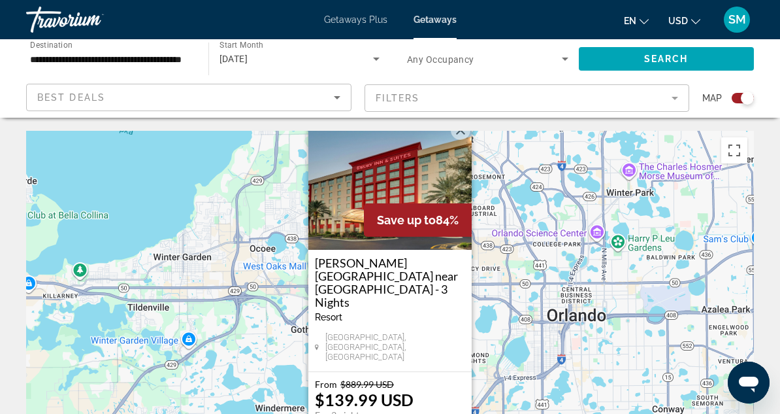
click at [520, 316] on div "To activate drag with keyboard, press Alt + Enter. Once in keyboard drag state,…" at bounding box center [390, 327] width 728 height 392
click at [459, 140] on button "Close" at bounding box center [461, 130] width 20 height 20
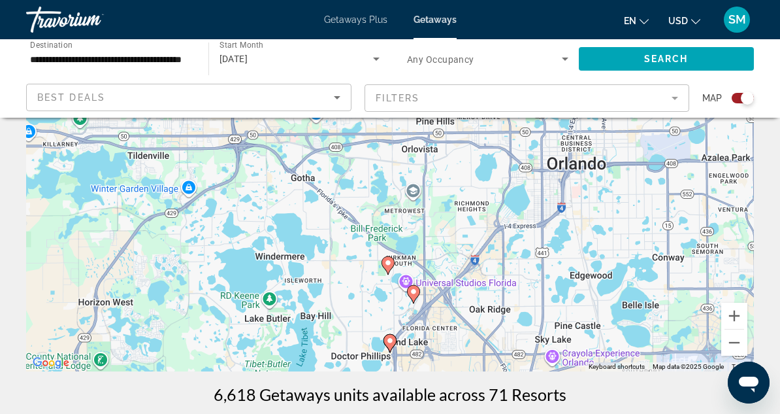
scroll to position [196, 0]
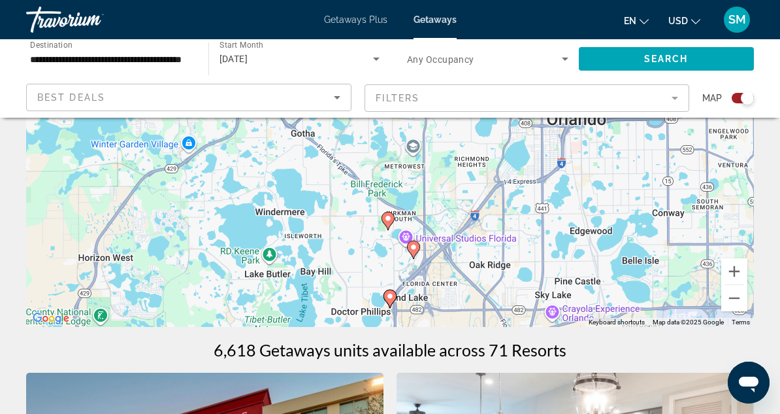
drag, startPoint x: 431, startPoint y: 288, endPoint x: 434, endPoint y: 232, distance: 56.3
click at [434, 232] on div "To activate drag with keyboard, press Alt + Enter. Once in keyboard drag state,…" at bounding box center [390, 131] width 728 height 392
click at [729, 299] on button "Zoom out" at bounding box center [735, 298] width 26 height 26
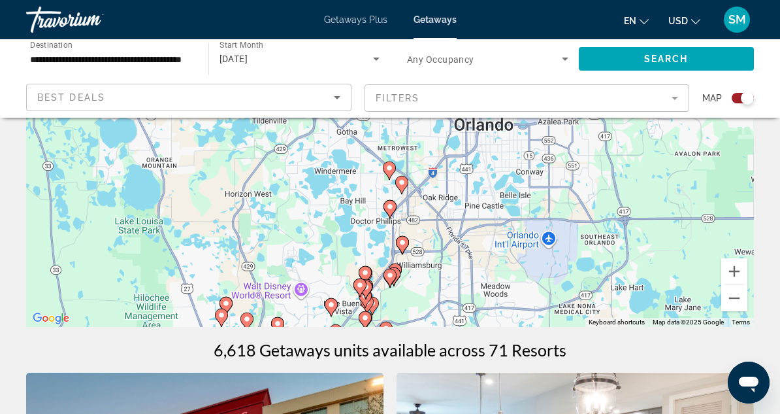
click at [399, 245] on image "Main content" at bounding box center [403, 243] width 8 height 8
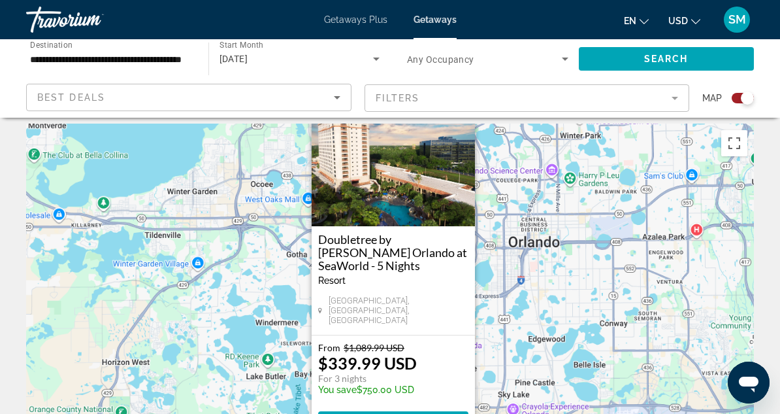
scroll to position [0, 0]
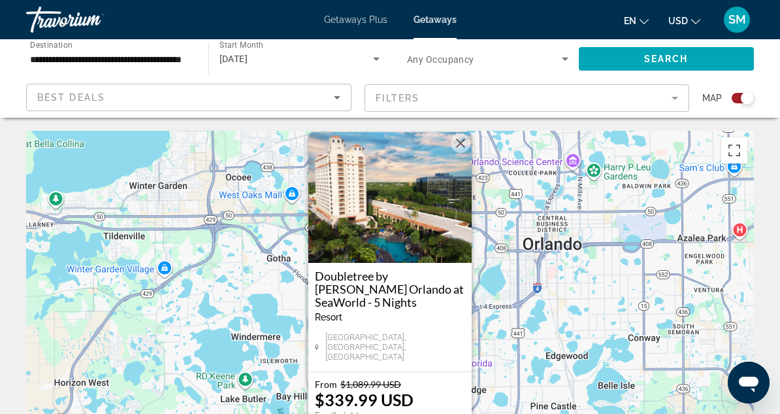
click at [376, 296] on h3 "Doubletree by [PERSON_NAME] Orlando at SeaWorld - 5 Nights" at bounding box center [390, 288] width 150 height 39
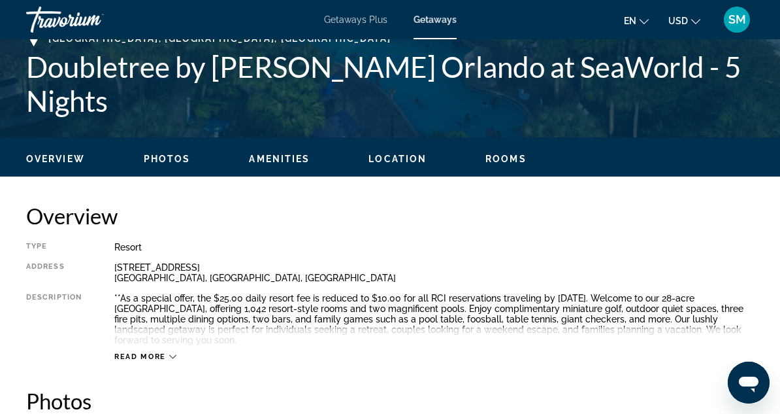
scroll to position [719, 0]
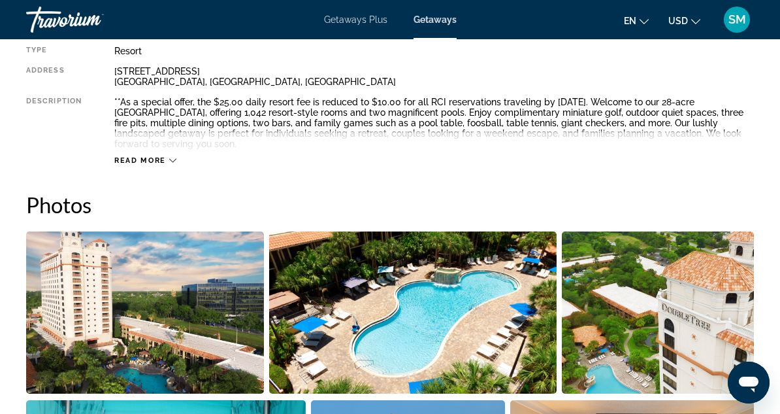
click at [125, 159] on span "Read more" at bounding box center [140, 160] width 52 height 8
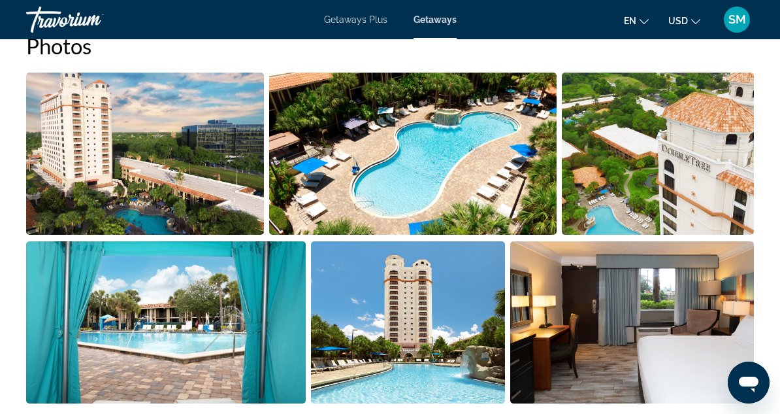
scroll to position [551, 0]
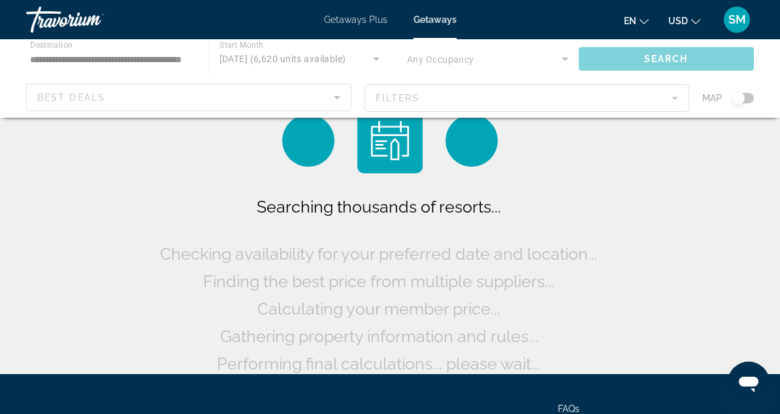
click at [341, 20] on span "Getaways Plus" at bounding box center [355, 19] width 63 height 10
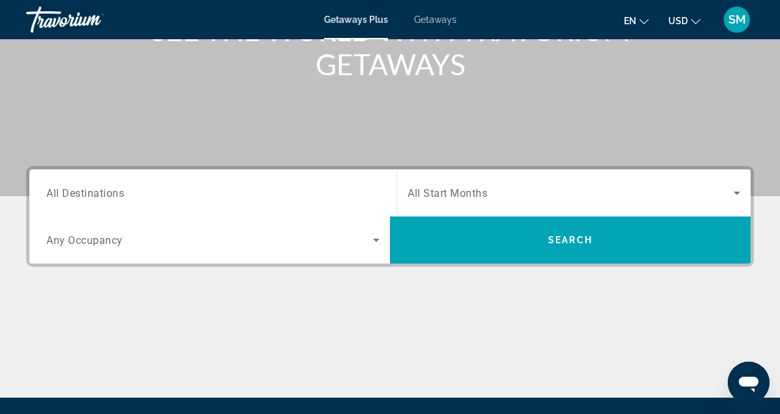
click at [106, 197] on span "All Destinations" at bounding box center [85, 192] width 78 height 12
click at [106, 197] on input "Destination All Destinations" at bounding box center [212, 194] width 333 height 16
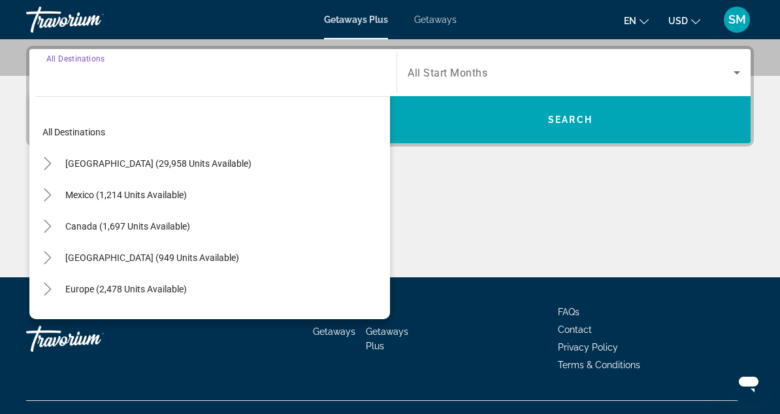
scroll to position [319, 0]
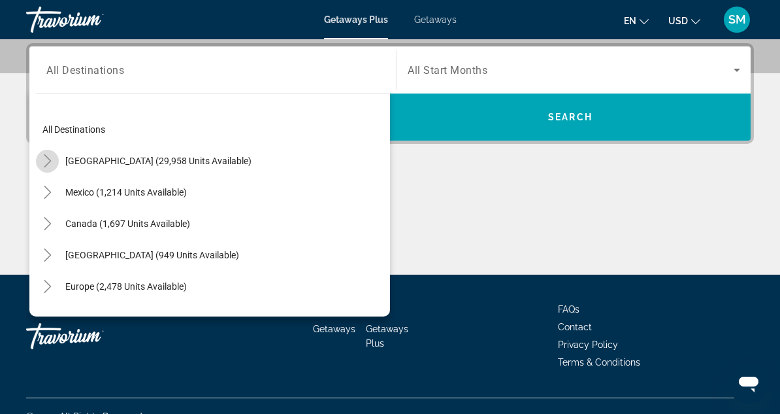
click at [53, 158] on icon "Toggle United States (29,958 units available)" at bounding box center [47, 160] width 13 height 13
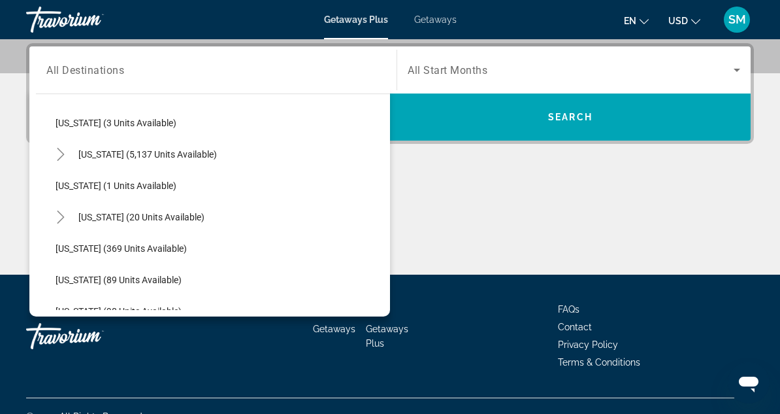
scroll to position [169, 0]
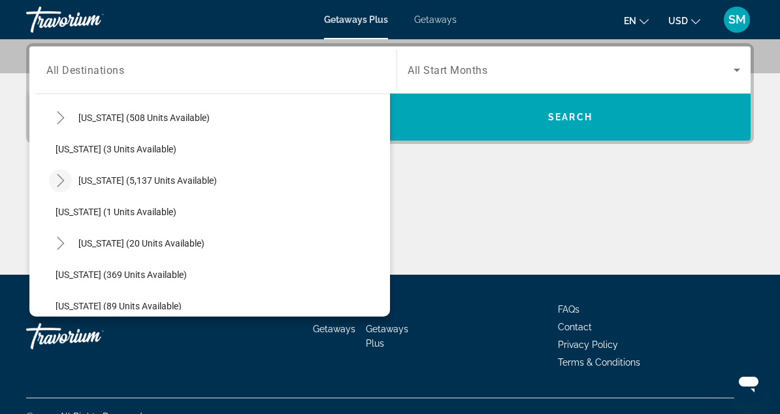
click at [67, 178] on mat-icon "Toggle Florida (5,137 units available)" at bounding box center [60, 180] width 23 height 23
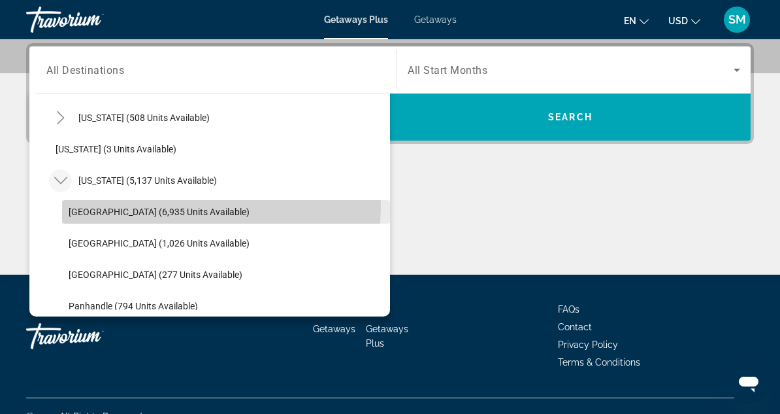
click at [136, 203] on span "Search widget" at bounding box center [226, 211] width 328 height 31
type input "**********"
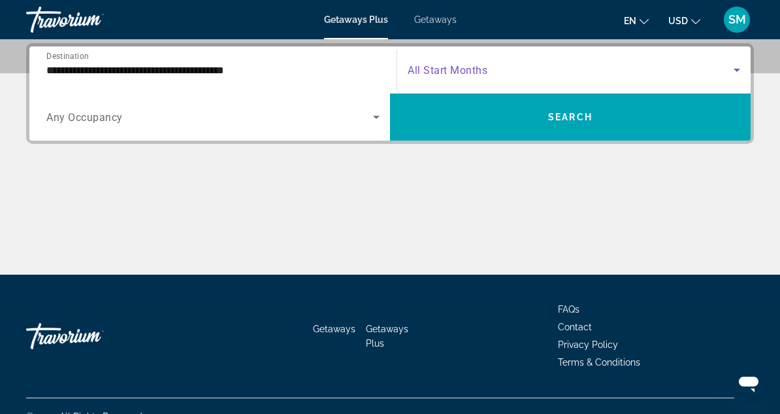
click at [540, 66] on span "Search widget" at bounding box center [571, 70] width 326 height 16
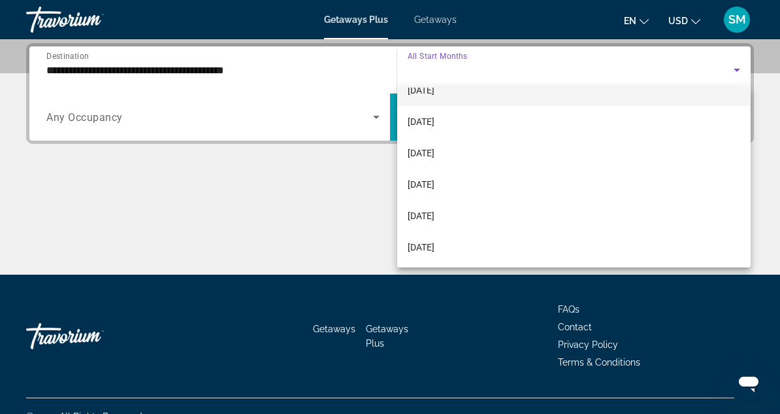
scroll to position [131, 0]
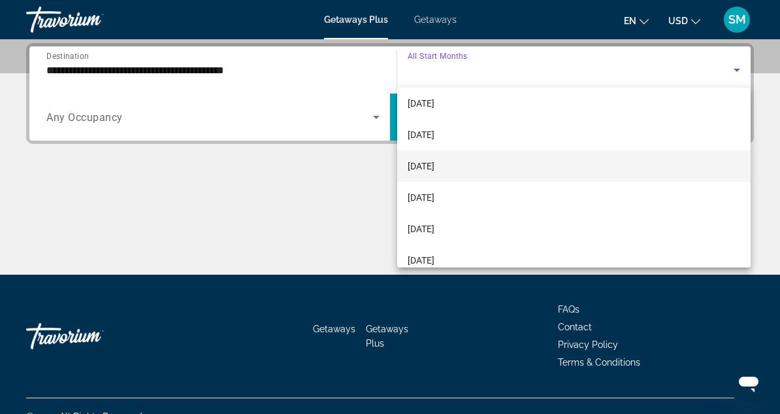
click at [435, 161] on span "[DATE]" at bounding box center [421, 166] width 27 height 16
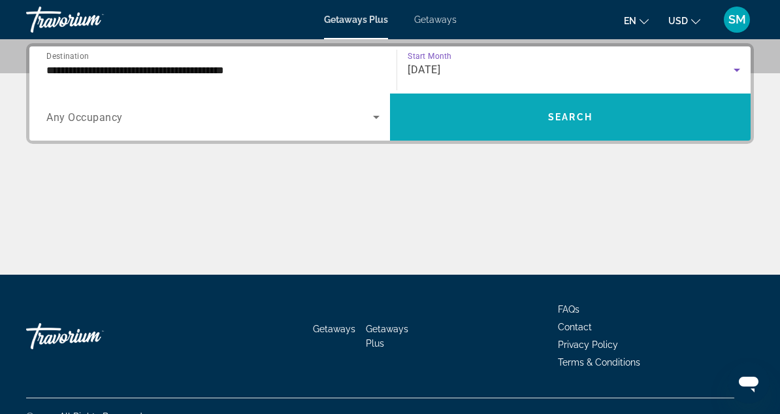
click at [541, 129] on span "Search widget" at bounding box center [570, 116] width 361 height 31
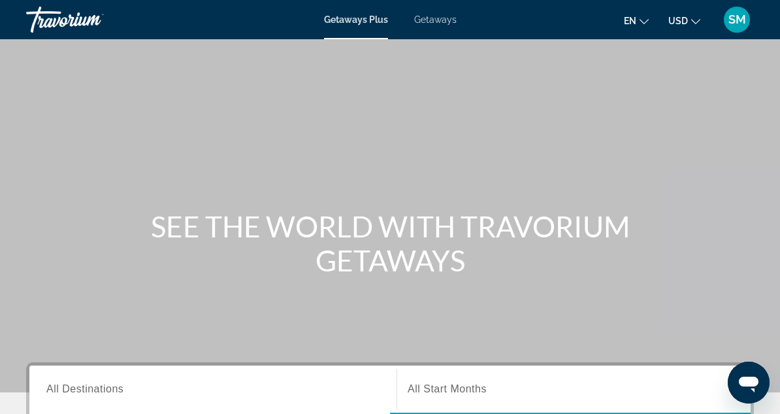
click at [371, 22] on span "Getaways Plus" at bounding box center [356, 19] width 64 height 10
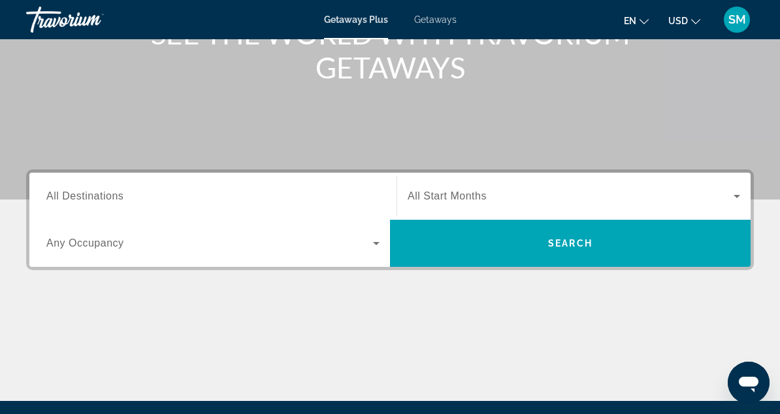
scroll to position [196, 0]
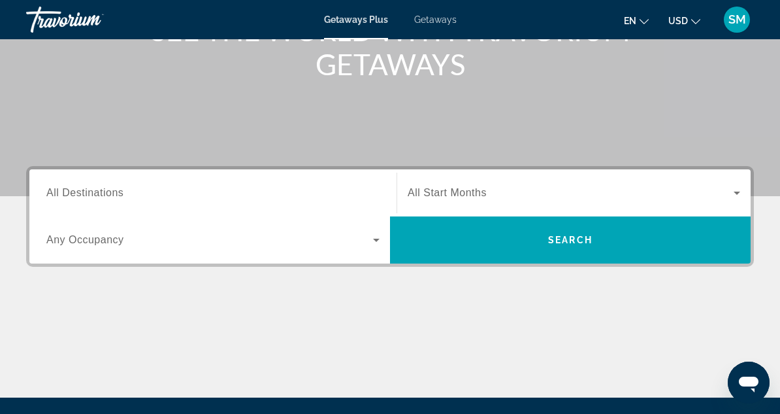
click at [92, 198] on label "Destination All Destinations" at bounding box center [84, 193] width 77 height 12
click at [92, 198] on input "Destination All Destinations" at bounding box center [212, 194] width 333 height 16
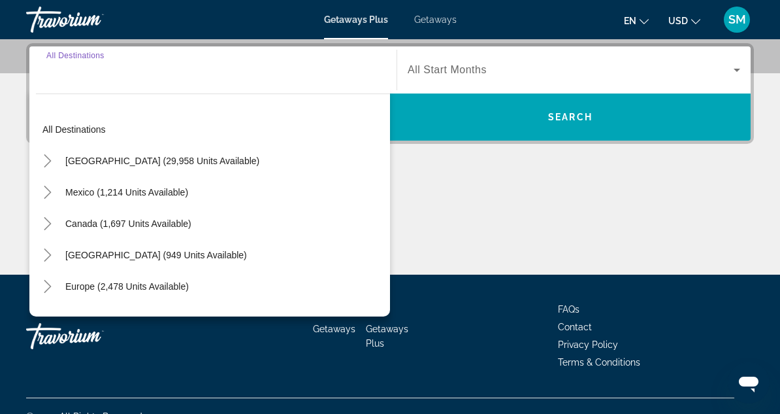
scroll to position [319, 0]
click at [53, 152] on mat-icon "Toggle United States (29,958 units available)" at bounding box center [47, 161] width 23 height 23
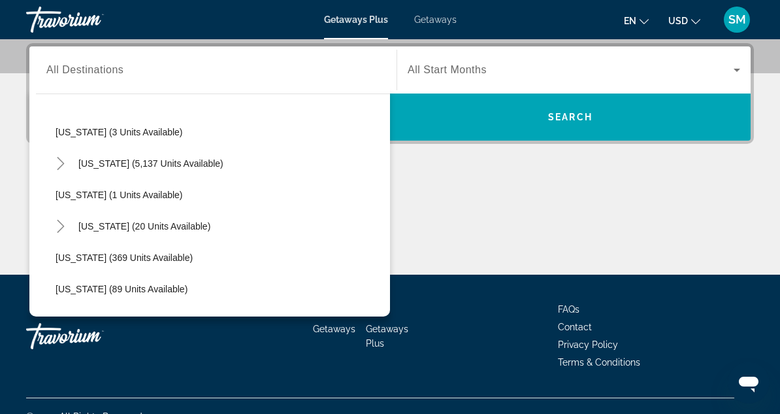
scroll to position [169, 0]
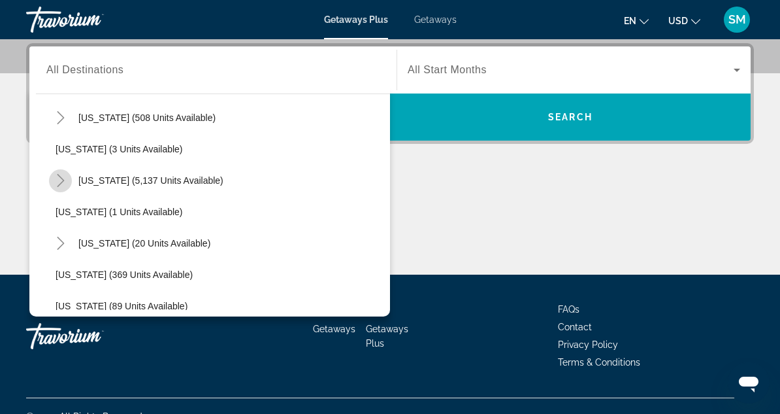
click at [59, 181] on icon "Toggle Florida (5,137 units available)" at bounding box center [60, 180] width 13 height 13
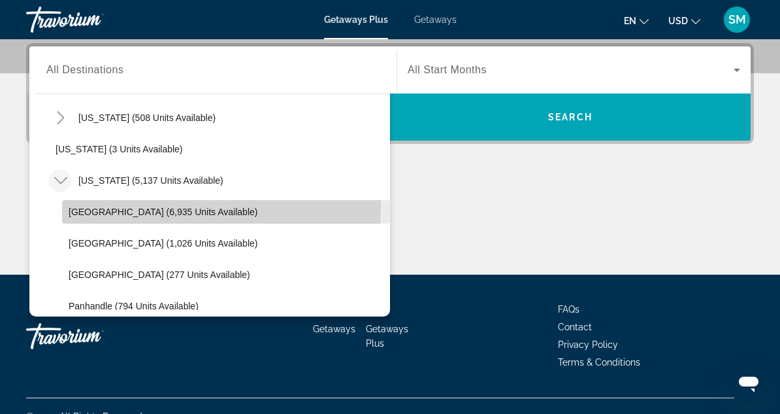
click at [82, 205] on span "Search widget" at bounding box center [226, 211] width 328 height 31
type input "**********"
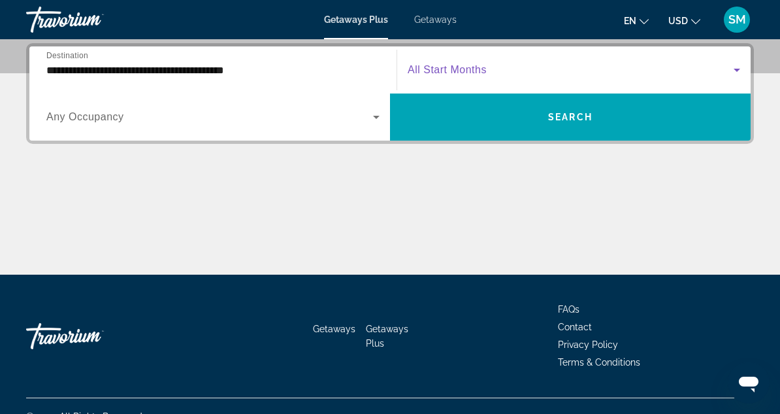
click at [726, 69] on span "Search widget" at bounding box center [571, 70] width 326 height 16
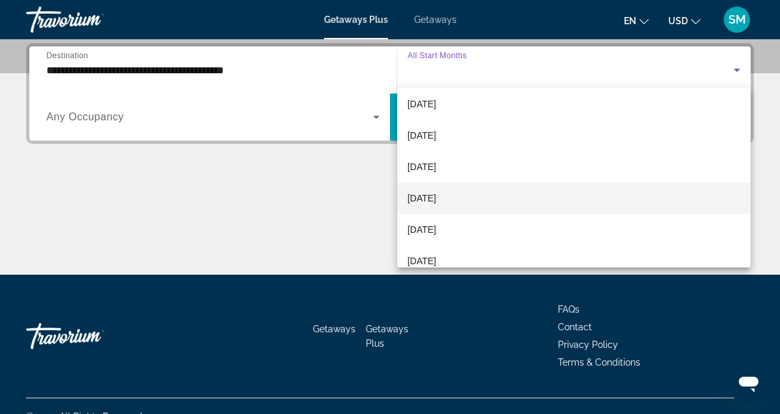
scroll to position [65, 0]
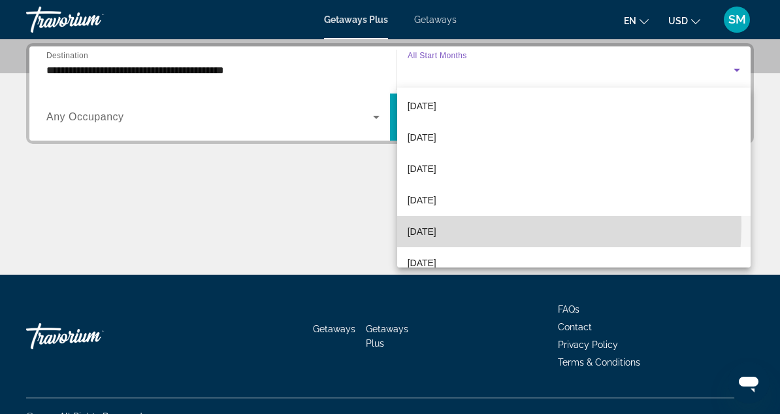
click at [437, 224] on span "[DATE]" at bounding box center [422, 232] width 29 height 16
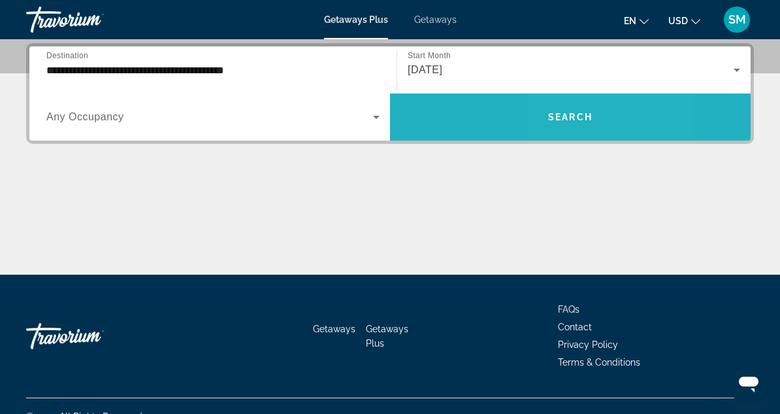
click at [557, 110] on span "Search widget" at bounding box center [570, 116] width 361 height 31
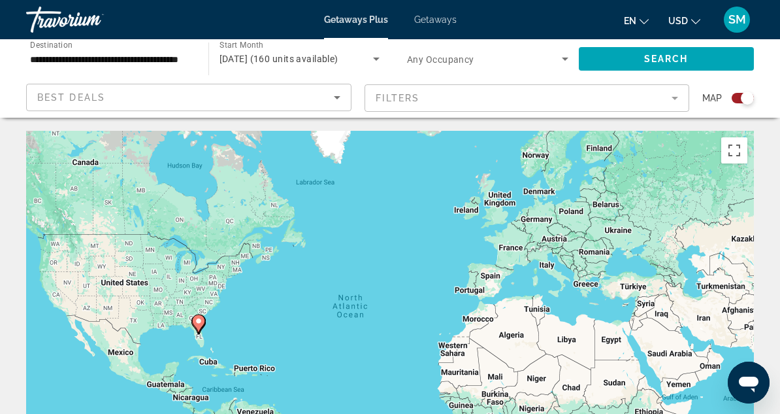
click at [199, 318] on image "Main content" at bounding box center [199, 321] width 8 height 8
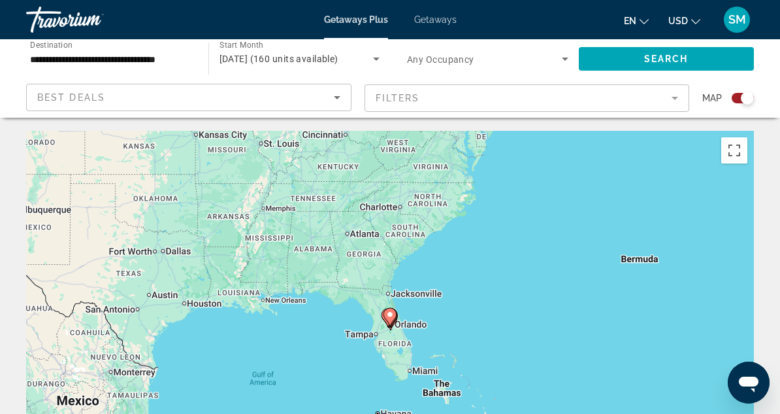
click at [392, 322] on icon "Main content" at bounding box center [390, 317] width 13 height 18
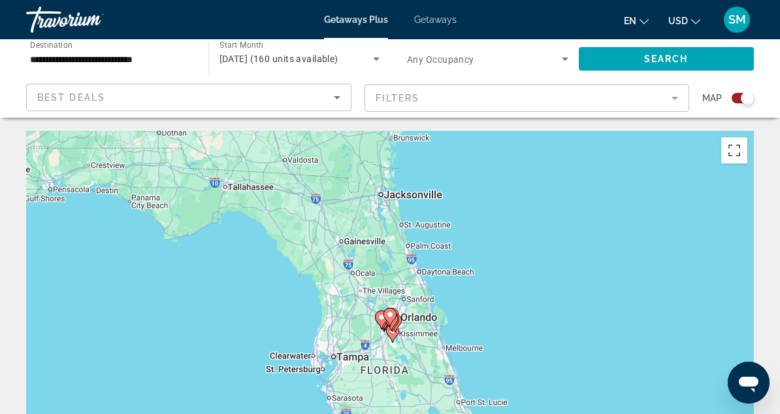
click at [394, 316] on icon "Main content" at bounding box center [390, 317] width 12 height 17
type input "**********"
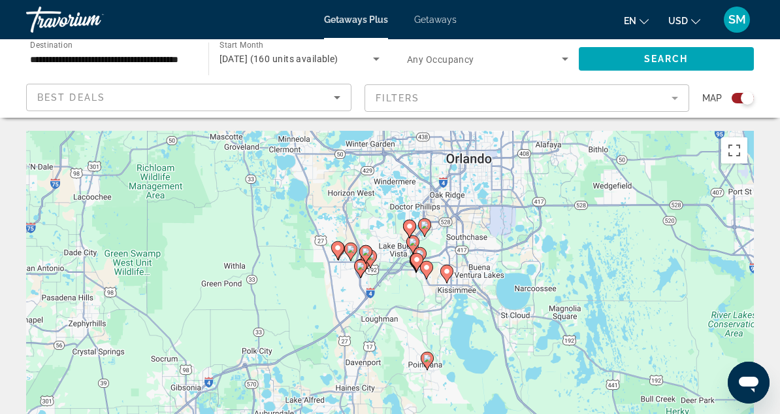
drag, startPoint x: 418, startPoint y: 329, endPoint x: 439, endPoint y: 225, distance: 105.4
click at [439, 225] on div "To activate drag with keyboard, press Alt + Enter. Once in keyboard drag state,…" at bounding box center [390, 327] width 728 height 392
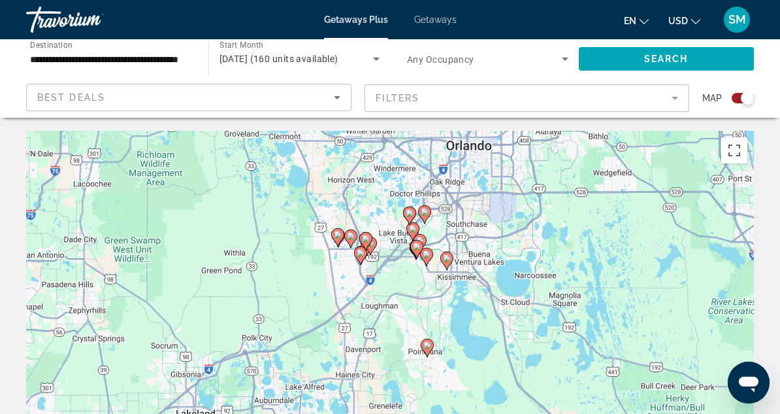
click at [378, 216] on div "To activate drag with keyboard, press Alt + Enter. Once in keyboard drag state,…" at bounding box center [390, 327] width 728 height 392
click at [433, 222] on div "To activate drag with keyboard, press Alt + Enter. Once in keyboard drag state,…" at bounding box center [390, 327] width 728 height 392
click at [424, 196] on div "To activate drag with keyboard, press Alt + Enter. Once in keyboard drag state,…" at bounding box center [390, 327] width 728 height 392
click at [426, 212] on image "Main content" at bounding box center [425, 212] width 8 height 8
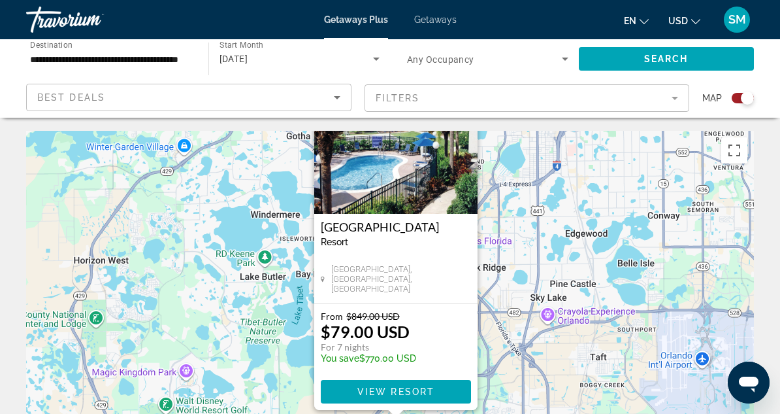
drag, startPoint x: 492, startPoint y: 348, endPoint x: 499, endPoint y: 276, distance: 72.3
click at [499, 276] on div "To activate drag with keyboard, press Alt + Enter. Once in keyboard drag state,…" at bounding box center [390, 327] width 728 height 392
click at [392, 234] on div "Westgate Leisure Resort Resort - This is an adults only resort" at bounding box center [396, 238] width 150 height 37
click at [396, 207] on img "Main content" at bounding box center [395, 148] width 163 height 131
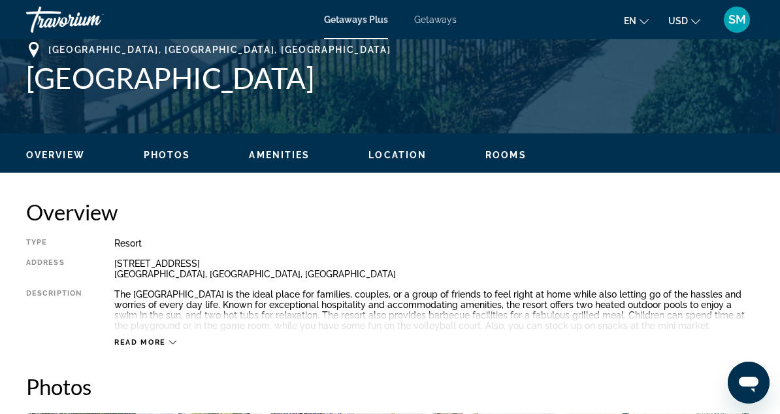
scroll to position [654, 0]
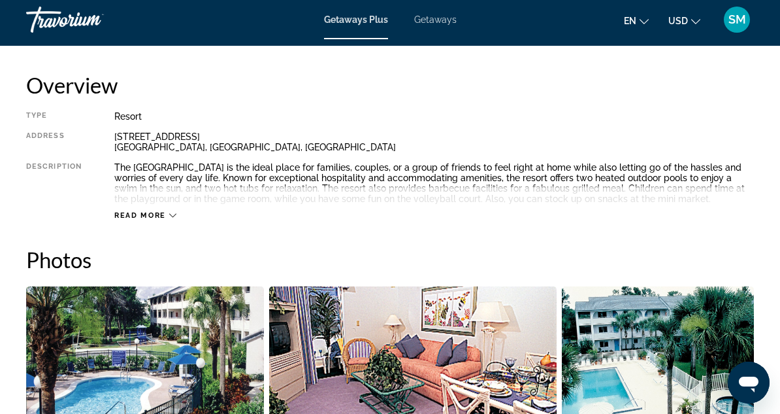
click at [127, 211] on span "Read more" at bounding box center [140, 215] width 52 height 8
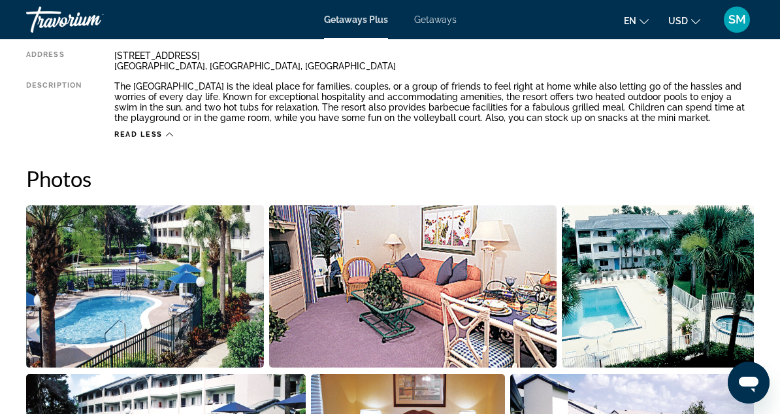
scroll to position [408, 0]
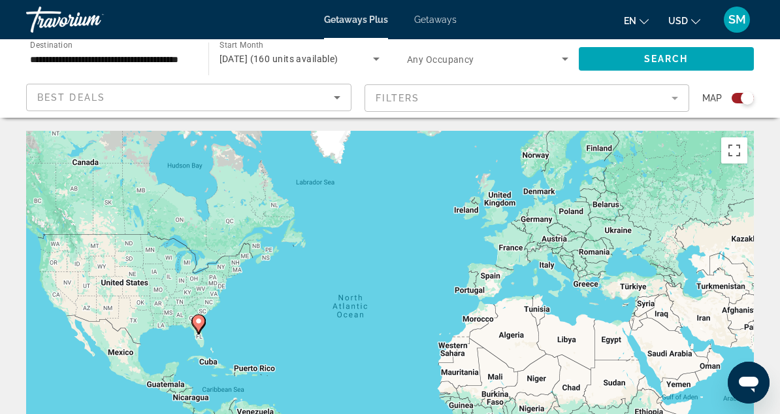
click at [201, 319] on image "Main content" at bounding box center [199, 321] width 8 height 8
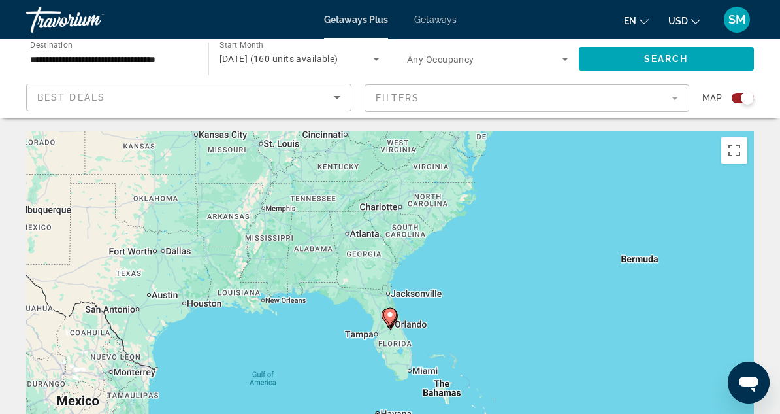
click at [388, 317] on image "Main content" at bounding box center [390, 314] width 8 height 8
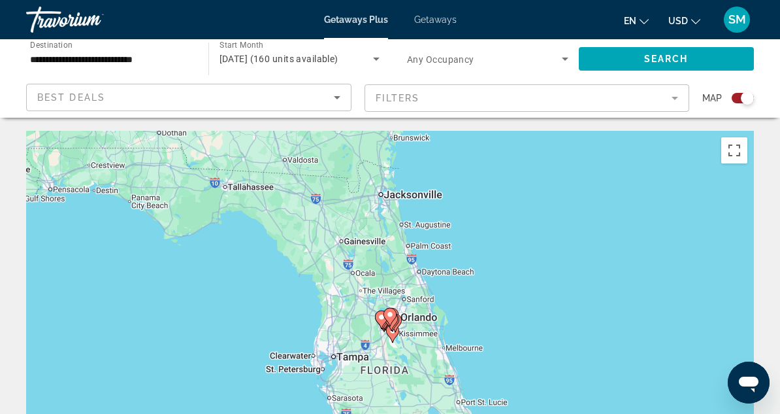
click at [388, 317] on image "Main content" at bounding box center [390, 314] width 8 height 8
type input "**********"
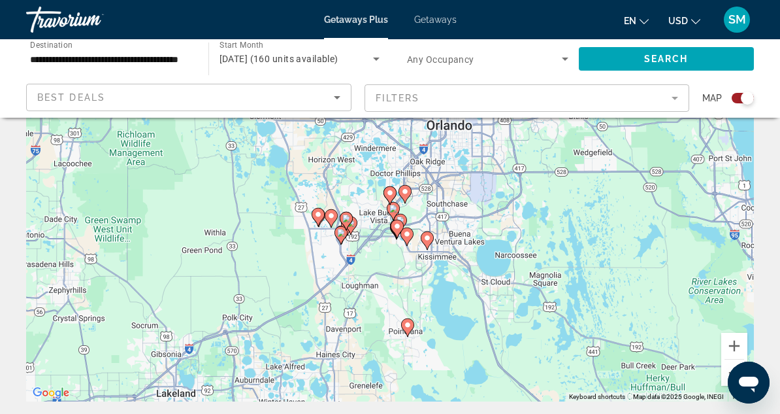
scroll to position [131, 0]
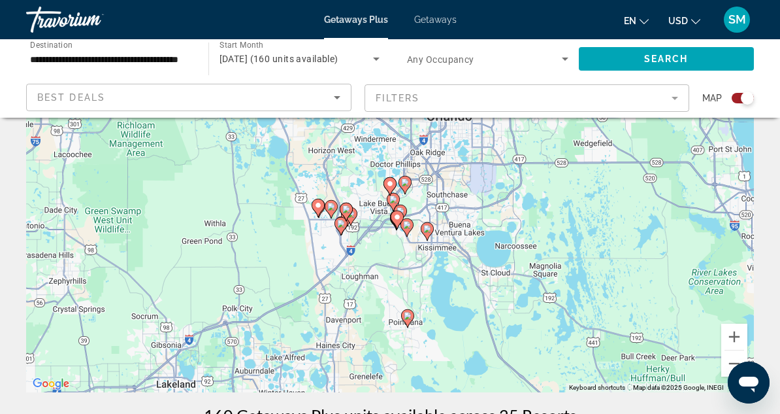
click at [436, 223] on div "To navigate, press the arrow keys. To activate drag with keyboard, press Alt + …" at bounding box center [390, 196] width 728 height 392
click at [406, 188] on icon "Main content" at bounding box center [405, 184] width 12 height 17
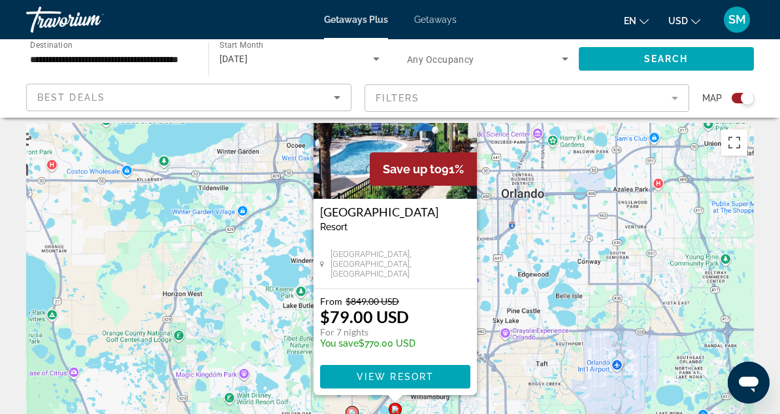
scroll to position [0, 0]
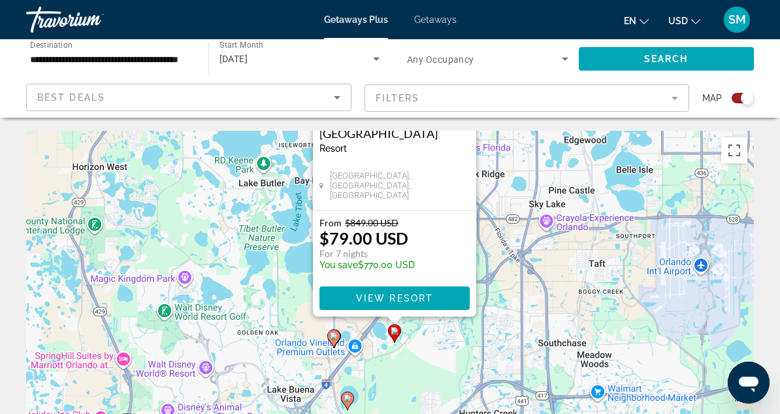
drag, startPoint x: 486, startPoint y: 326, endPoint x: 476, endPoint y: 197, distance: 129.1
click at [493, 161] on div "To activate drag with keyboard, press Alt + Enter. Once in keyboard drag state,…" at bounding box center [390, 327] width 728 height 392
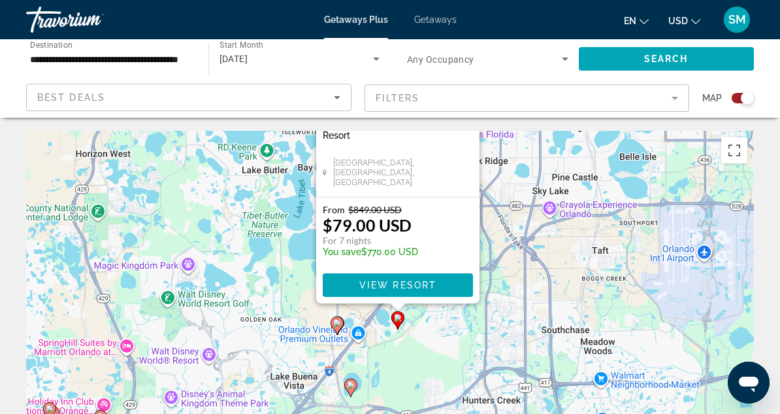
click at [429, 344] on div "To activate drag with keyboard, press Alt + Enter. Once in keyboard drag state,…" at bounding box center [390, 327] width 728 height 392
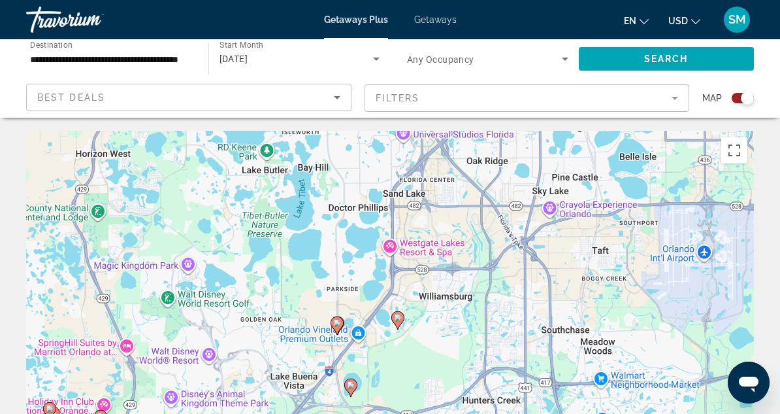
click at [337, 324] on image "Main content" at bounding box center [337, 323] width 8 height 8
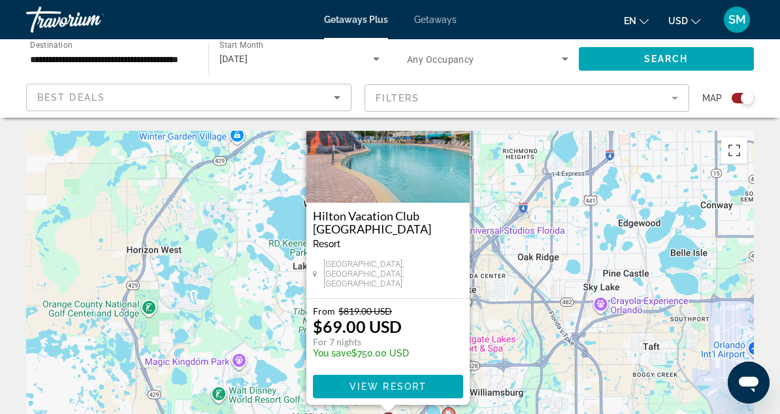
drag, startPoint x: 529, startPoint y: 358, endPoint x: 528, endPoint y: 283, distance: 74.5
click at [528, 283] on div "To activate drag with keyboard, press Alt + Enter. Once in keyboard drag state,…" at bounding box center [390, 327] width 728 height 392
click at [373, 224] on h3 "Hilton Vacation Club [GEOGRAPHIC_DATA]" at bounding box center [388, 222] width 150 height 26
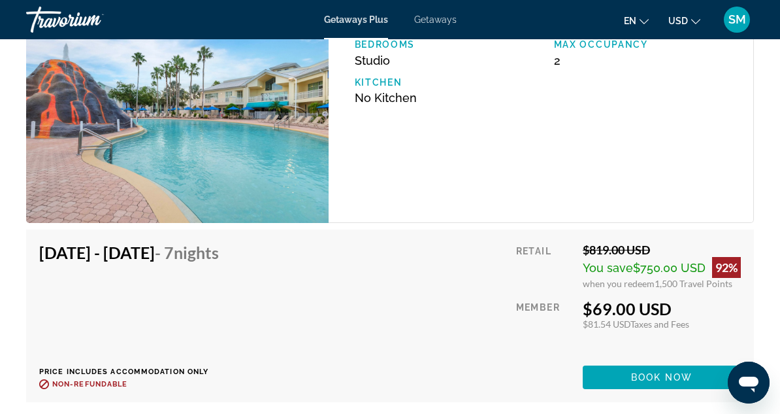
scroll to position [2484, 0]
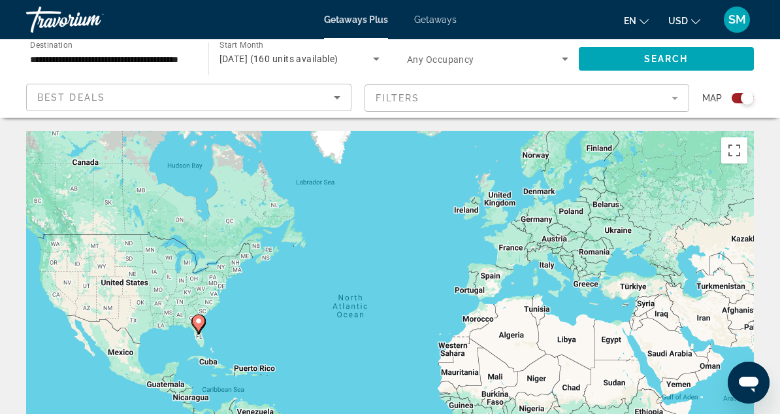
click at [197, 327] on icon "Main content" at bounding box center [199, 323] width 12 height 17
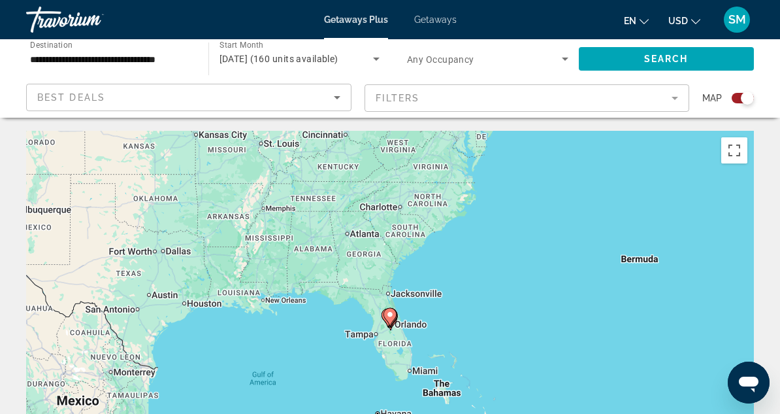
click at [394, 314] on icon "Main content" at bounding box center [390, 317] width 12 height 17
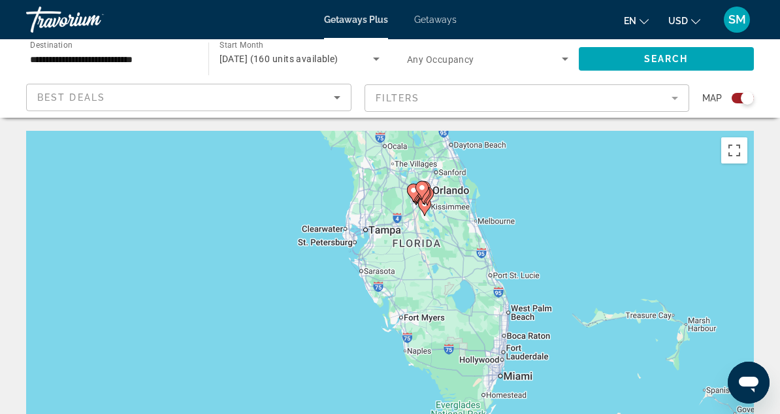
drag, startPoint x: 464, startPoint y: 295, endPoint x: 487, endPoint y: 173, distance: 123.7
click at [487, 173] on div "To activate drag with keyboard, press Alt + Enter. Once in keyboard drag state,…" at bounding box center [390, 327] width 728 height 392
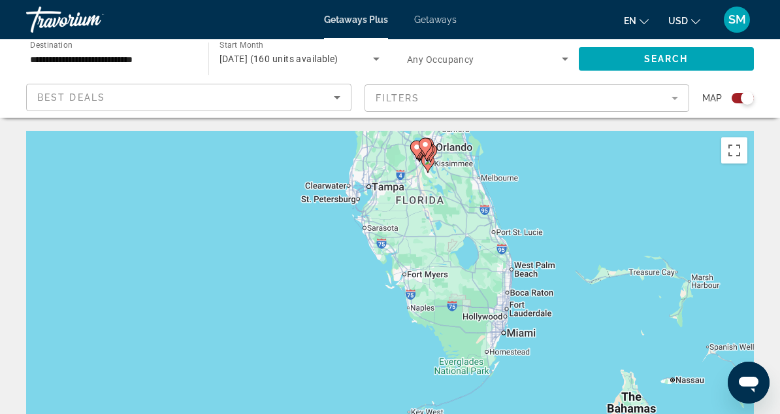
click at [425, 167] on gmp-advanced-marker "Main content" at bounding box center [428, 164] width 13 height 20
type input "**********"
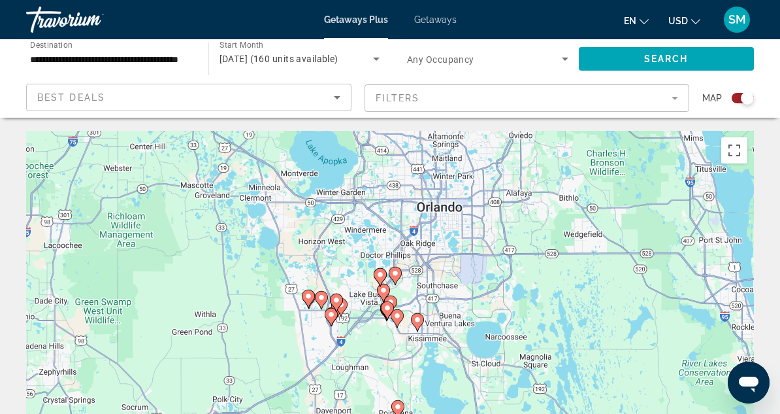
drag, startPoint x: 525, startPoint y: 247, endPoint x: 533, endPoint y: 341, distance: 94.4
click at [533, 341] on div "To activate drag with keyboard, press Alt + Enter. Once in keyboard drag state,…" at bounding box center [390, 327] width 728 height 392
click at [392, 296] on icon "Main content" at bounding box center [391, 304] width 12 height 17
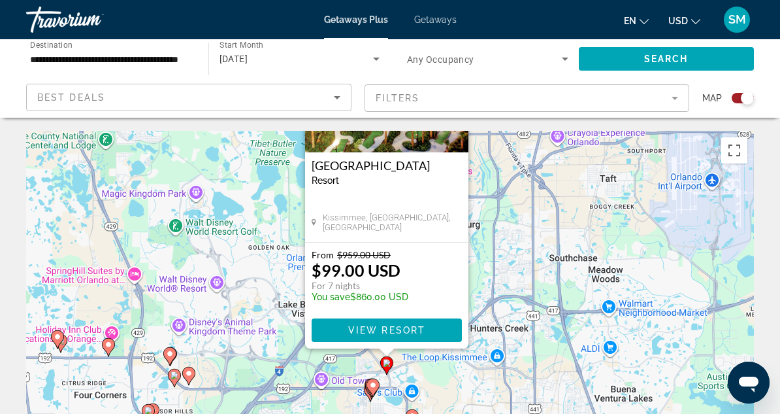
drag, startPoint x: 507, startPoint y: 349, endPoint x: 503, endPoint y: 219, distance: 130.1
click at [503, 219] on div "To activate drag with keyboard, press Alt + Enter. Once in keyboard drag state,…" at bounding box center [390, 327] width 728 height 392
click at [378, 329] on span "View Resort" at bounding box center [386, 330] width 77 height 10
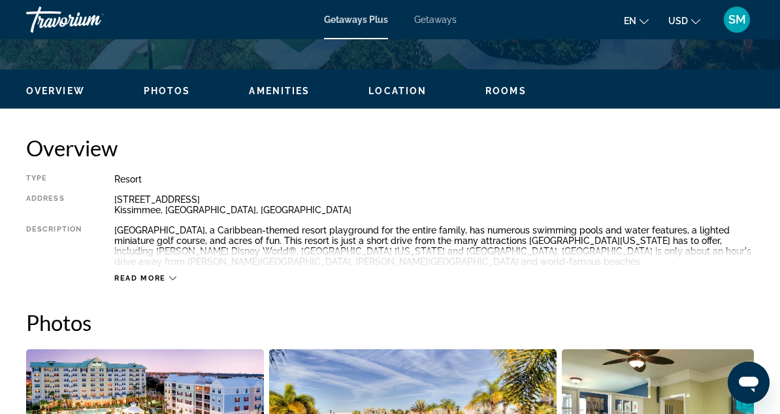
scroll to position [654, 0]
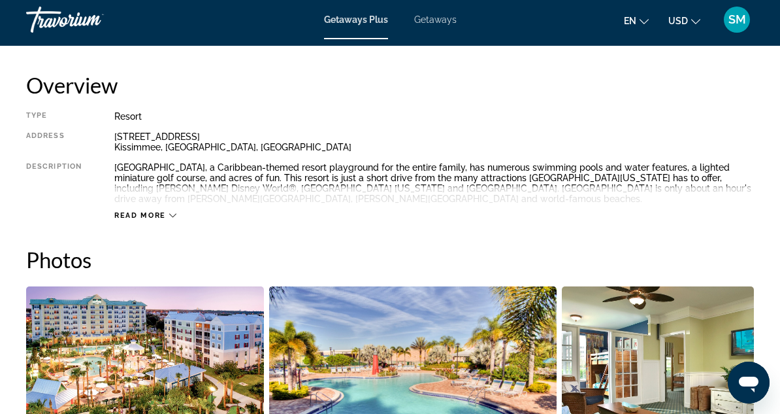
click at [133, 219] on span "Read more" at bounding box center [140, 215] width 52 height 8
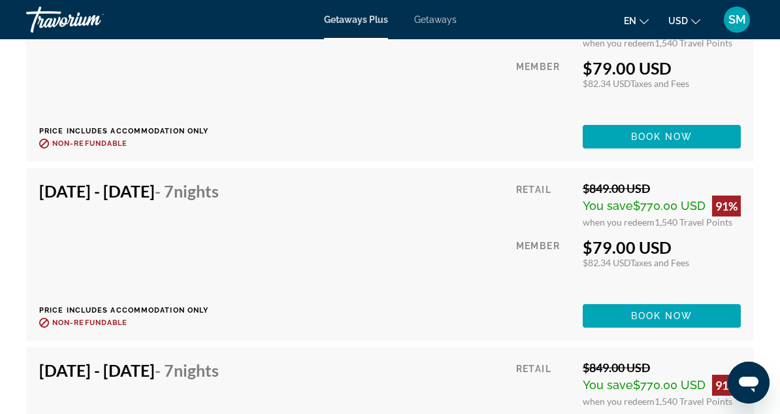
scroll to position [3388, 0]
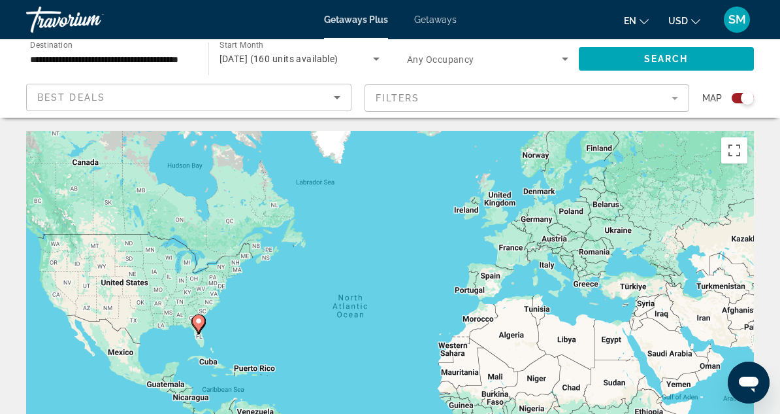
click at [739, 99] on div "Search widget" at bounding box center [743, 98] width 22 height 10
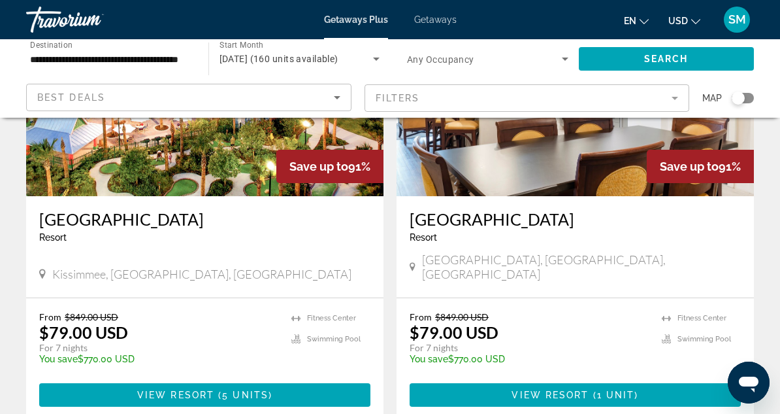
scroll to position [1817, 0]
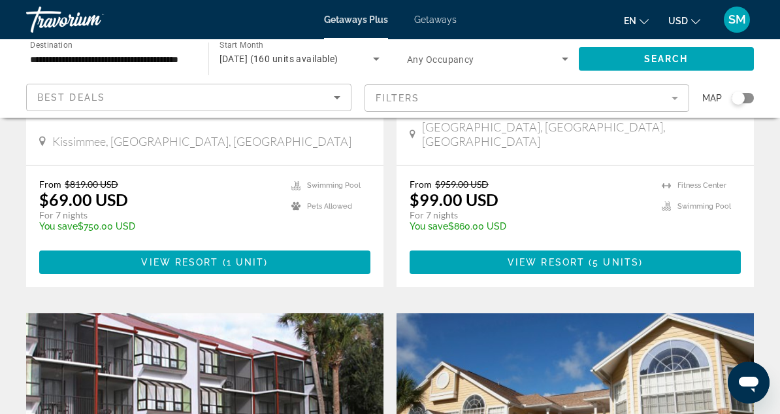
scroll to position [1699, 0]
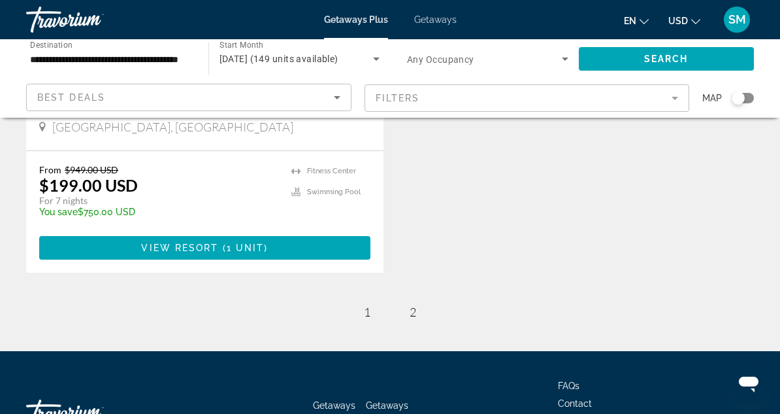
scroll to position [327, 0]
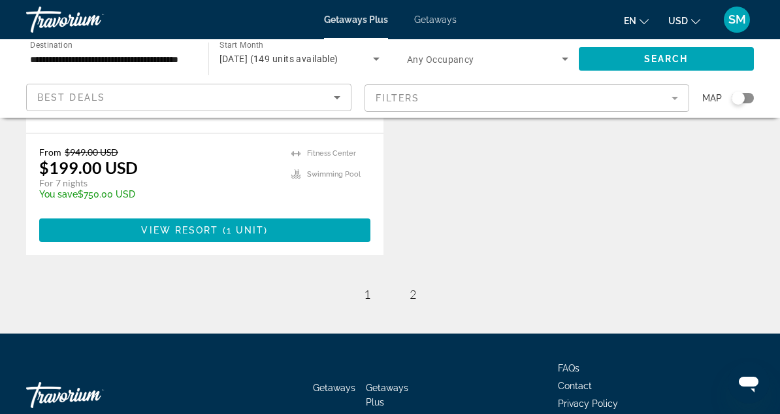
click at [750, 99] on div "Search widget" at bounding box center [743, 98] width 22 height 10
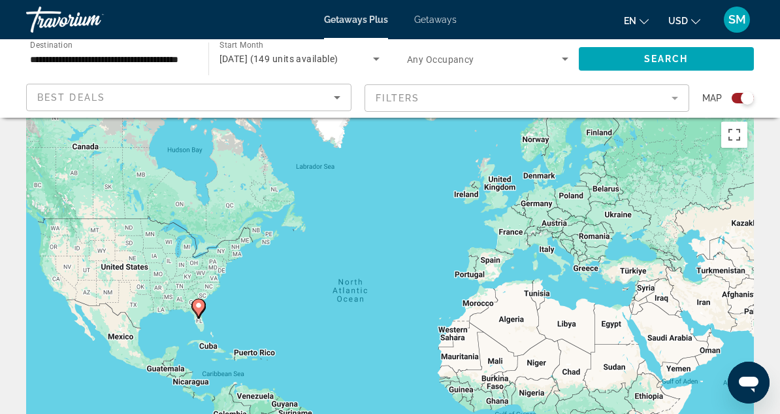
scroll to position [13, 0]
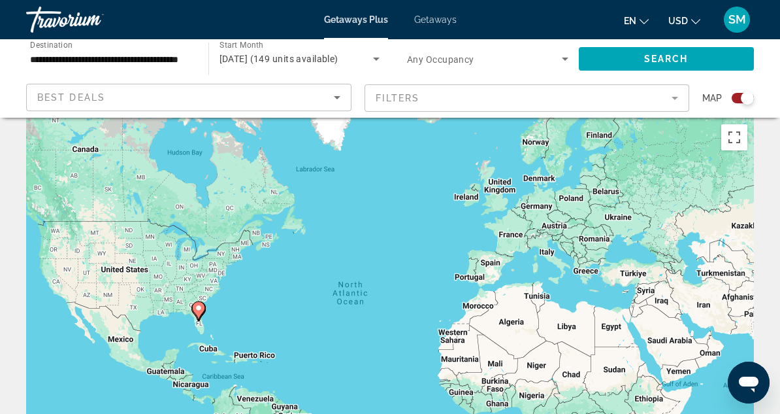
click at [195, 313] on gmp-advanced-marker "Main content" at bounding box center [198, 311] width 13 height 20
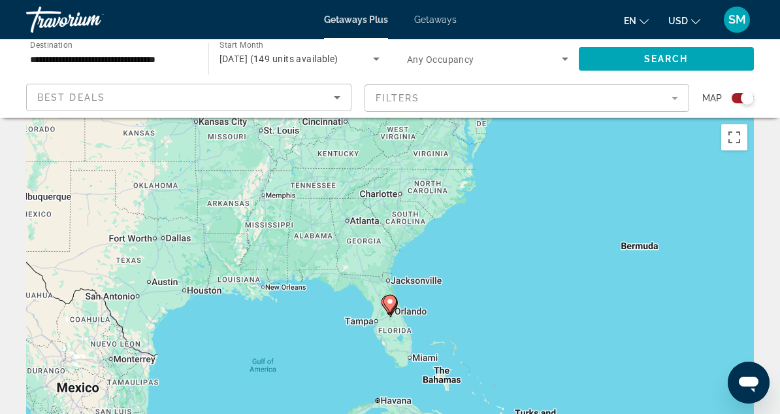
click at [392, 307] on icon "Main content" at bounding box center [390, 303] width 12 height 17
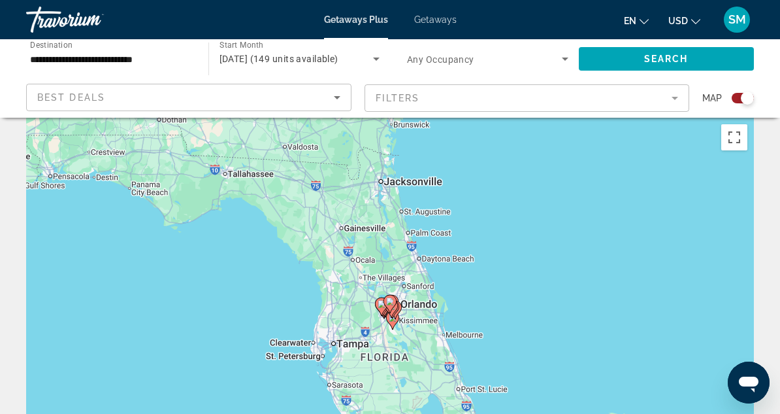
click at [392, 307] on icon "Main content" at bounding box center [390, 303] width 12 height 17
type input "**********"
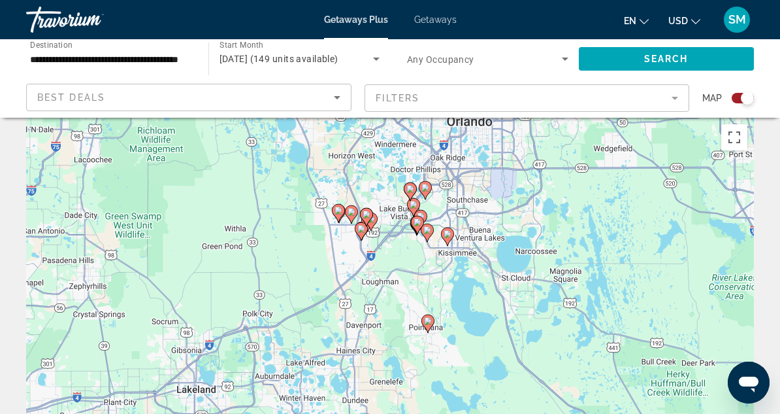
drag, startPoint x: 376, startPoint y: 341, endPoint x: 400, endPoint y: 215, distance: 127.7
click at [400, 215] on div "To activate drag with keyboard, press Alt + Enter. Once in keyboard drag state,…" at bounding box center [390, 314] width 728 height 392
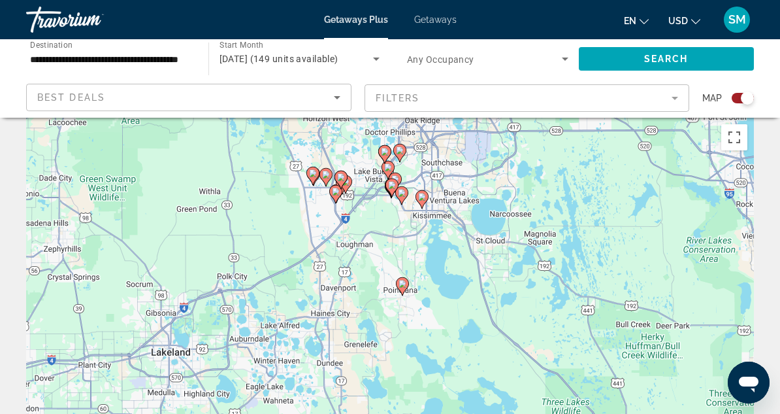
drag, startPoint x: 681, startPoint y: 346, endPoint x: 655, endPoint y: 316, distance: 40.3
click at [655, 316] on div "To activate drag with keyboard, press Alt + Enter. Once in keyboard drag state,…" at bounding box center [390, 314] width 728 height 392
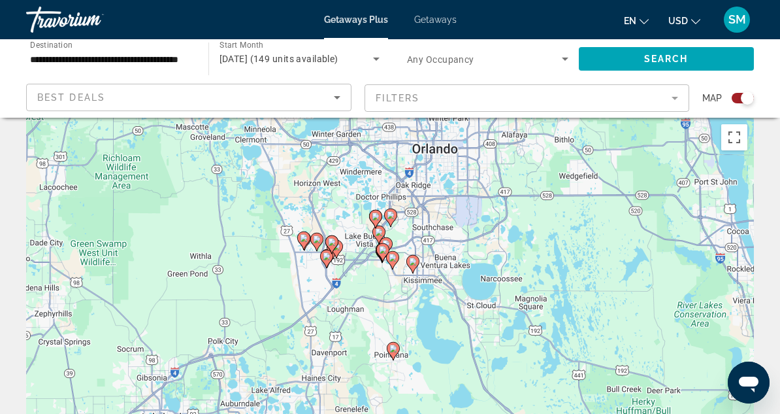
drag, startPoint x: 591, startPoint y: 354, endPoint x: 588, endPoint y: 369, distance: 15.3
click at [586, 375] on div "To activate drag with keyboard, press Alt + Enter. Once in keyboard drag state,…" at bounding box center [390, 314] width 728 height 392
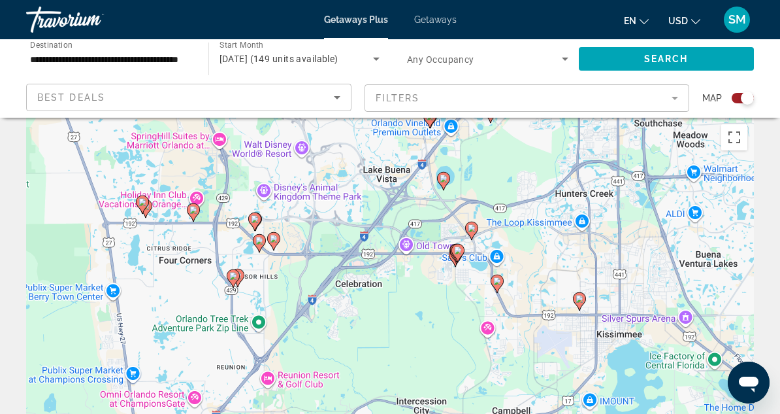
drag, startPoint x: 502, startPoint y: 271, endPoint x: 484, endPoint y: 316, distance: 47.8
click at [484, 316] on div "To activate drag with keyboard, press Alt + Enter. Once in keyboard drag state,…" at bounding box center [390, 314] width 728 height 392
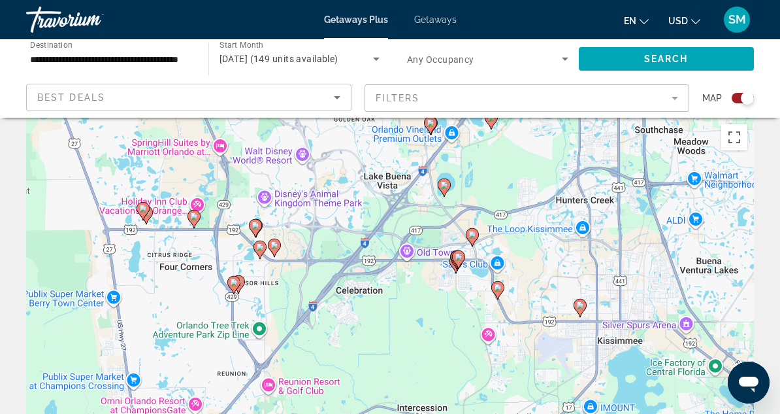
click at [458, 258] on image "Main content" at bounding box center [459, 257] width 8 height 8
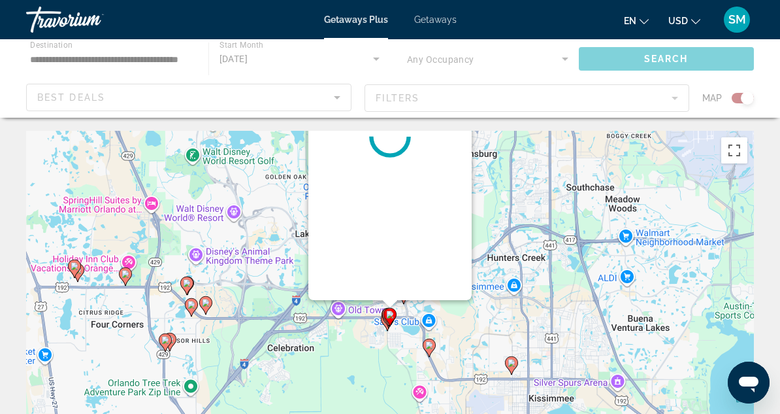
scroll to position [0, 0]
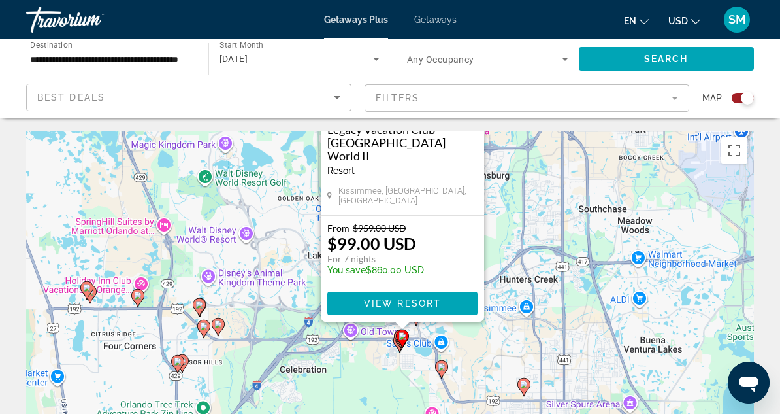
drag, startPoint x: 531, startPoint y: 346, endPoint x: 542, endPoint y: 184, distance: 161.9
click at [542, 184] on div "To activate drag with keyboard, press Alt + Enter. Once in keyboard drag state,…" at bounding box center [390, 327] width 728 height 392
click at [490, 356] on div "To activate drag with keyboard, press Alt + Enter. Once in keyboard drag state,…" at bounding box center [390, 327] width 728 height 392
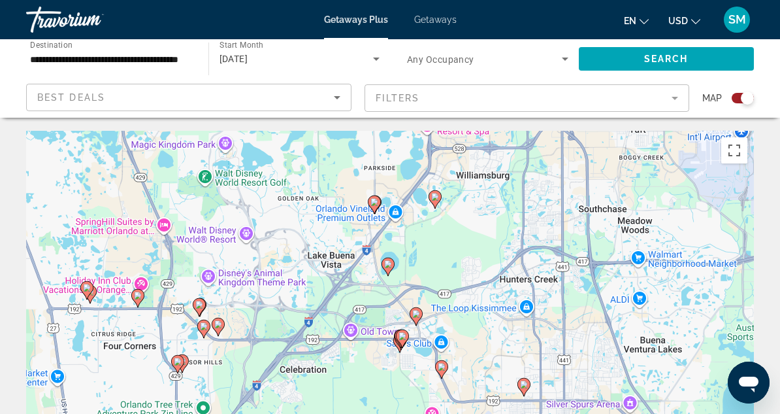
click at [429, 351] on div "To activate drag with keyboard, press Alt + Enter. Once in keyboard drag state,…" at bounding box center [390, 327] width 728 height 392
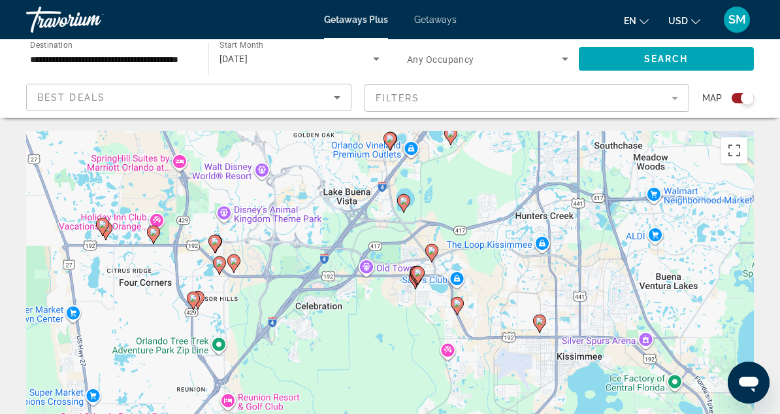
drag, startPoint x: 429, startPoint y: 351, endPoint x: 445, endPoint y: 286, distance: 66.7
click at [445, 286] on div "To activate drag with keyboard, press Alt + Enter. Once in keyboard drag state,…" at bounding box center [390, 327] width 728 height 392
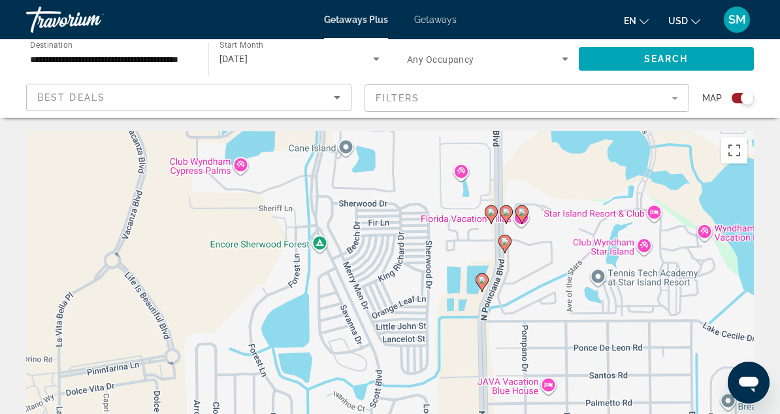
click at [494, 214] on image "Main content" at bounding box center [492, 212] width 8 height 8
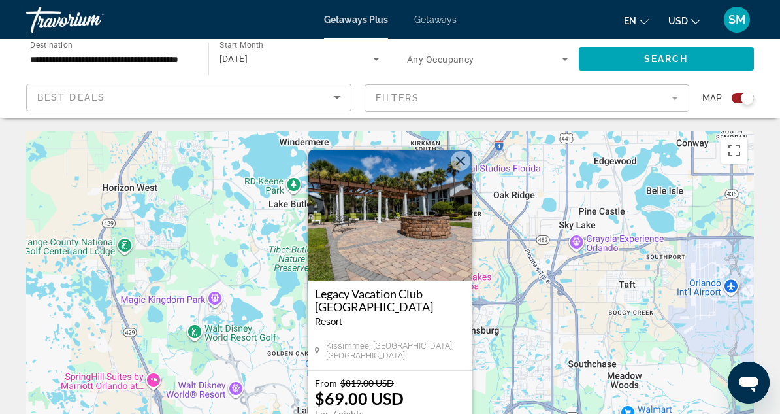
click at [459, 163] on button "Close" at bounding box center [461, 161] width 20 height 20
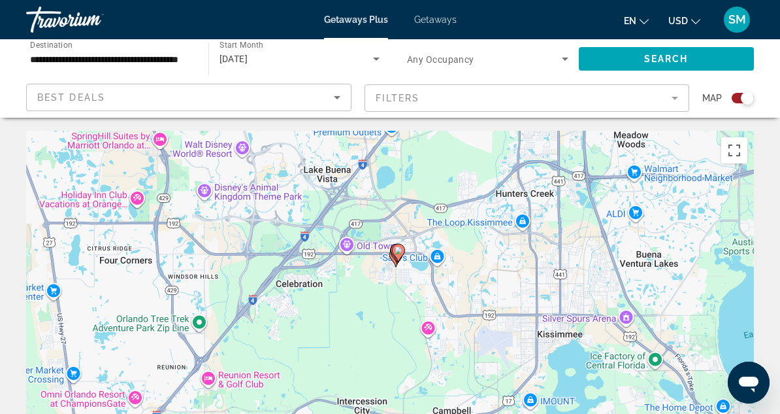
drag, startPoint x: 497, startPoint y: 379, endPoint x: 505, endPoint y: 121, distance: 258.3
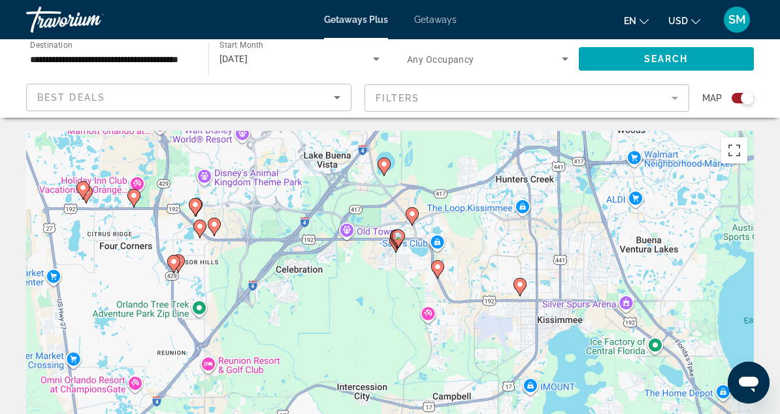
click at [213, 233] on icon "Main content" at bounding box center [214, 227] width 13 height 18
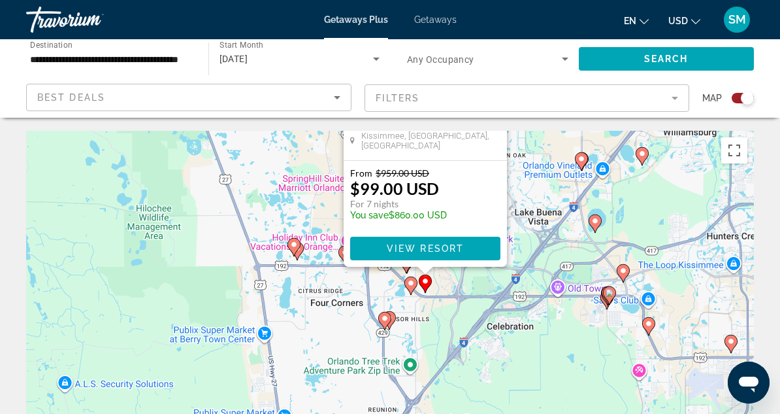
drag, startPoint x: 259, startPoint y: 339, endPoint x: 295, endPoint y: 100, distance: 241.8
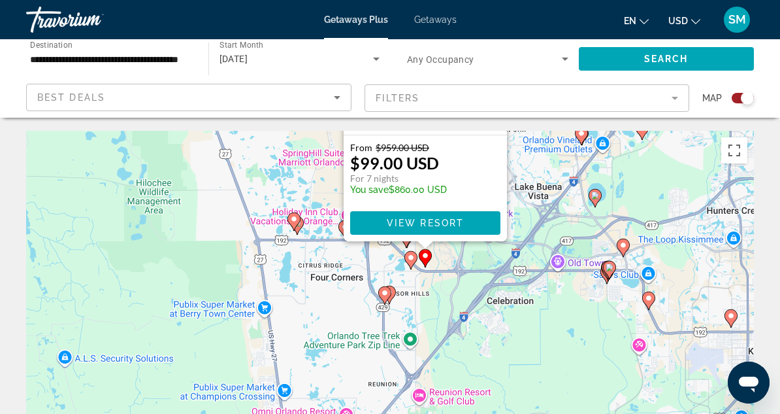
click at [299, 354] on div "To activate drag with keyboard, press Alt + Enter. Once in keyboard drag state,…" at bounding box center [390, 327] width 728 height 392
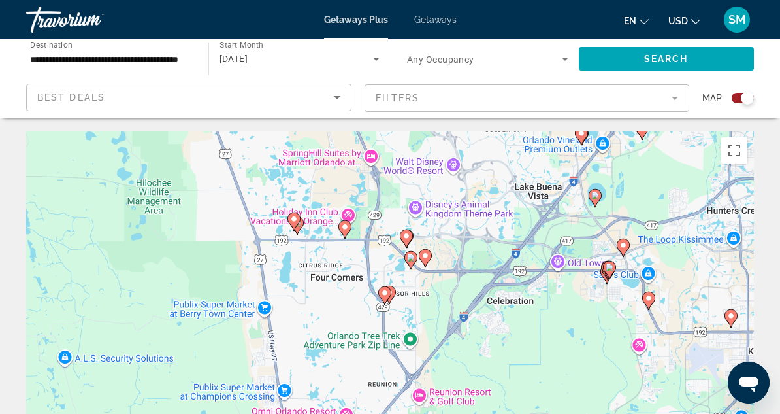
click at [292, 220] on image "Main content" at bounding box center [294, 219] width 8 height 8
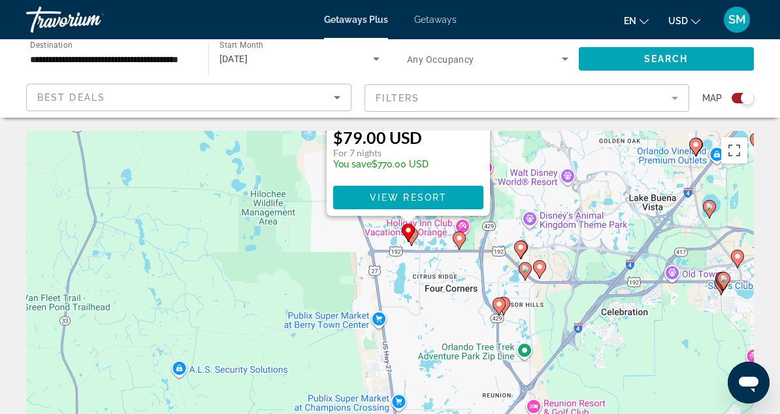
drag, startPoint x: 281, startPoint y: 358, endPoint x: 299, endPoint y: 93, distance: 265.3
click at [425, 350] on div "To activate drag with keyboard, press Alt + Enter. Once in keyboard drag state,…" at bounding box center [390, 327] width 728 height 392
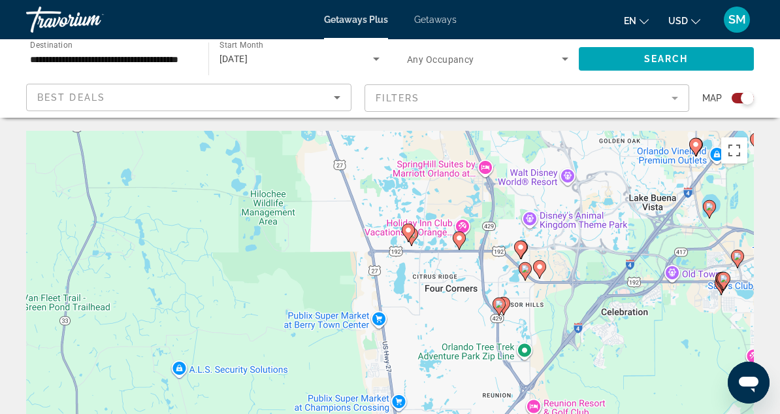
click at [518, 253] on icon "Main content" at bounding box center [521, 249] width 12 height 17
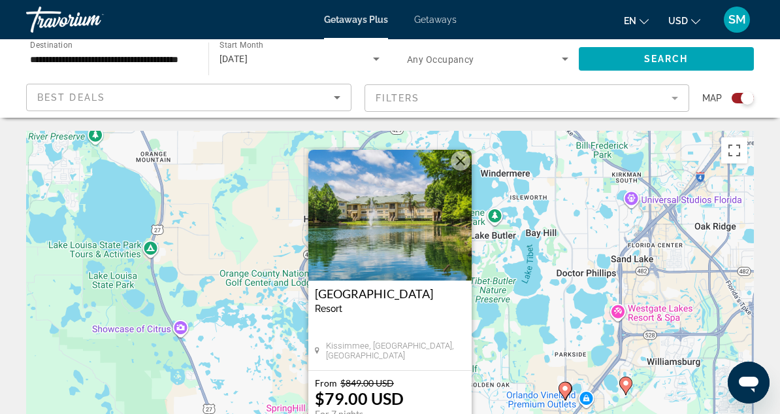
click at [461, 163] on button "Close" at bounding box center [461, 161] width 20 height 20
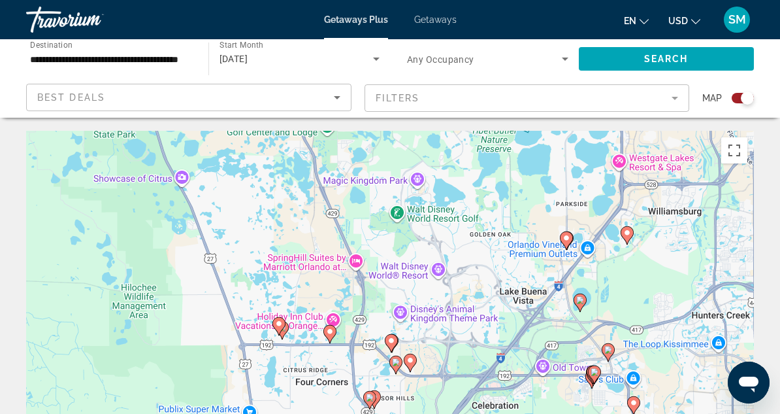
scroll to position [7, 0]
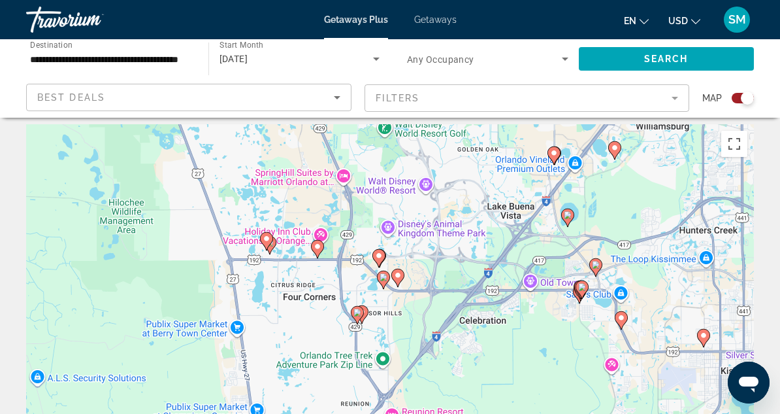
drag, startPoint x: 498, startPoint y: 413, endPoint x: 488, endPoint y: 176, distance: 237.5
click at [488, 176] on div "To activate drag with keyboard, press Alt + Enter. Once in keyboard drag state,…" at bounding box center [390, 320] width 728 height 392
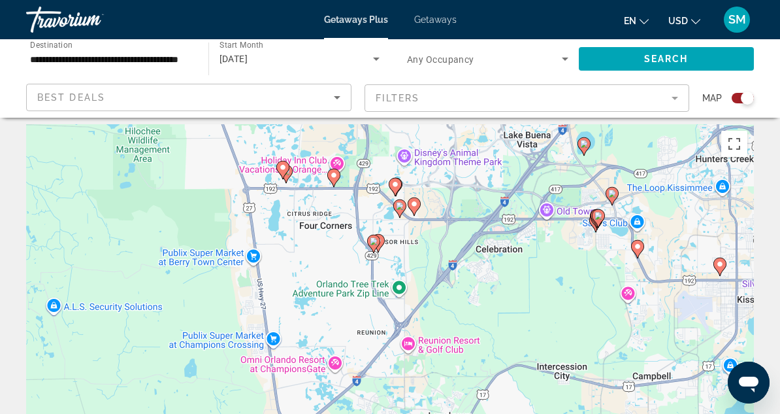
drag, startPoint x: 394, startPoint y: 324, endPoint x: 411, endPoint y: 250, distance: 75.2
click at [411, 250] on div "To activate drag with keyboard, press Alt + Enter. Once in keyboard drag state,…" at bounding box center [390, 320] width 728 height 392
click at [399, 207] on image "Main content" at bounding box center [400, 206] width 8 height 8
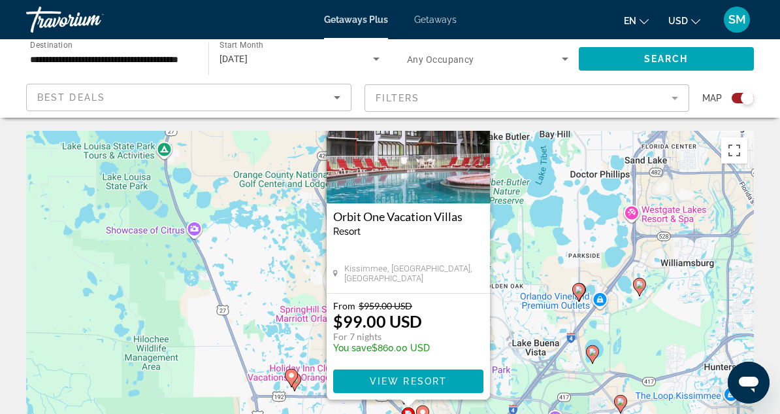
scroll to position [1, 0]
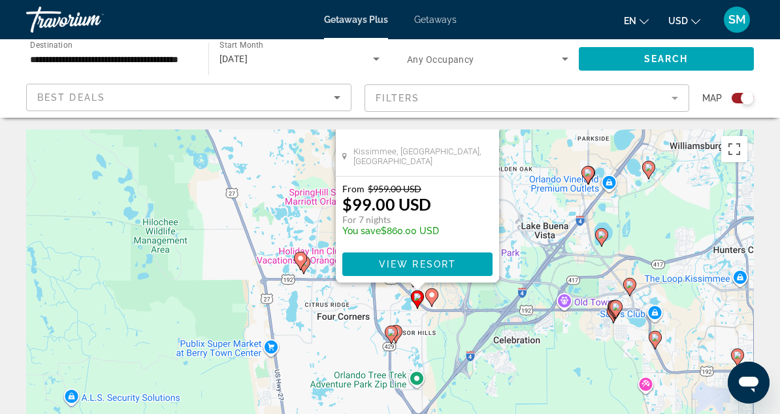
drag, startPoint x: 497, startPoint y: 406, endPoint x: 527, endPoint y: 204, distance: 204.1
click at [527, 204] on div "To activate drag with keyboard, press Alt + Enter. Once in keyboard drag state,…" at bounding box center [390, 325] width 728 height 392
click at [429, 303] on gmp-advanced-marker "Main content" at bounding box center [431, 298] width 13 height 20
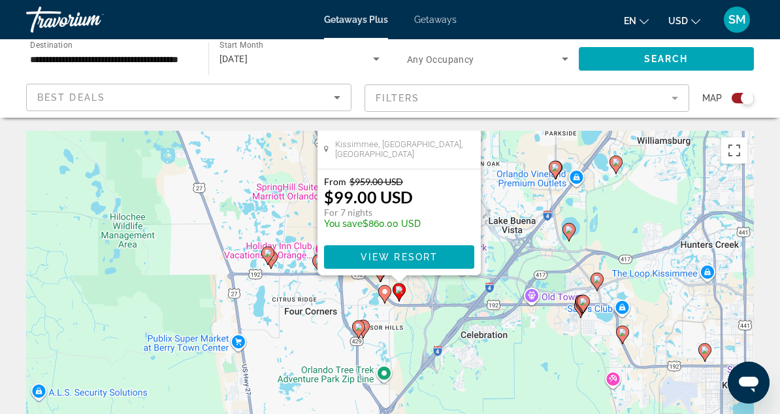
drag, startPoint x: 495, startPoint y: 411, endPoint x: 504, endPoint y: 208, distance: 203.5
click at [504, 208] on div "To activate drag with keyboard, press Alt + Enter. Once in keyboard drag state,…" at bounding box center [390, 327] width 728 height 392
click at [399, 341] on div "To activate drag with keyboard, press Alt + Enter. Once in keyboard drag state,…" at bounding box center [390, 327] width 728 height 392
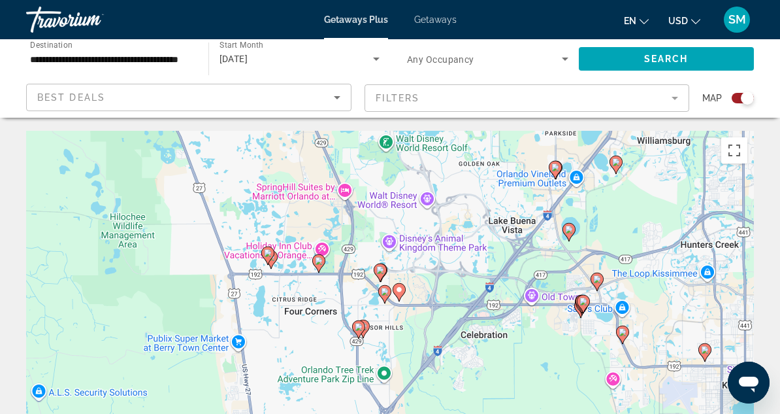
click at [379, 274] on icon "Main content" at bounding box center [381, 272] width 12 height 17
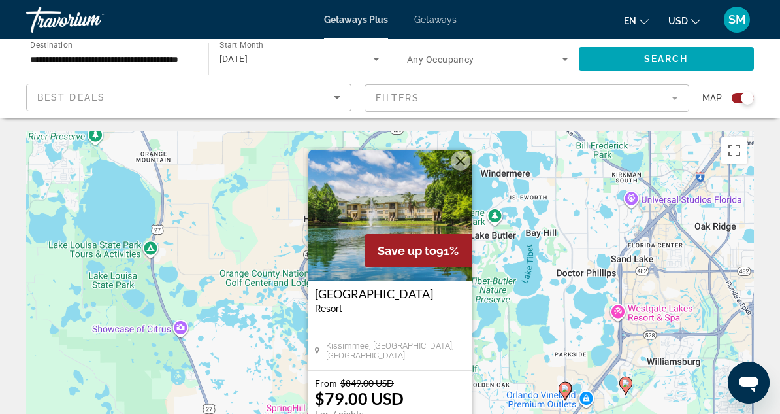
click at [377, 295] on h3 "Silver Lake Resort" at bounding box center [390, 293] width 150 height 13
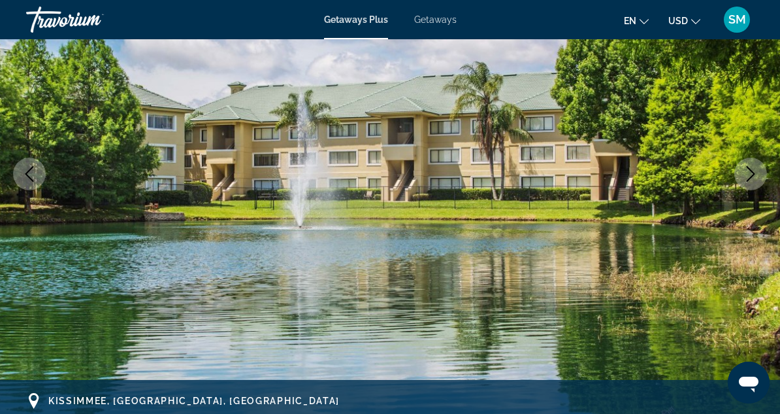
scroll to position [196, 0]
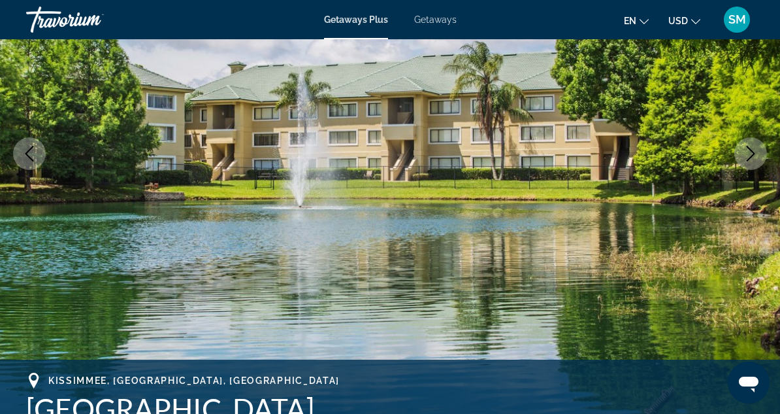
click at [745, 153] on icon "Next image" at bounding box center [751, 154] width 16 height 16
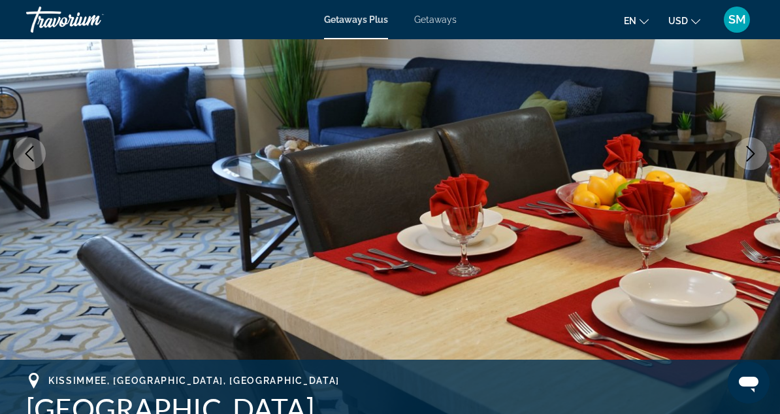
click at [745, 153] on icon "Next image" at bounding box center [751, 154] width 16 height 16
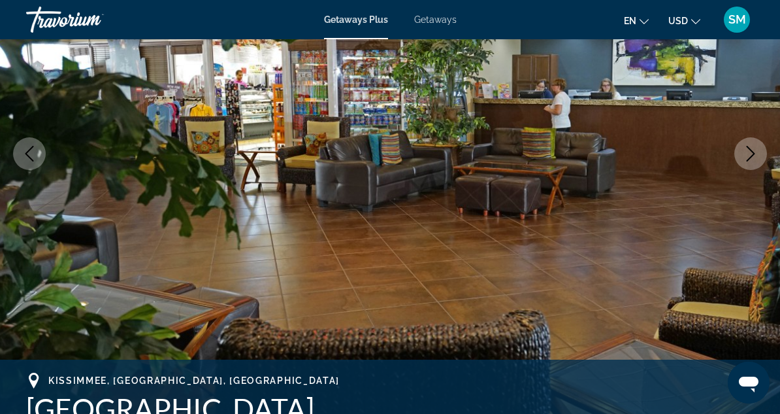
click at [745, 153] on icon "Next image" at bounding box center [751, 154] width 16 height 16
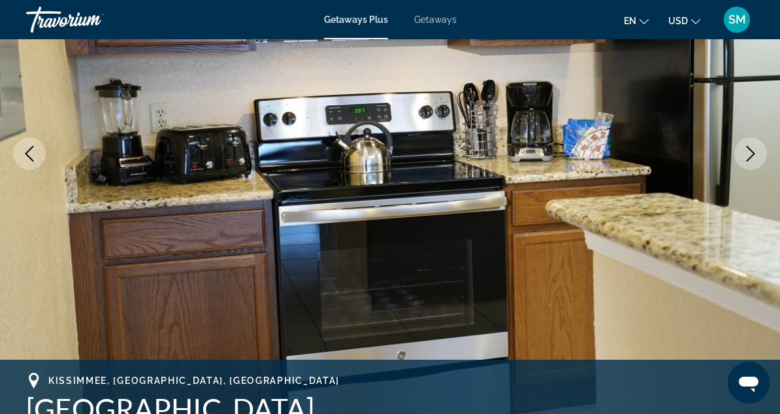
click at [745, 153] on icon "Next image" at bounding box center [751, 154] width 16 height 16
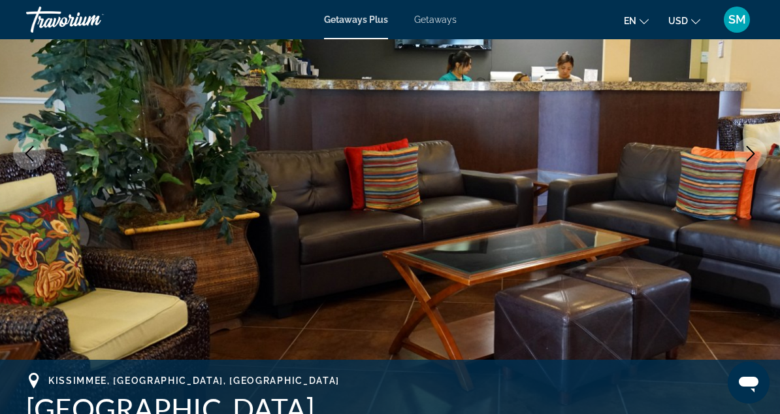
click at [745, 153] on icon "Next image" at bounding box center [751, 154] width 16 height 16
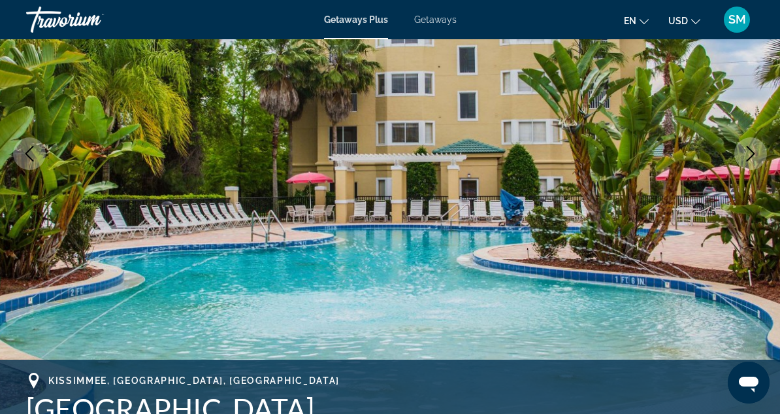
click at [745, 153] on icon "Next image" at bounding box center [751, 154] width 16 height 16
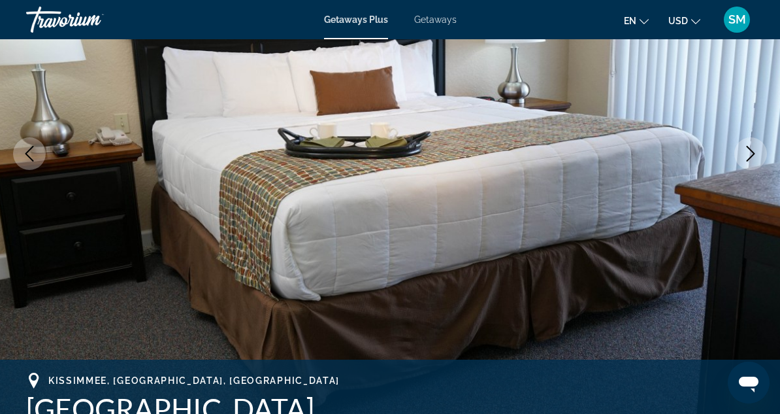
click at [745, 153] on icon "Next image" at bounding box center [751, 154] width 16 height 16
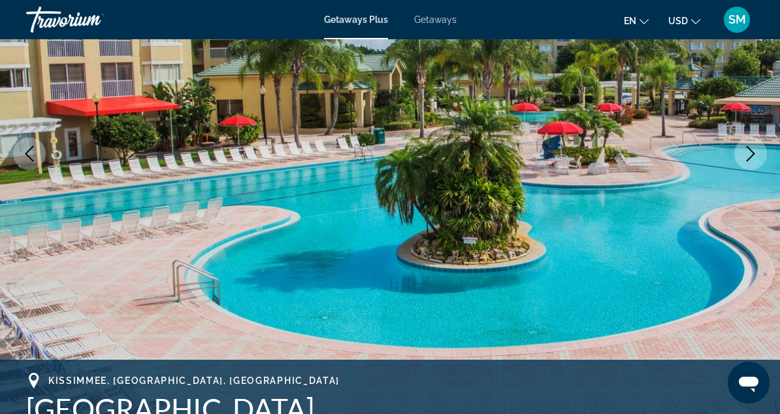
click at [745, 153] on icon "Next image" at bounding box center [751, 154] width 16 height 16
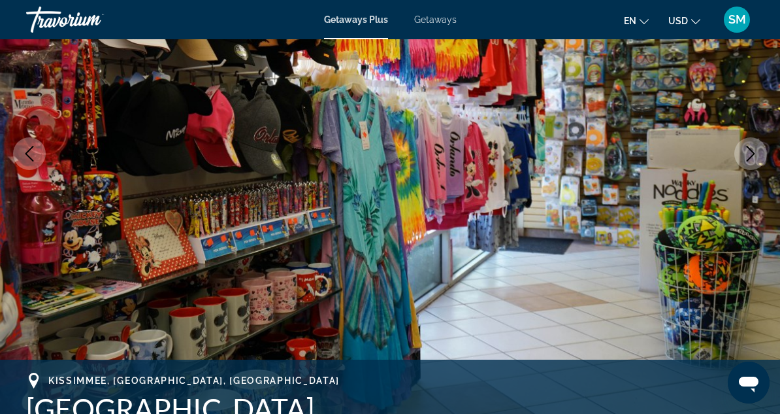
click at [745, 153] on icon "Next image" at bounding box center [751, 154] width 16 height 16
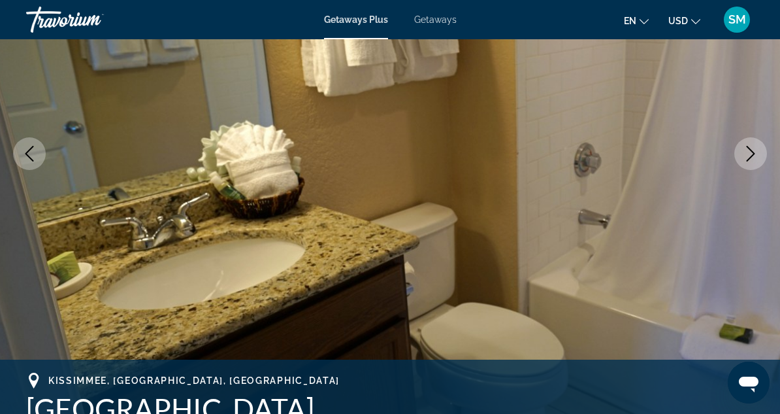
click at [745, 153] on icon "Next image" at bounding box center [751, 154] width 16 height 16
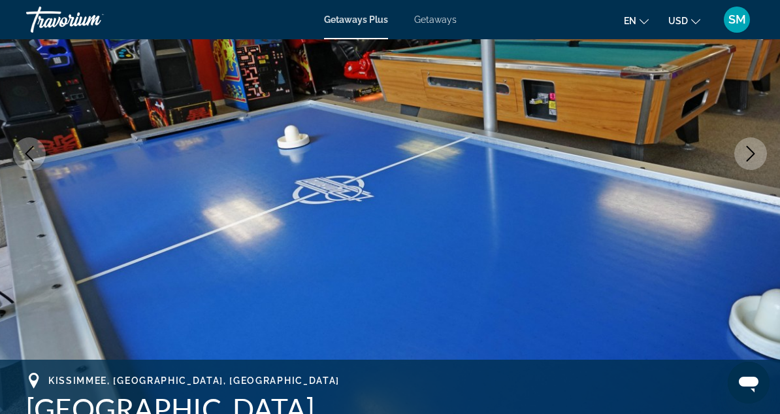
click at [745, 153] on icon "Next image" at bounding box center [751, 154] width 16 height 16
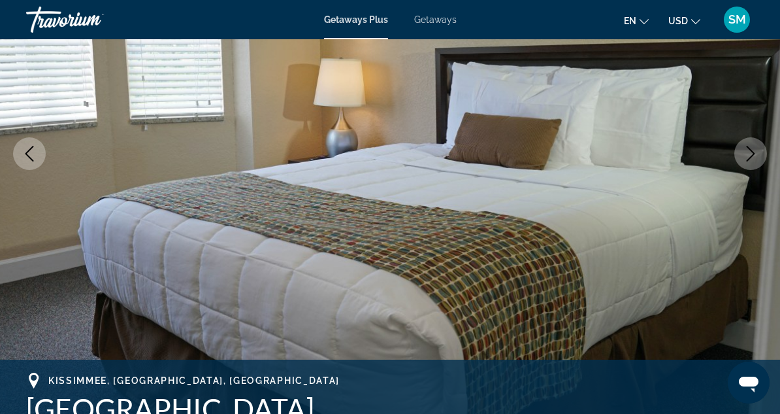
click at [745, 153] on icon "Next image" at bounding box center [751, 154] width 16 height 16
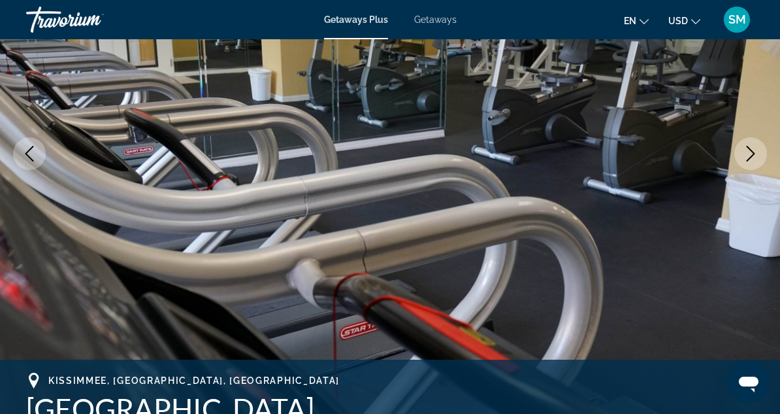
click at [745, 153] on icon "Next image" at bounding box center [751, 154] width 16 height 16
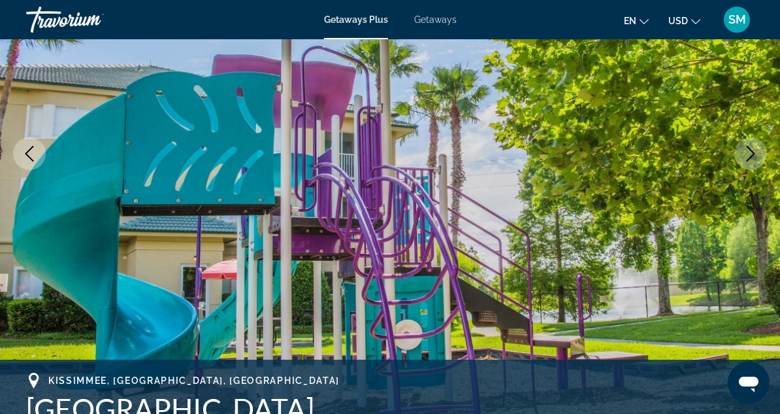
click at [745, 153] on icon "Next image" at bounding box center [751, 154] width 16 height 16
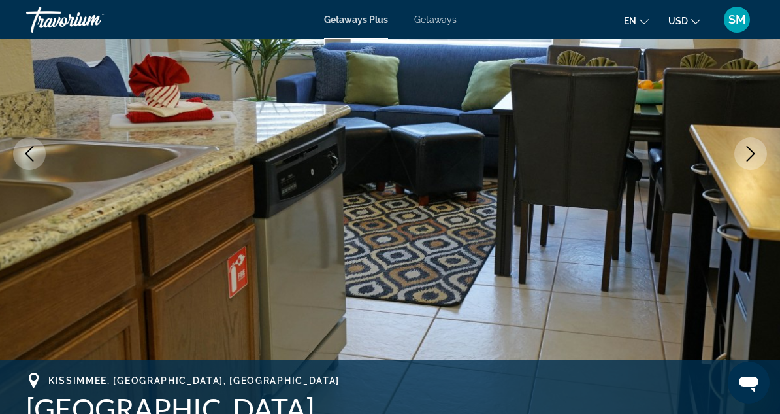
click at [745, 153] on icon "Next image" at bounding box center [751, 154] width 16 height 16
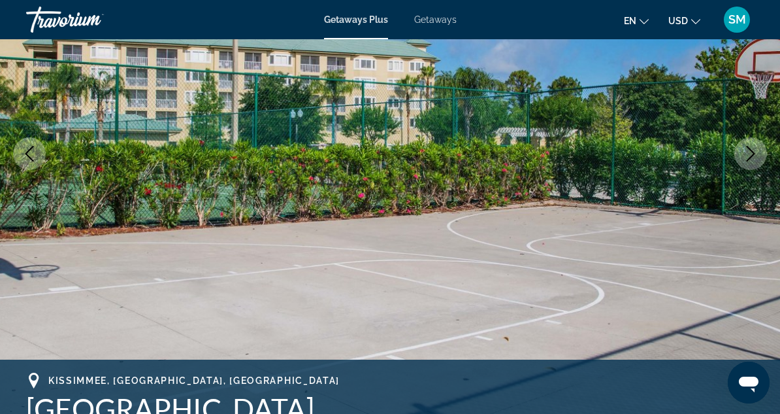
click at [745, 153] on icon "Next image" at bounding box center [751, 154] width 16 height 16
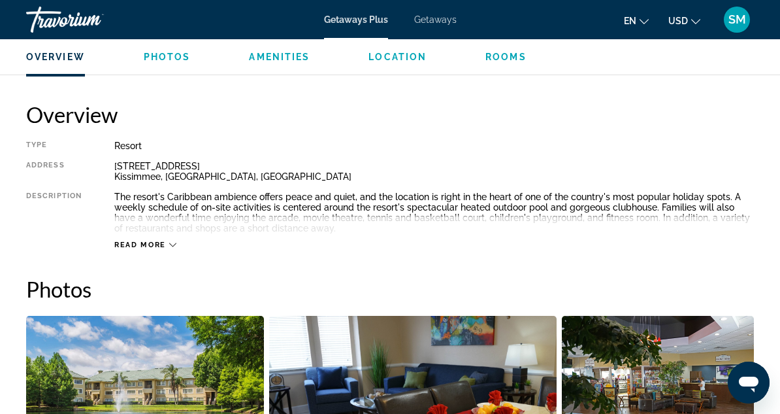
scroll to position [621, 0]
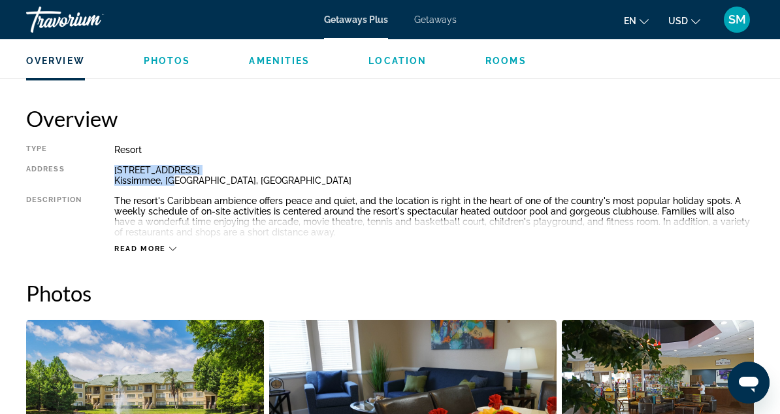
drag, startPoint x: 115, startPoint y: 171, endPoint x: 175, endPoint y: 180, distance: 60.2
click at [175, 180] on div "7751 Black Lake Road Kissimmee, FL, USA" at bounding box center [434, 175] width 640 height 21
copy div "7751 Black Lake Road Kissimmee, FL"
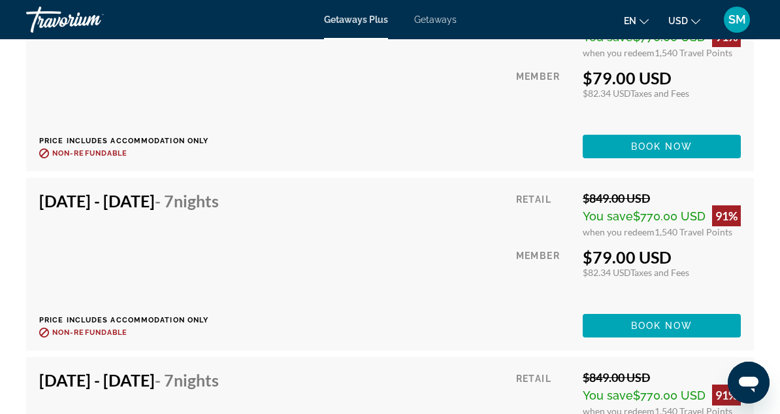
scroll to position [4543, 0]
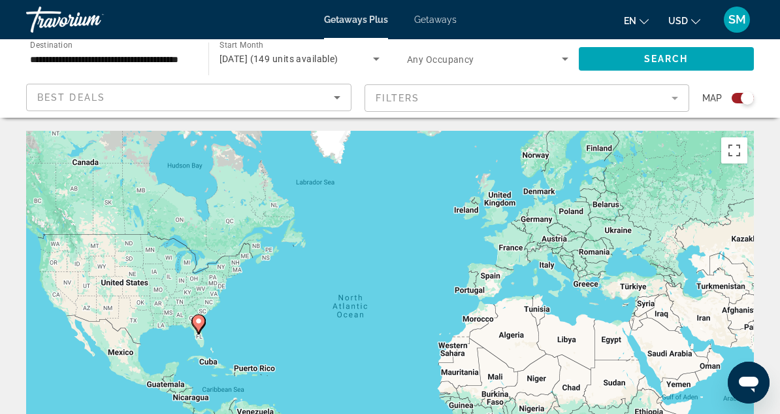
click at [592, 267] on div "To activate drag with keyboard, press Alt + Enter. Once in keyboard drag state,…" at bounding box center [390, 327] width 728 height 392
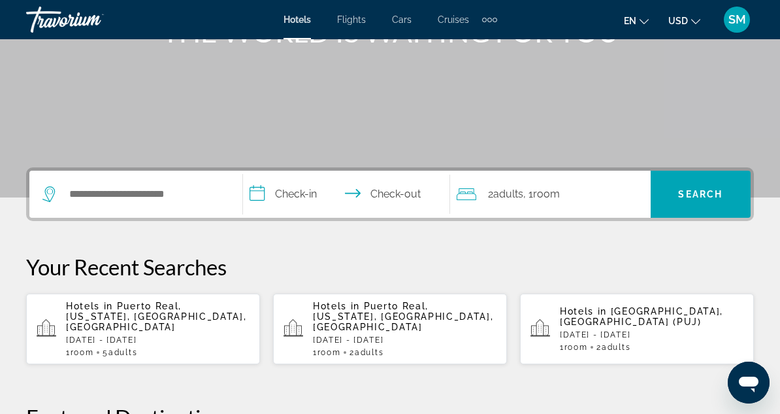
scroll to position [196, 0]
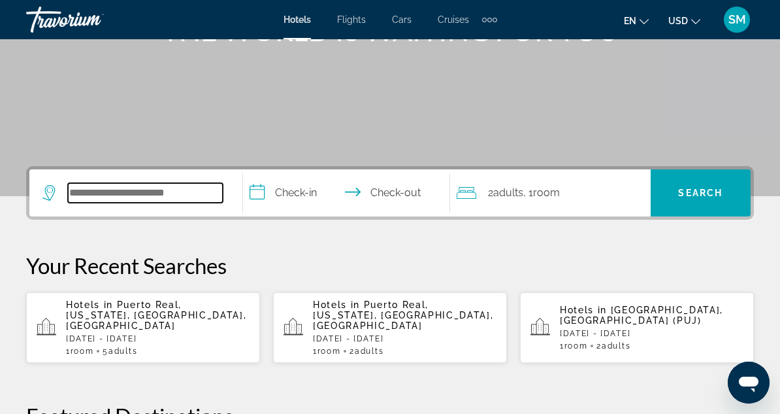
click at [107, 199] on input "Search widget" at bounding box center [145, 193] width 155 height 20
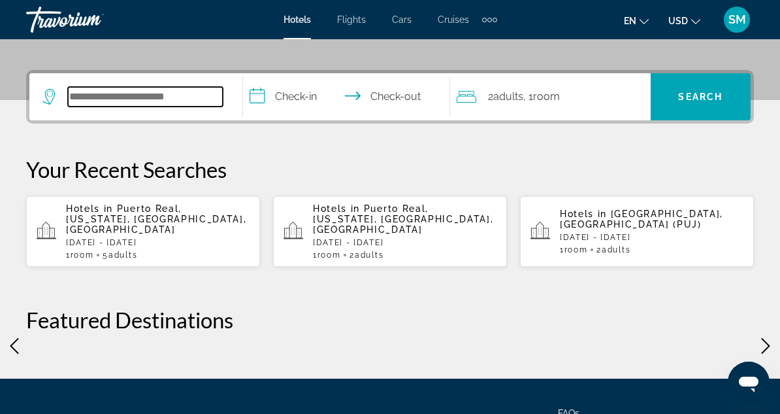
scroll to position [319, 0]
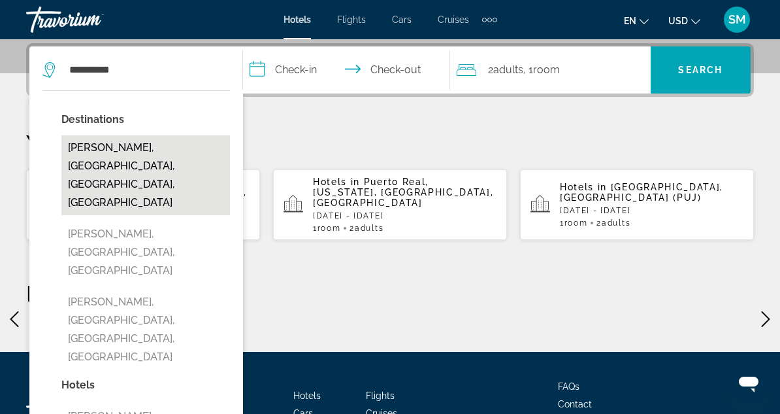
click at [137, 159] on button "Henrietta, Wichita Falls, TX, United States" at bounding box center [145, 175] width 169 height 80
type input "**********"
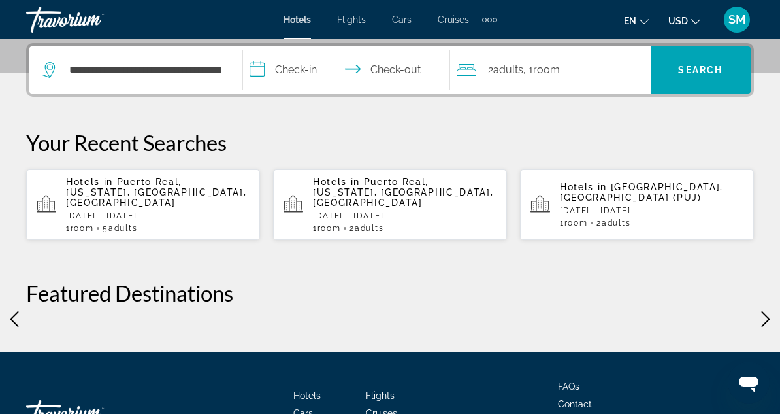
click at [301, 75] on input "**********" at bounding box center [349, 71] width 212 height 51
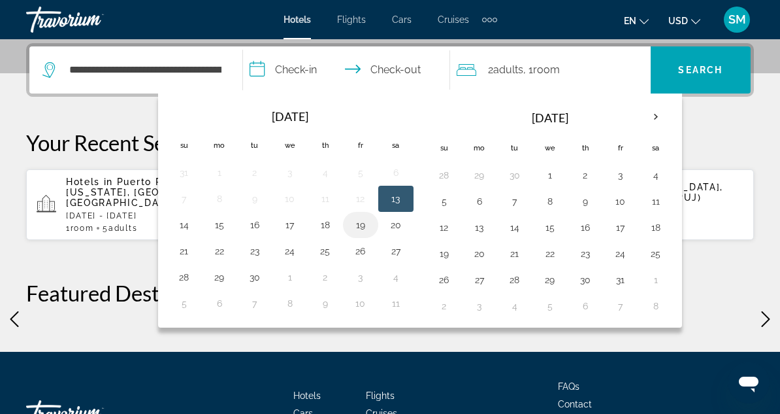
click at [371, 218] on button "19" at bounding box center [360, 225] width 21 height 18
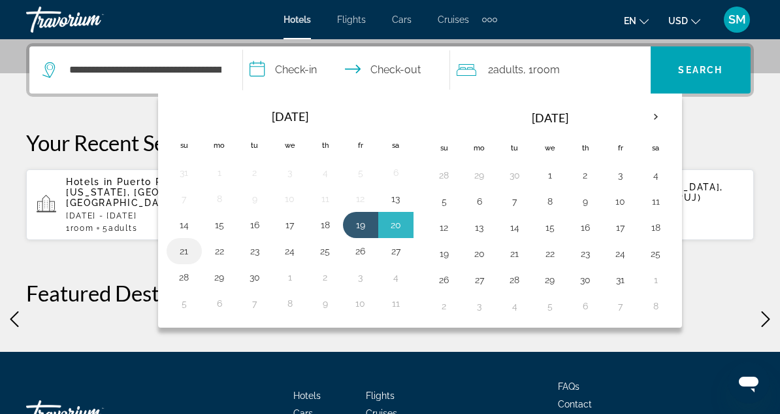
click at [195, 248] on button "21" at bounding box center [184, 251] width 21 height 18
type input "**********"
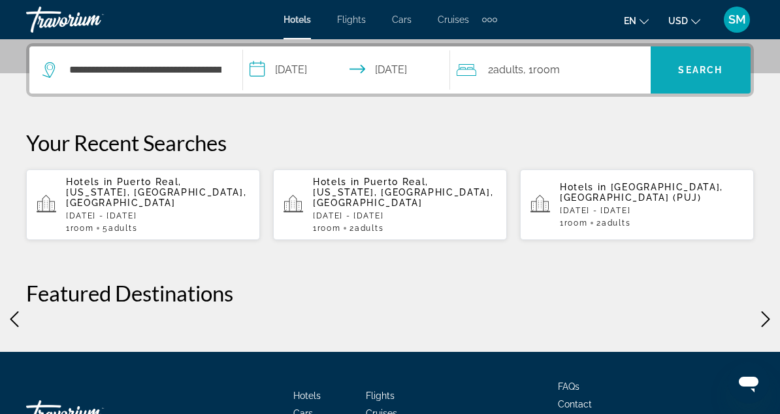
click at [686, 75] on span "Search widget" at bounding box center [701, 69] width 100 height 31
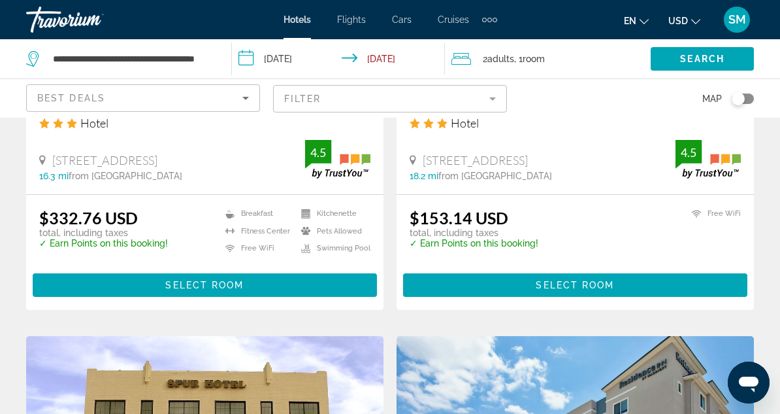
scroll to position [1307, 0]
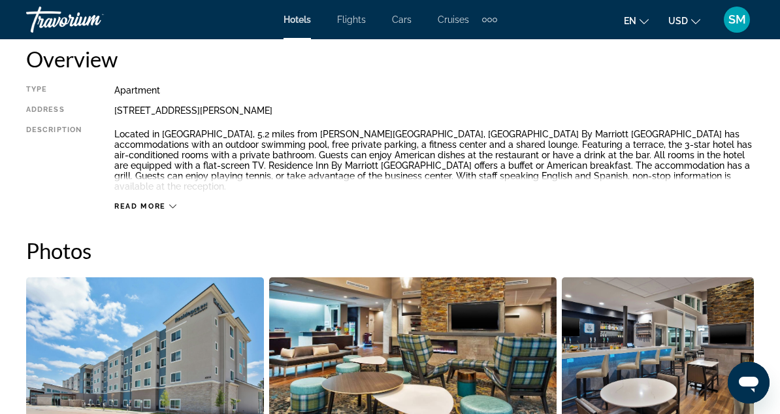
scroll to position [588, 0]
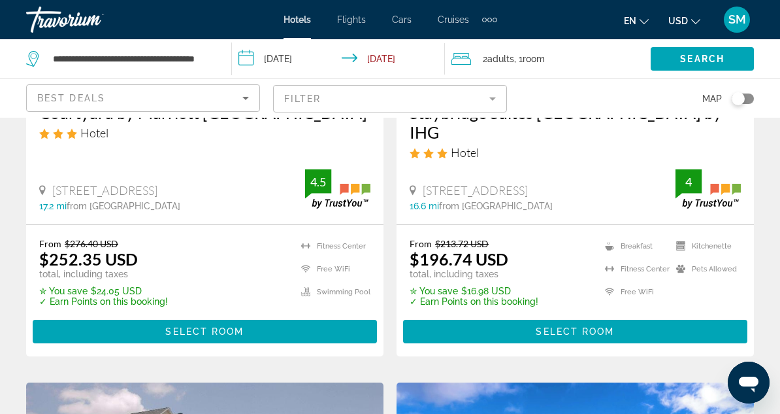
scroll to position [980, 0]
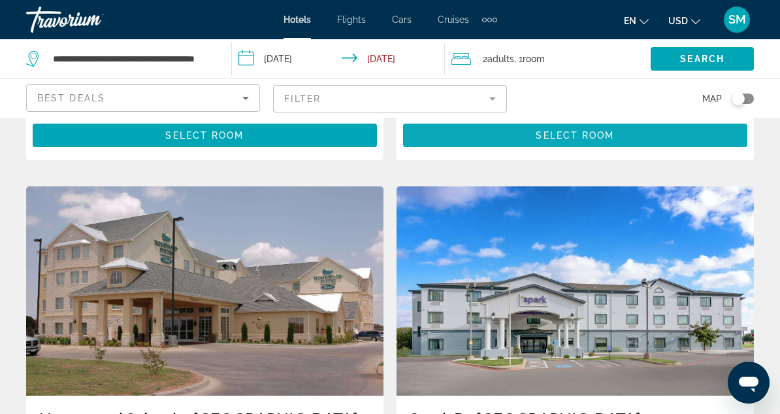
click at [536, 141] on span "Select Room" at bounding box center [575, 135] width 78 height 10
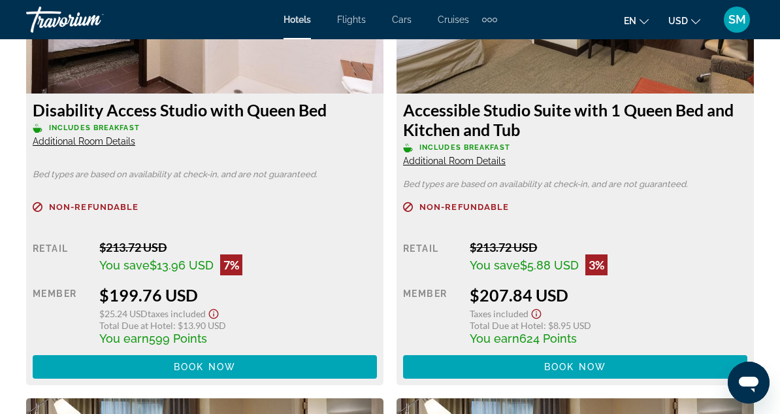
scroll to position [3529, 0]
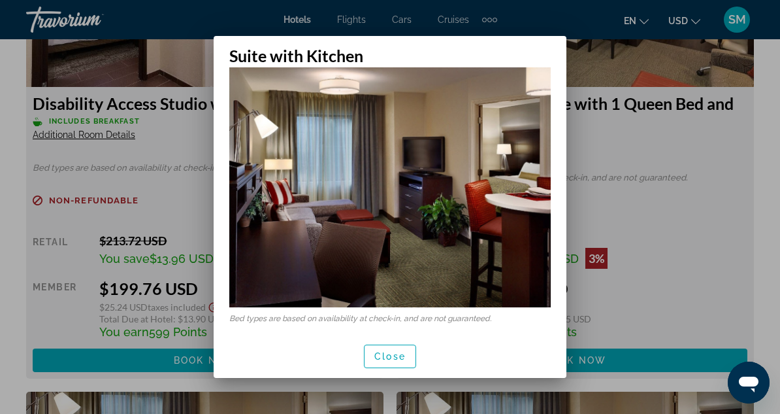
scroll to position [0, 0]
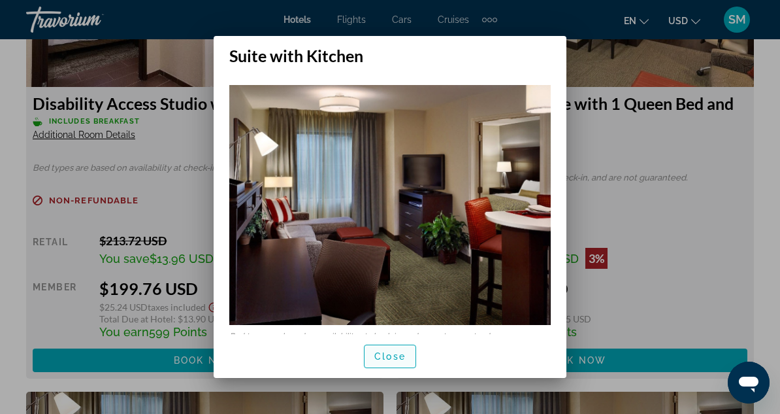
click at [393, 355] on span "Close" at bounding box center [390, 356] width 31 height 10
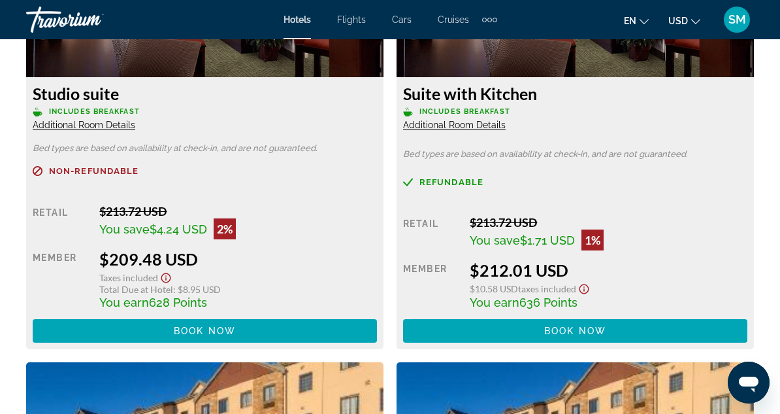
scroll to position [4118, 0]
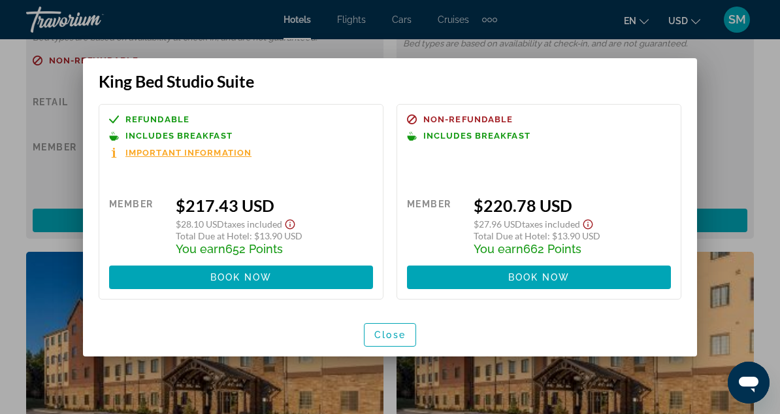
click at [735, 172] on div at bounding box center [390, 207] width 780 height 414
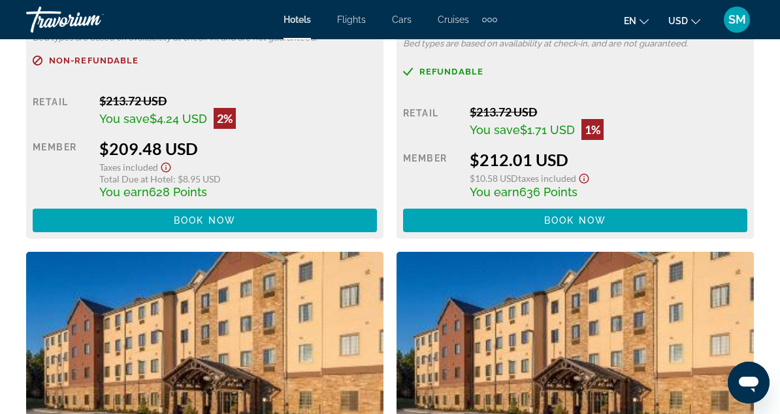
scroll to position [4118, 0]
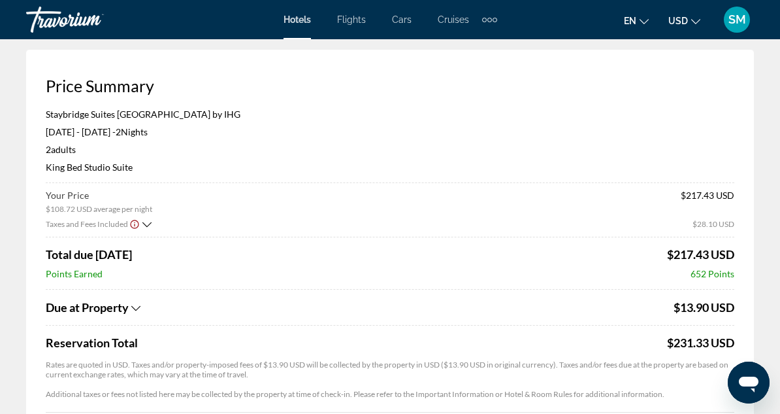
scroll to position [131, 0]
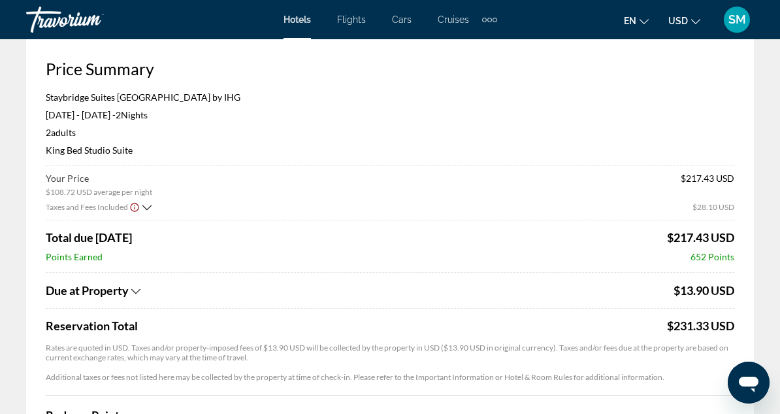
scroll to position [0, 0]
